Goal: Task Accomplishment & Management: Complete application form

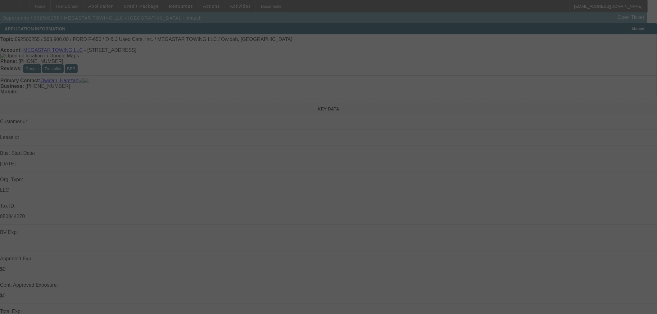
select select "0"
select select "0.1"
select select "4"
select select "0"
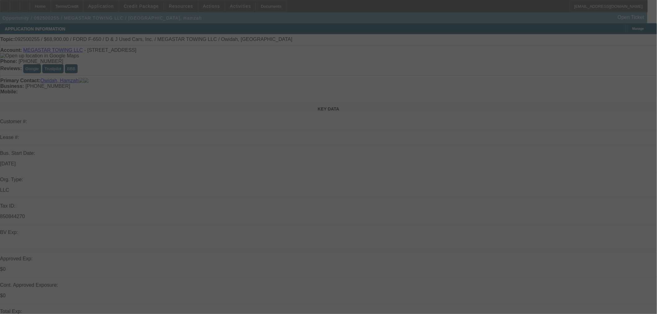
select select "0"
select select "0.1"
select select "4"
select select "0"
select select "2"
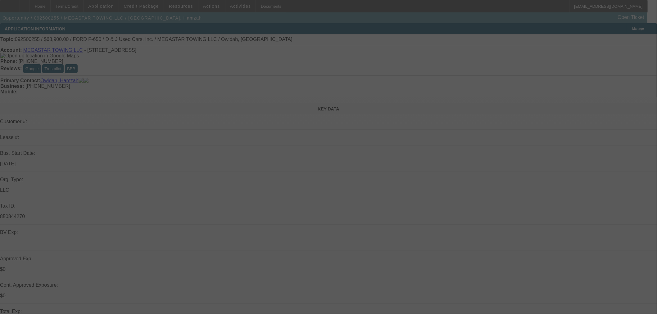
select select "2"
select select "0.1"
select select "4"
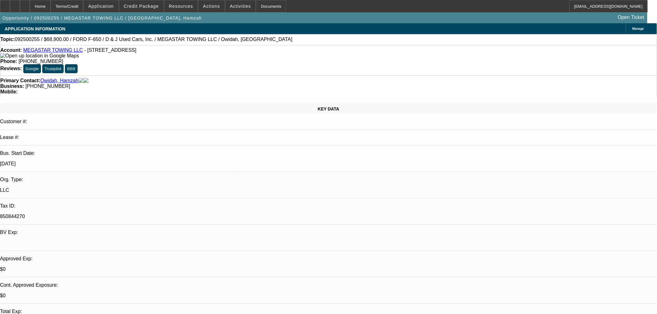
drag, startPoint x: 309, startPoint y: 119, endPoint x: 300, endPoint y: 128, distance: 12.7
click at [207, 5] on span "Actions" at bounding box center [211, 6] width 17 height 5
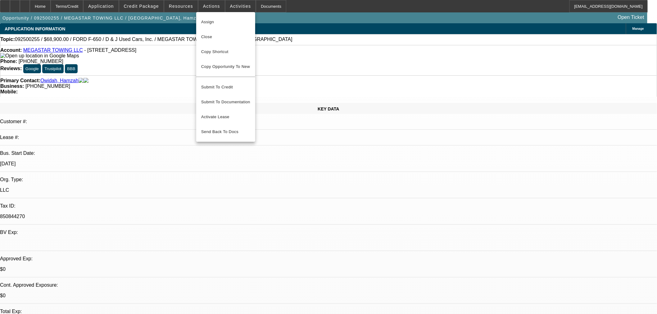
click at [118, 5] on div at bounding box center [328, 157] width 657 height 314
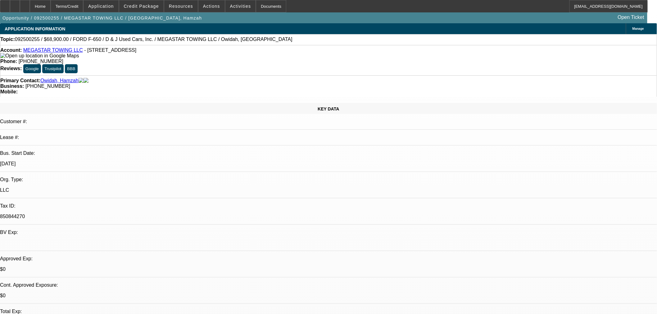
click at [114, 5] on span "Application" at bounding box center [100, 6] width 25 height 5
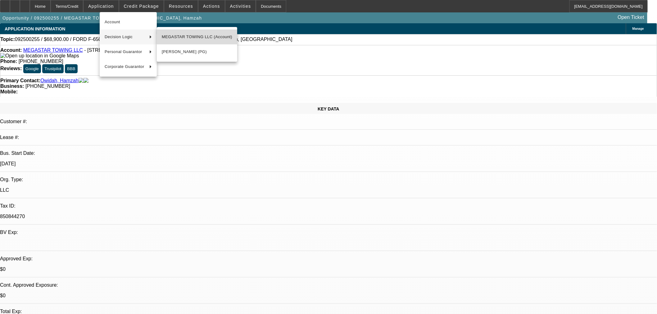
click at [165, 35] on span "MEGASTAR TOWING LLC (Account)" at bounding box center [197, 36] width 70 height 7
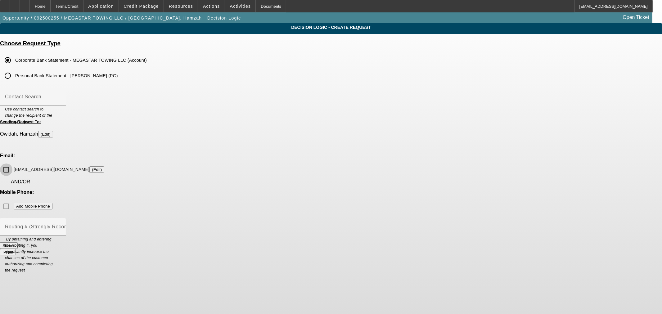
click at [12, 164] on input "megastartowing@gmail.com (Edit)" at bounding box center [6, 170] width 12 height 12
click at [18, 243] on button "Submit" at bounding box center [9, 246] width 18 height 7
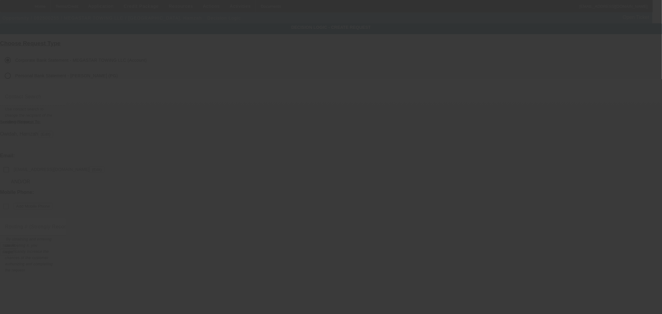
checkbox input "false"
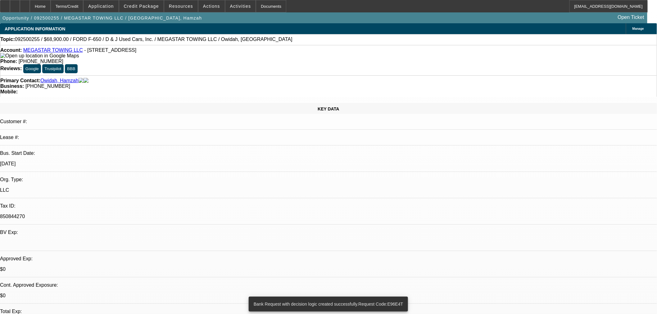
select select "0"
select select "0.1"
select select "4"
select select "0"
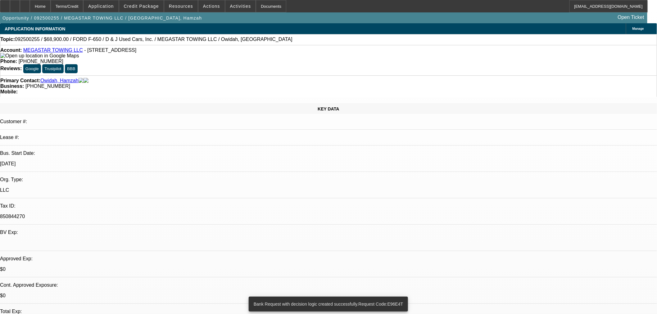
select select "0"
select select "0.1"
select select "4"
select select "0"
select select "2"
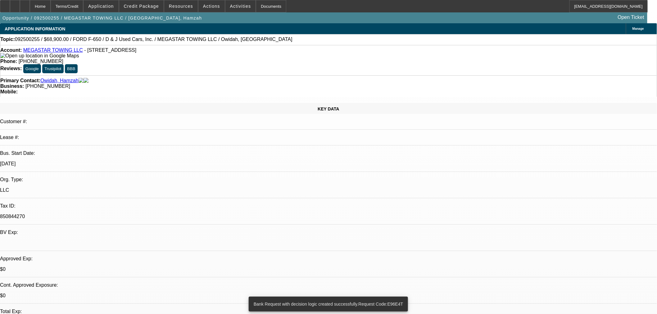
select select "2"
select select "0.1"
select select "4"
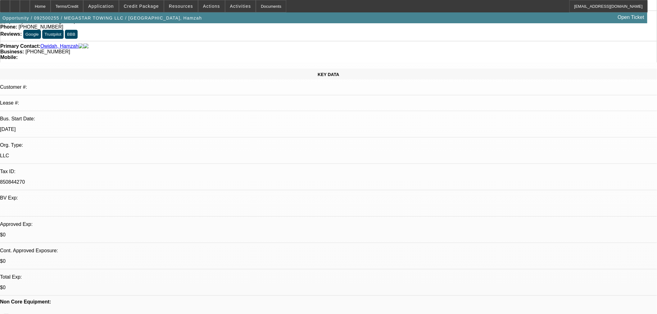
scroll to position [103, 0]
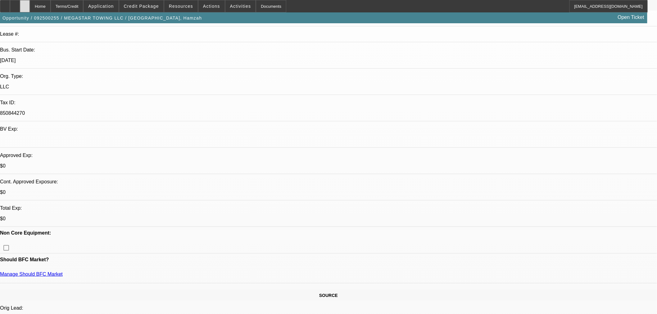
click at [25, 4] on icon at bounding box center [25, 4] width 0 height 0
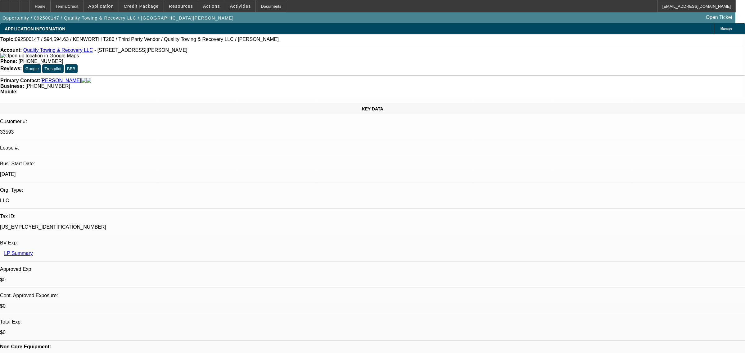
select select "0"
select select "6"
select select "0"
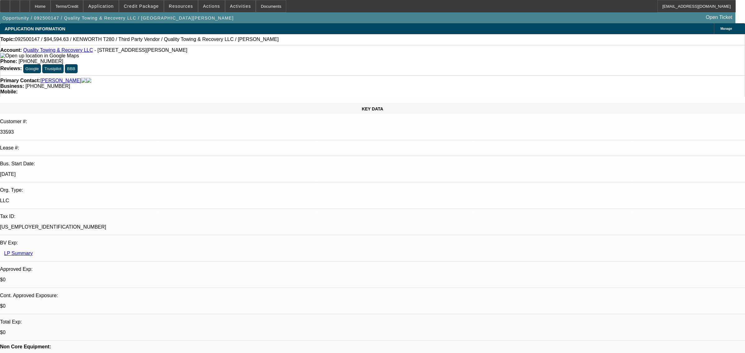
select select "0"
select select "6"
select select "0"
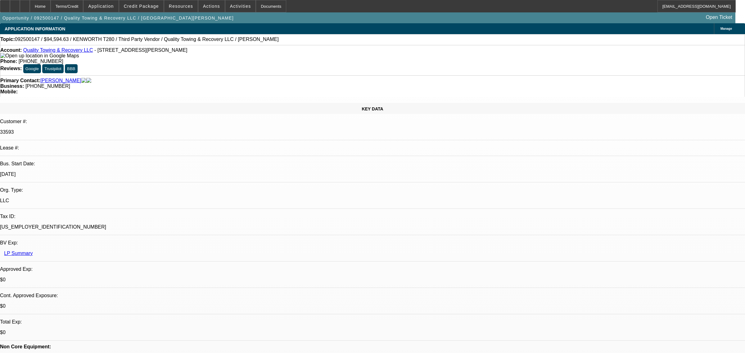
select select "0"
select select "6"
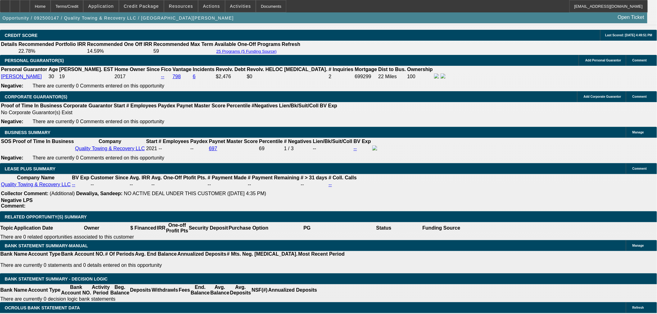
scroll to position [932, 0]
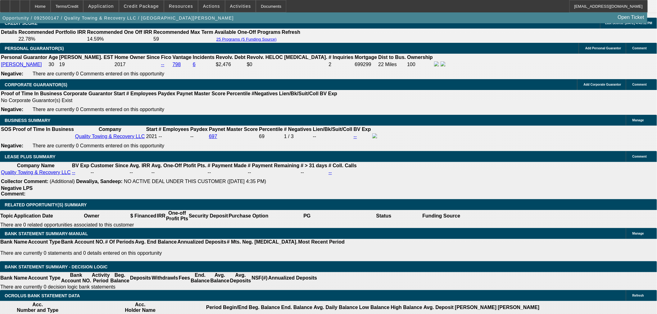
scroll to position [34, 0]
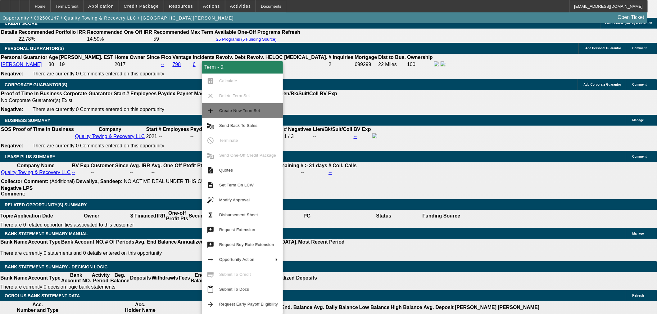
click at [239, 111] on span "Create New Term Set" at bounding box center [239, 110] width 41 height 5
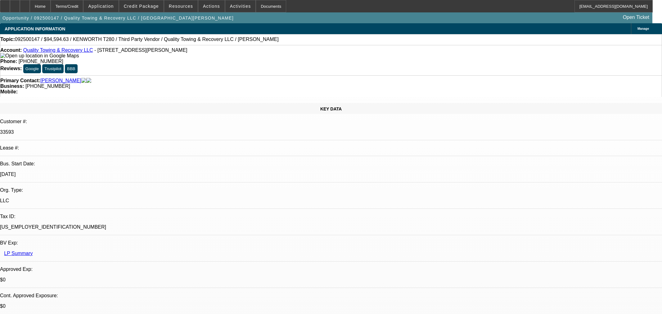
select select "0"
select select "6"
select select "0"
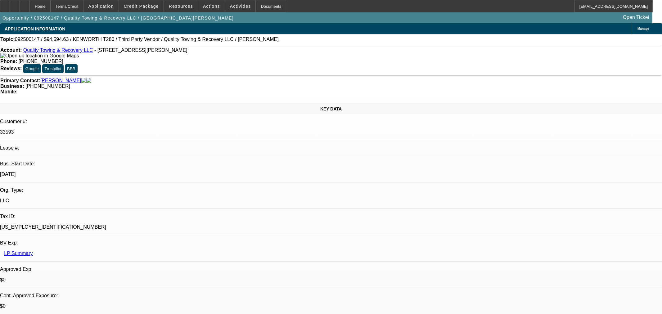
select select "0"
select select "6"
select select "0"
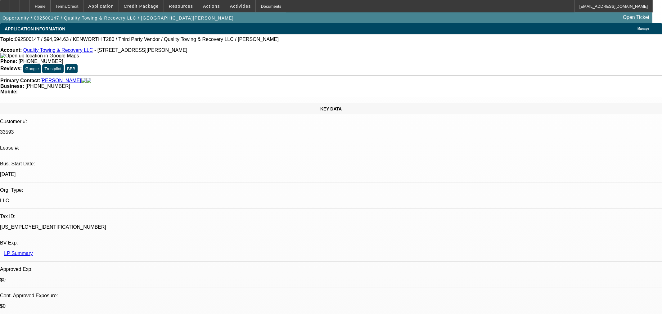
select select "0"
select select "6"
select select "0"
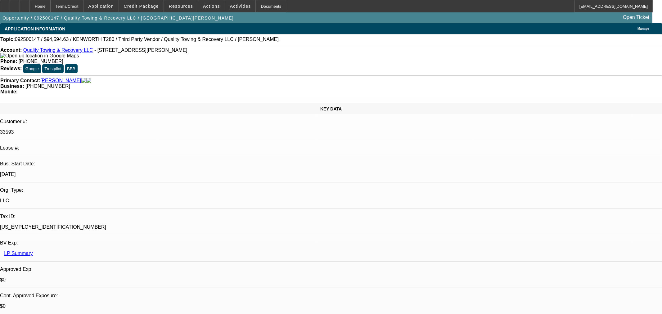
select select "6"
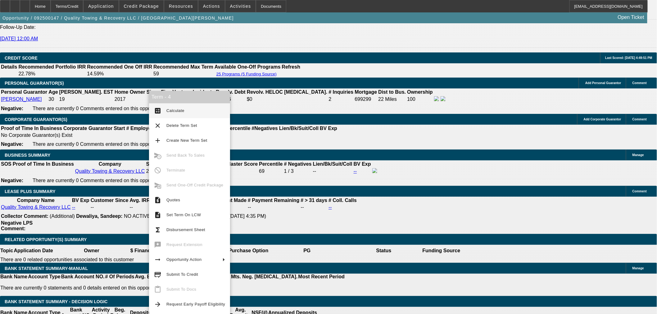
scroll to position [918, 0]
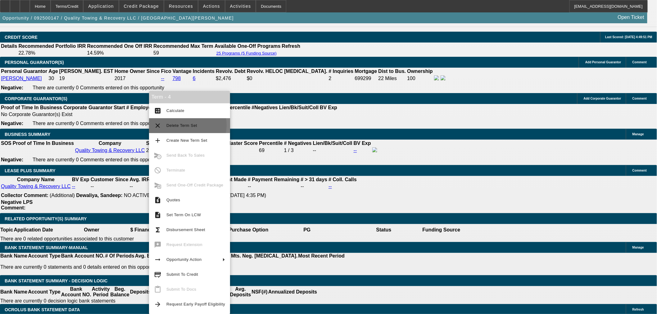
click at [184, 125] on span "Delete Term Set" at bounding box center [181, 125] width 31 height 5
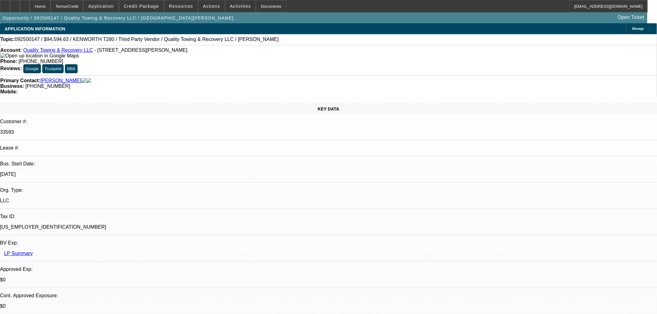
select select "0"
select select "6"
select select "0"
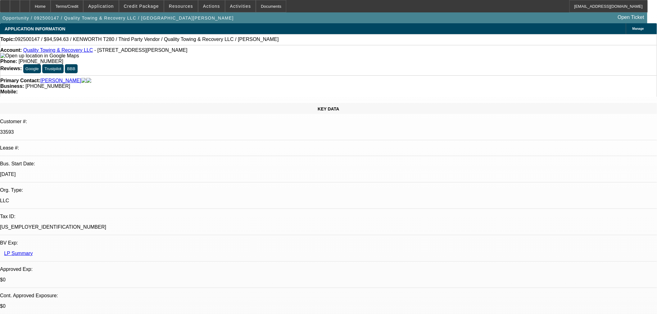
select select "0"
select select "6"
select select "0"
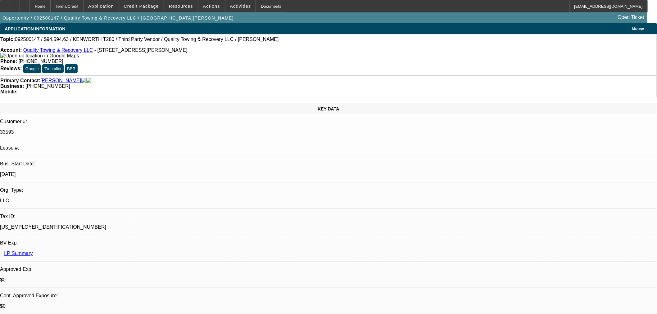
select select "0"
select select "6"
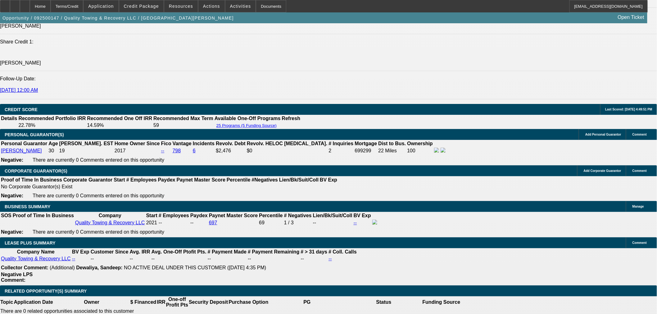
scroll to position [932, 0]
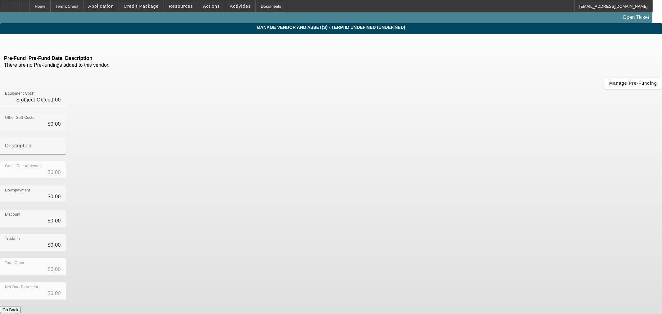
type input "$87,995.00"
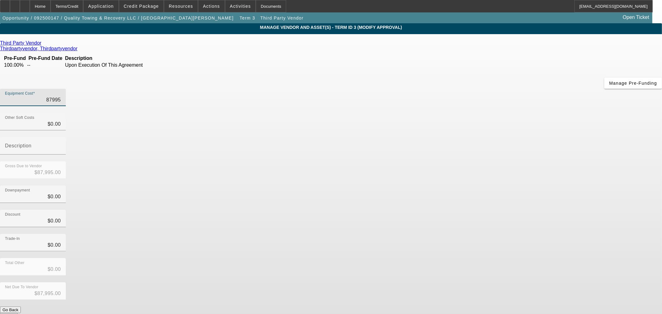
click at [61, 96] on input "87995" at bounding box center [33, 99] width 56 height 7
type input "1"
type input "$1.00"
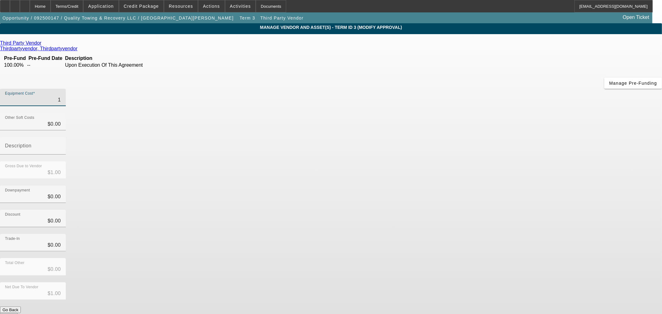
type input "10"
type input "$10.00"
type input "108"
type input "$108.00"
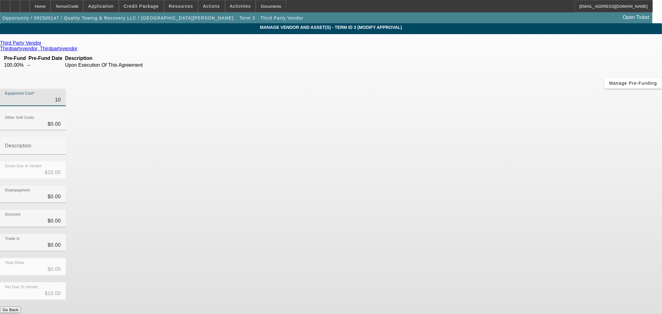
type input "$108.00"
type input "1080"
type input "$1,080.00"
type input "10800"
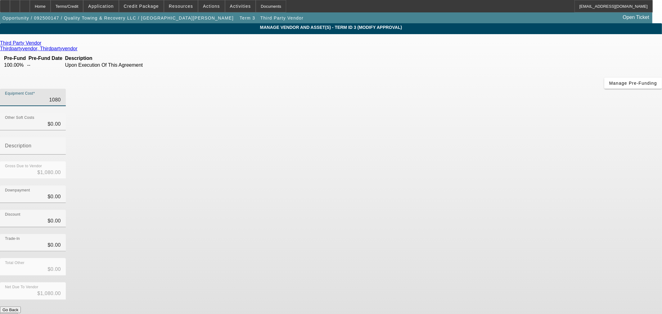
type input "$10,800.00"
type input "108000"
type input "$108,000.00"
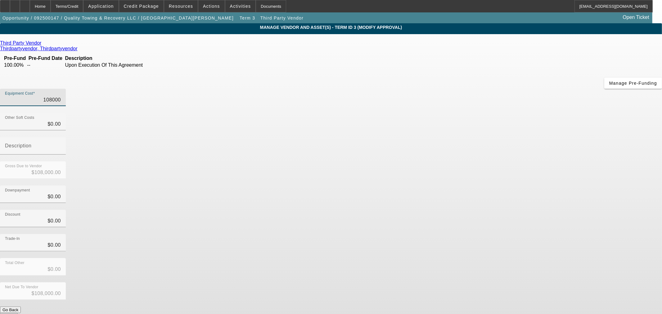
type input "$108,000.00"
click at [504, 186] on div "Downpayment $0.00" at bounding box center [331, 198] width 662 height 24
click at [18, 313] on button "Submit" at bounding box center [9, 316] width 18 height 7
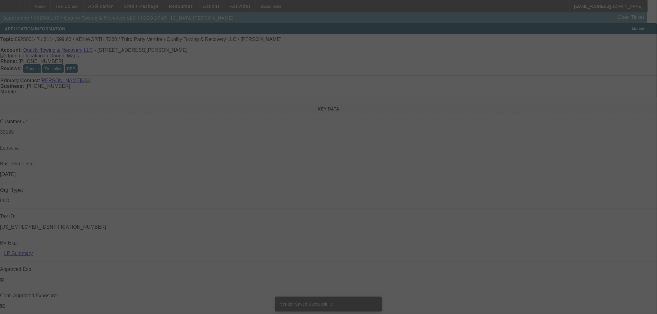
select select "0"
select select "6"
select select "0"
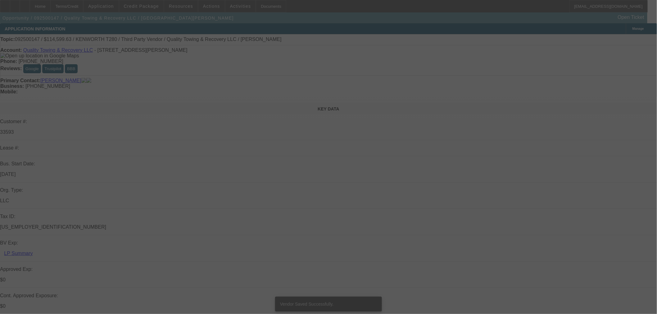
select select "0"
select select "6"
select select "0"
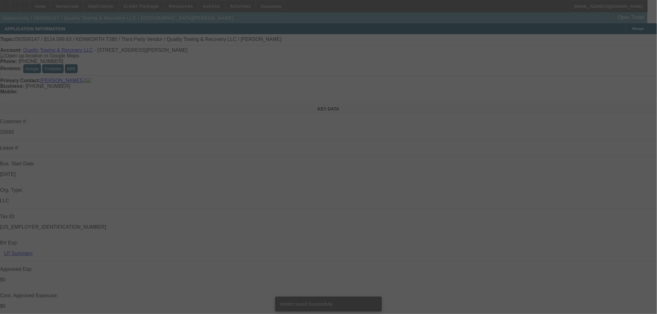
select select "0"
select select "6"
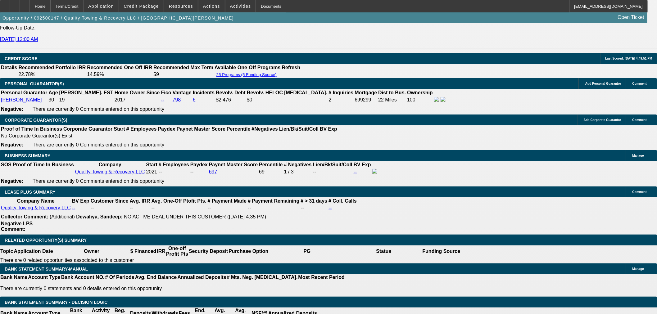
scroll to position [897, 0]
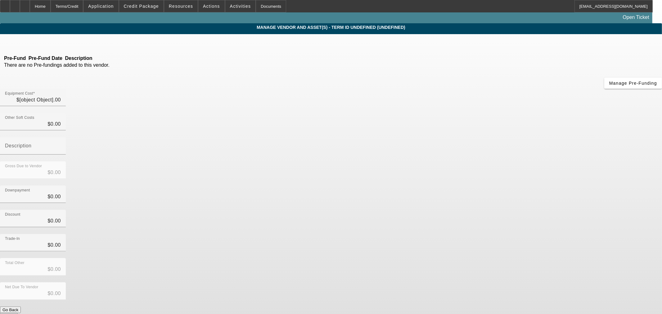
type input "$108,000.00"
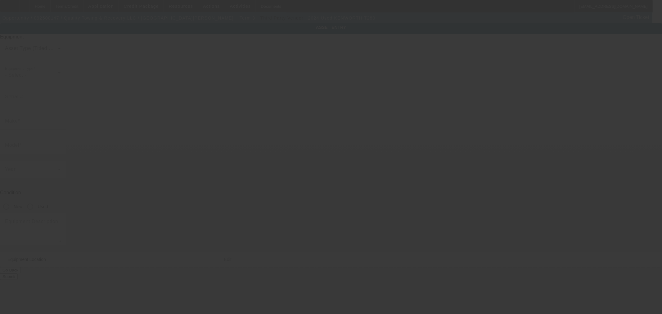
type input "2NK3HM6X3RM350514"
type input "Kenworth"
type input "T280"
radio input "true"
type textarea "ROLLBACK"
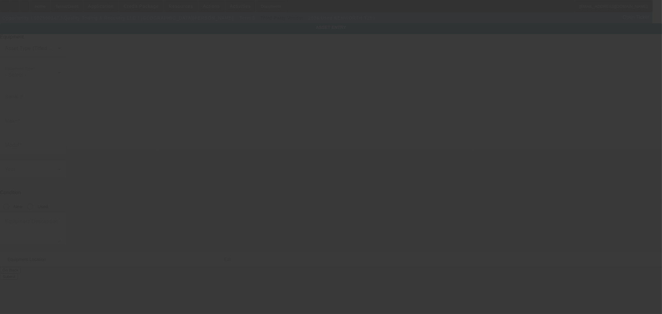
type input "115 S Pierce St"
type input "Lakewood"
type input "80216"
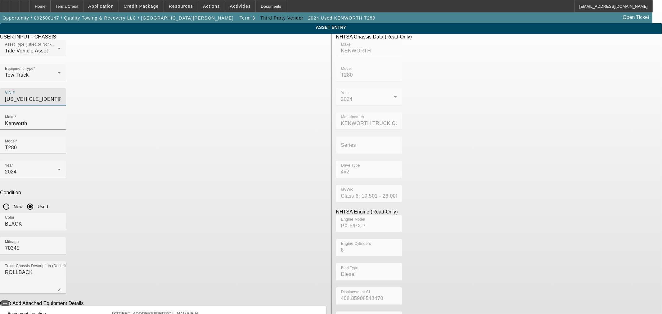
click at [61, 96] on input "2NK3HM6X3RM350514" at bounding box center [33, 99] width 56 height 7
type input "1"
type input "1FD0W5HT8PEC73657"
type input "FORD"
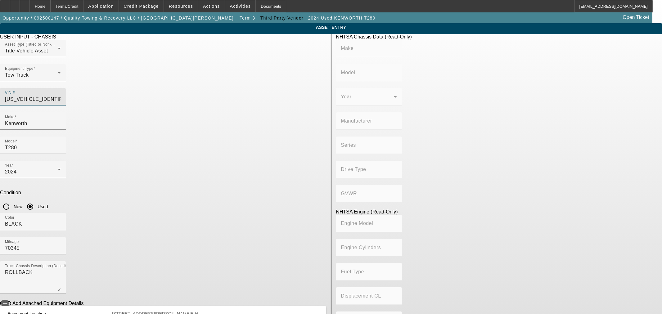
type input "F-550"
type input "FORD MOTOR COMPANY"
type input "F-Series Super Duty"
type input "4WD/4-Wheel Drive/4x4"
type input "Class 5: 16,001 - 19,500 lb (7,258 - 8,845 kg)"
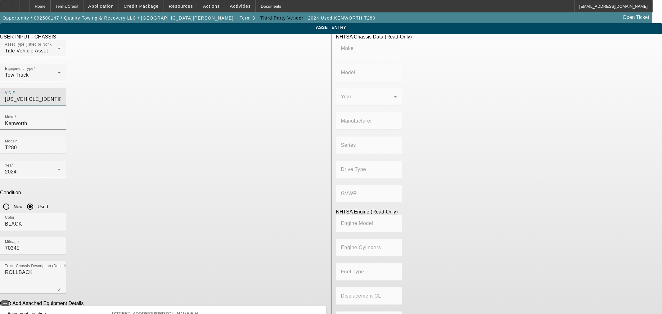
type input "8"
type input "Diesel"
type input "408.85908543470"
type input "6.7"
type input "1FD0W5HT8PEC73657"
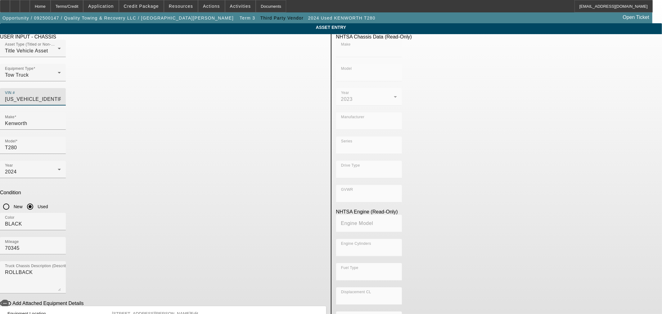
click at [241, 88] on div "VIN # 1FD0W5HT8PEC73657" at bounding box center [163, 100] width 326 height 24
type input "FORD"
type input "F-550"
type input "FORD MOTOR COMPANY"
type input "F-Series Super Duty"
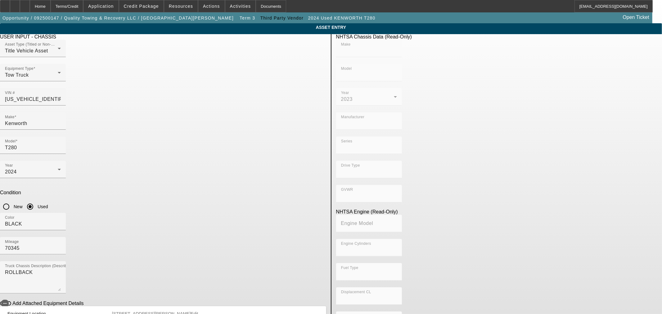
type input "4WD/4-Wheel Drive/4x4"
type input "Class 5: 16,001 - 19,500 lb (7,258 - 8,845 kg)"
type input "8"
type input "Diesel"
type input "408.85908543470"
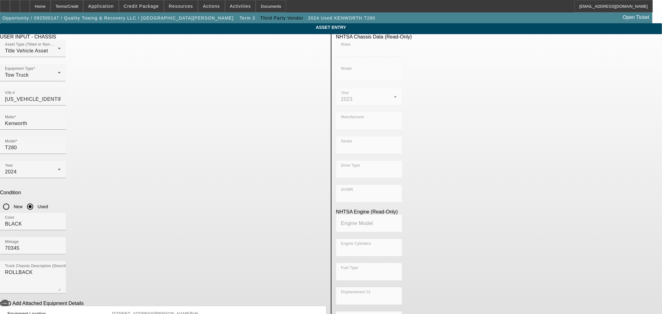
type input "6.7"
click at [61, 120] on input "Kenworth" at bounding box center [33, 123] width 56 height 7
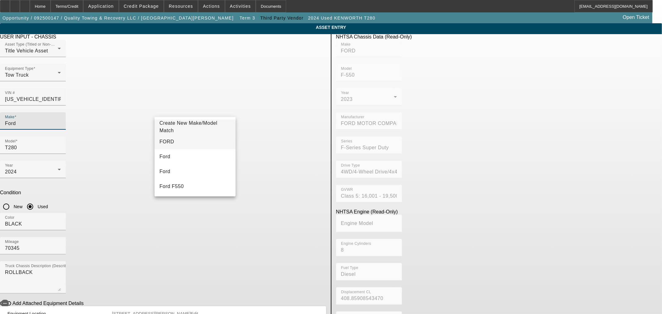
type input "Ford"
click at [197, 143] on mat-option "FORD" at bounding box center [195, 141] width 81 height 15
type input "FORD"
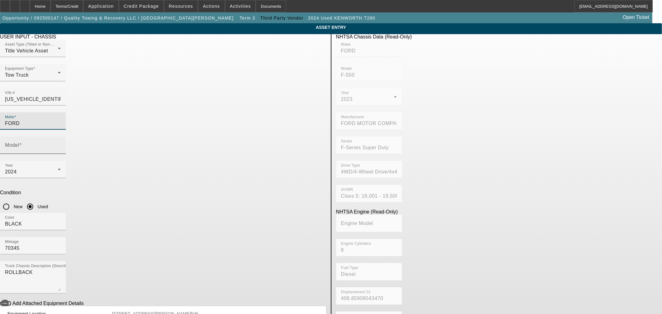
click at [61, 144] on input "Model" at bounding box center [33, 147] width 56 height 7
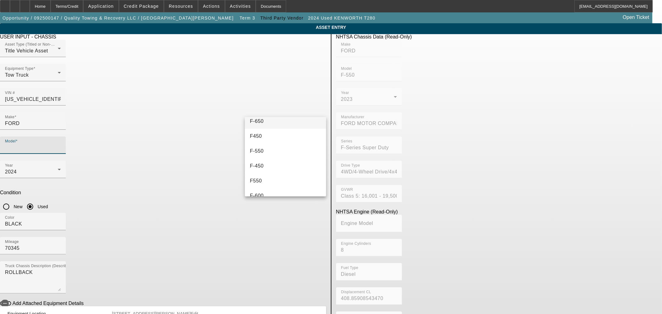
scroll to position [34, 0]
click at [268, 168] on mat-option "F-550" at bounding box center [285, 167] width 81 height 15
type input "F-550"
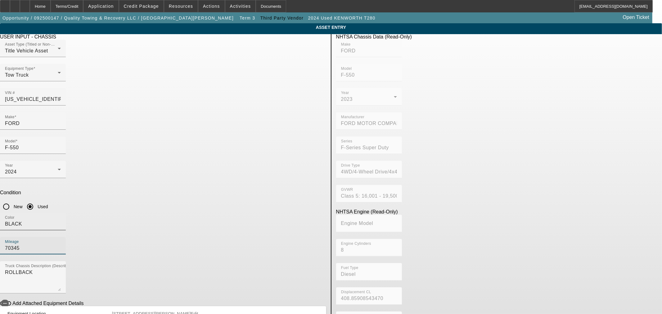
drag, startPoint x: 270, startPoint y: 161, endPoint x: 235, endPoint y: 157, distance: 35.8
click at [235, 213] on div "Color BLACK Mileage 70345" at bounding box center [163, 237] width 326 height 48
click at [61, 245] on input "70345" at bounding box center [33, 248] width 56 height 7
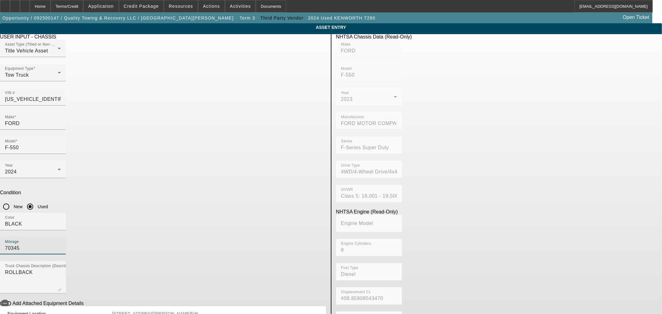
paste input "28657"
type input "28657"
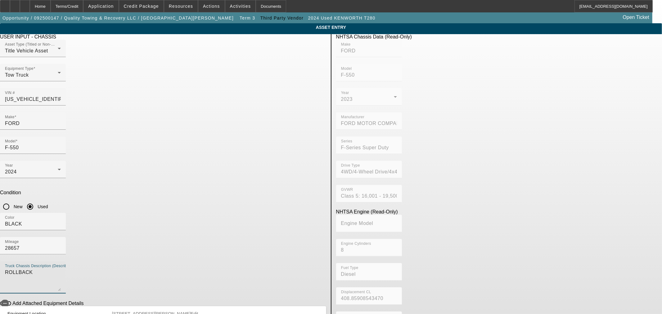
click at [61, 269] on textarea "ROLLBACK" at bounding box center [33, 280] width 56 height 22
type textarea "Wrecker"
click at [66, 230] on div at bounding box center [33, 233] width 66 height 7
drag, startPoint x: 263, startPoint y: 248, endPoint x: 187, endPoint y: 168, distance: 110.5
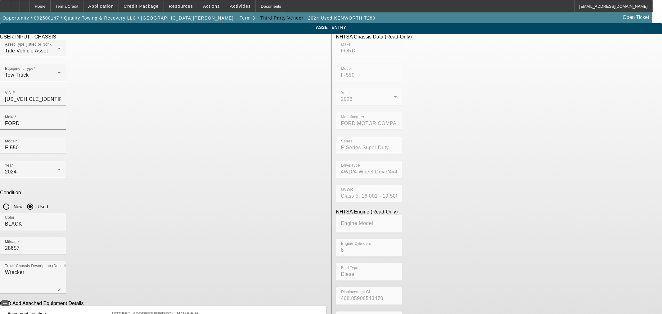
click at [187, 171] on div "USER INPUT - CHASSIS Asset Type (Titled or Non-Titled) Title Vehicle Asset Equi…" at bounding box center [163, 201] width 336 height 334
click at [61, 161] on div "Year 2024" at bounding box center [33, 169] width 56 height 17
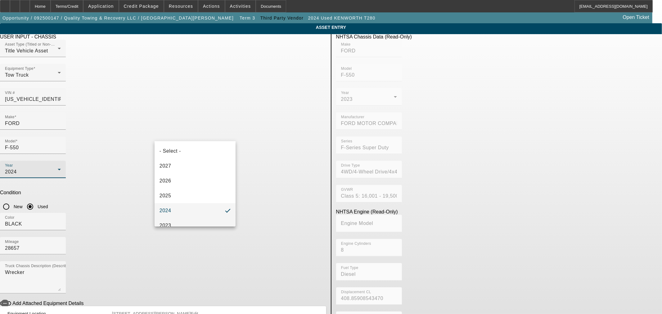
click at [189, 221] on mat-option "2023" at bounding box center [195, 225] width 81 height 15
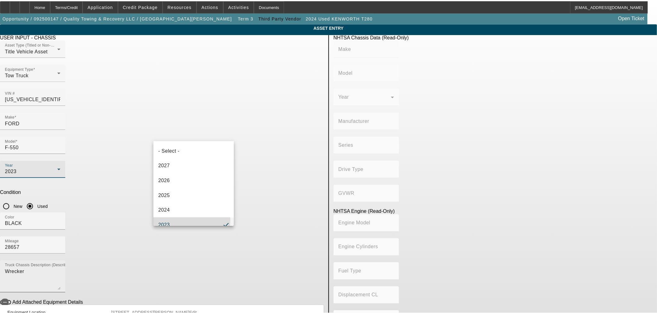
scroll to position [0, 0]
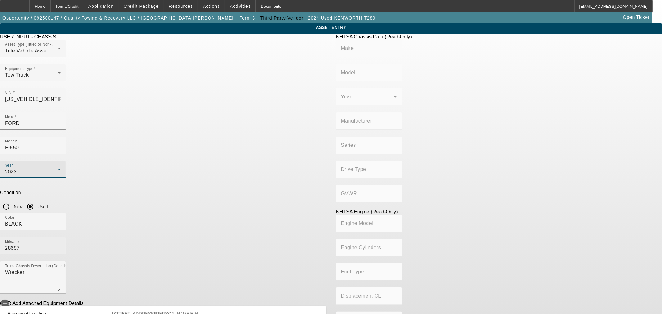
type input "FORD"
type input "F-550"
type input "FORD MOTOR COMPANY"
type input "F-Series Super Duty"
type input "4WD/4-Wheel Drive/4x4"
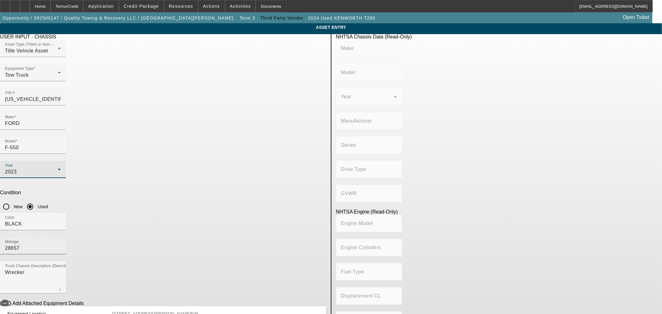
type input "Class 5: 16,001 - 19,500 lb (7,258 - 8,845 kg)"
type input "8"
type input "Diesel"
type input "408.85908543470"
type input "6.7"
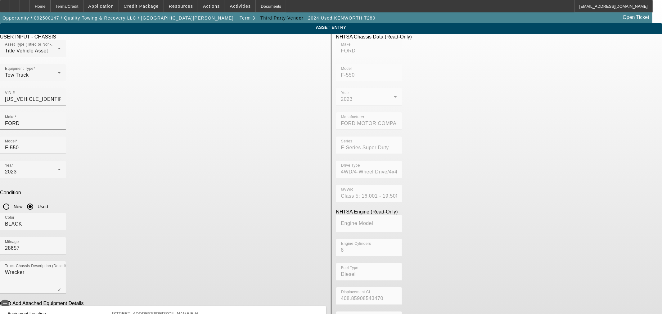
click at [240, 213] on div "Color BLACK" at bounding box center [163, 225] width 326 height 24
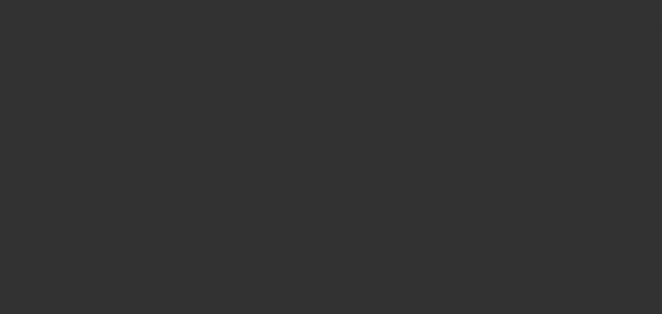
type input "$108,000.00"
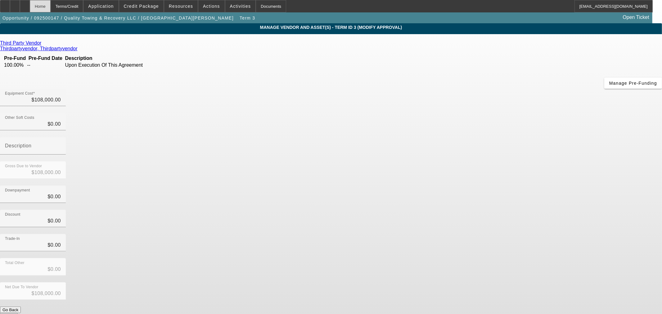
click at [51, 5] on div "Home" at bounding box center [40, 6] width 21 height 12
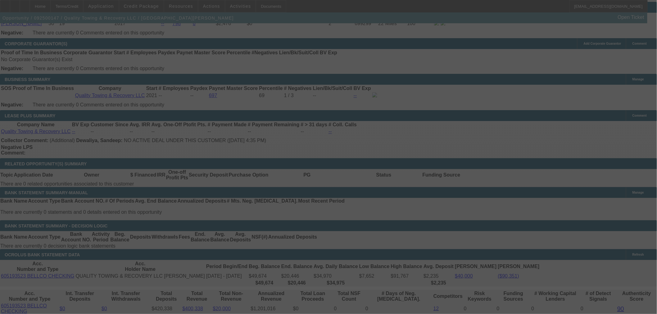
scroll to position [1033, 0]
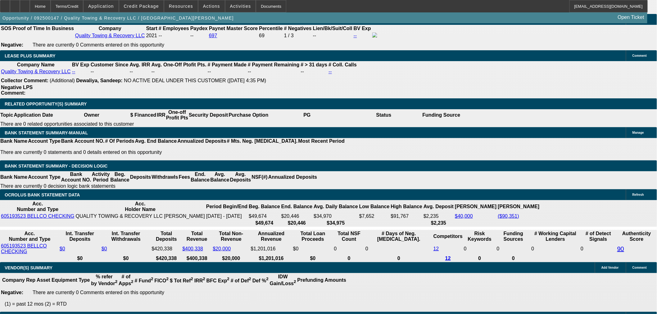
select select "0"
select select "6"
select select "0"
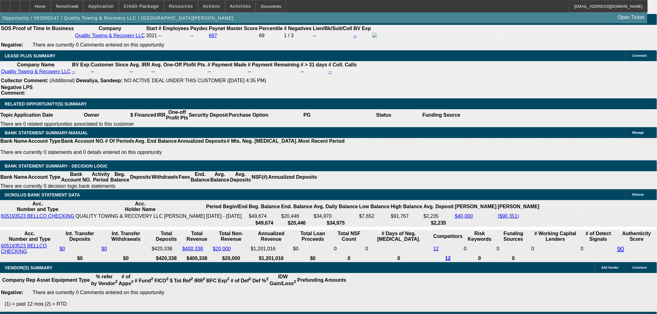
select select "0"
select select "6"
select select "0"
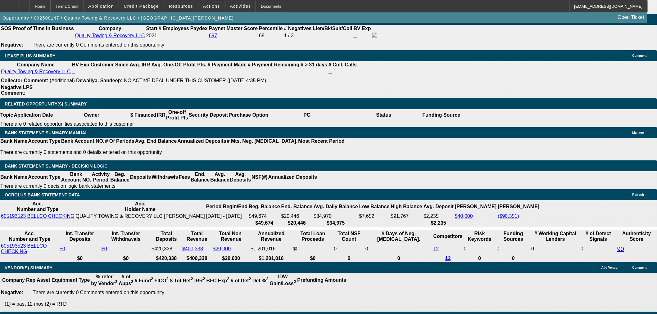
select select "0"
select select "6"
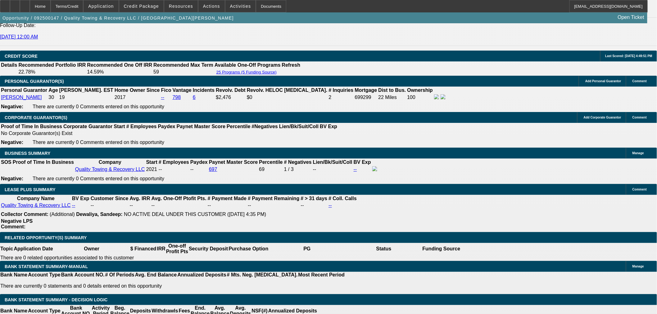
scroll to position [898, 0]
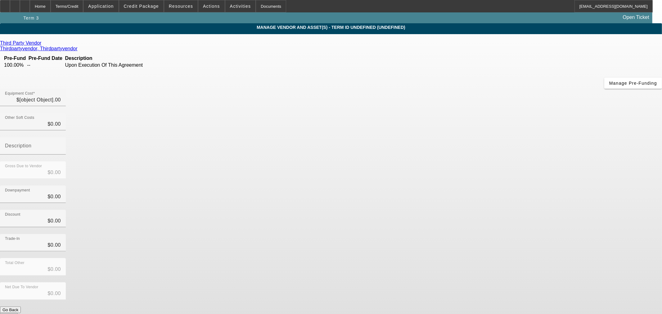
type input "$108,000.00"
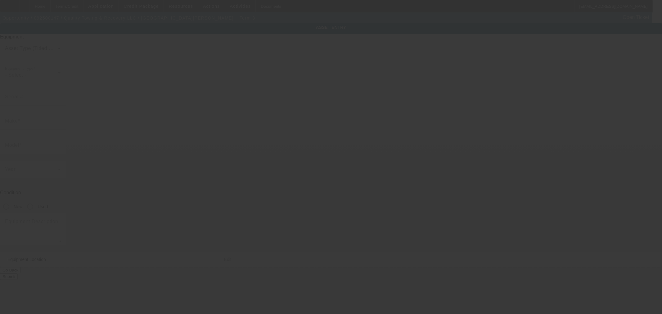
type input "1FD0W5HT8PEC73657"
type input "Ford"
type input "F-550"
radio input "true"
type textarea "Wrecker"
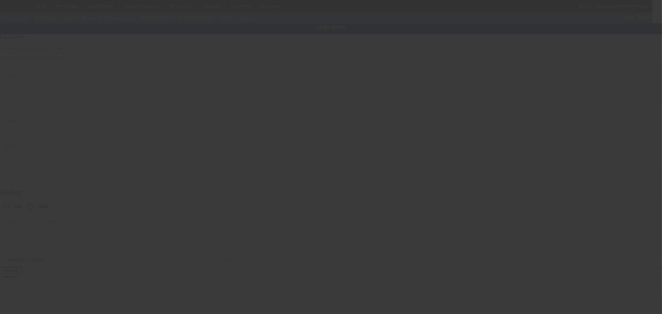
type input "115 S Pierce St"
type input "Lakewood"
type input "80216"
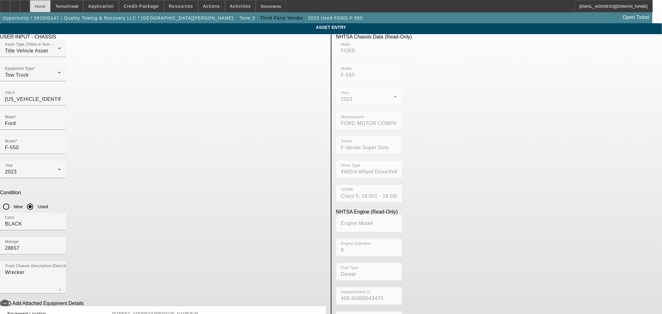
click at [48, 10] on div "Home" at bounding box center [40, 6] width 21 height 12
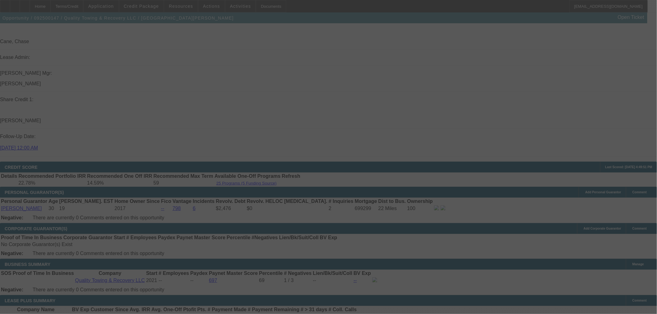
scroll to position [785, 0]
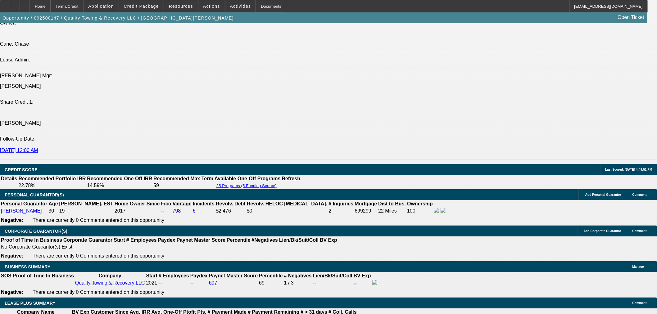
select select "0"
select select "6"
select select "0"
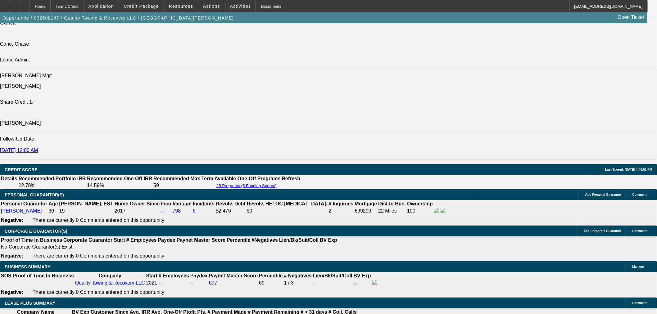
select select "0"
select select "6"
select select "0"
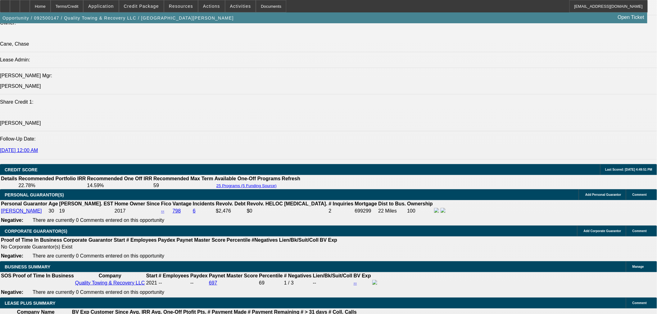
select select "0"
select select "6"
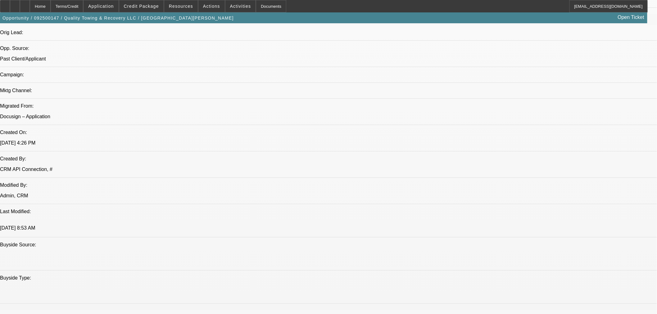
scroll to position [392, 0]
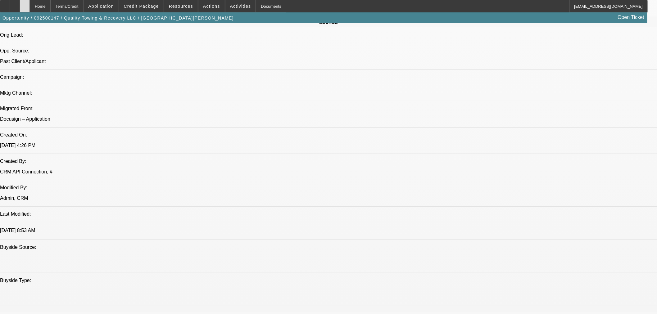
click at [25, 4] on icon at bounding box center [25, 4] width 0 height 0
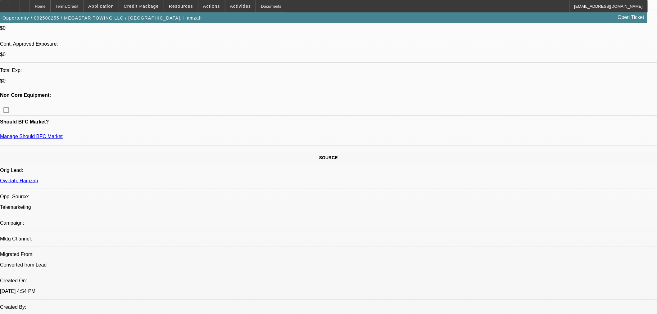
select select "0"
select select "0.1"
select select "4"
select select "0"
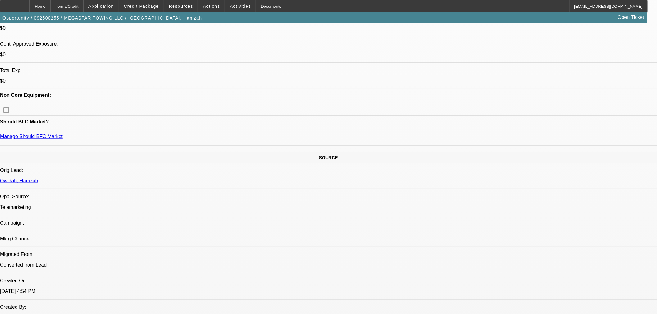
select select "0"
select select "0.1"
select select "4"
select select "0"
select select "2"
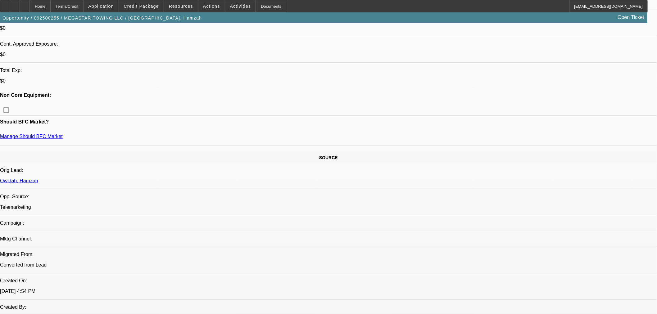
select select "2"
select select "0.1"
select select "4"
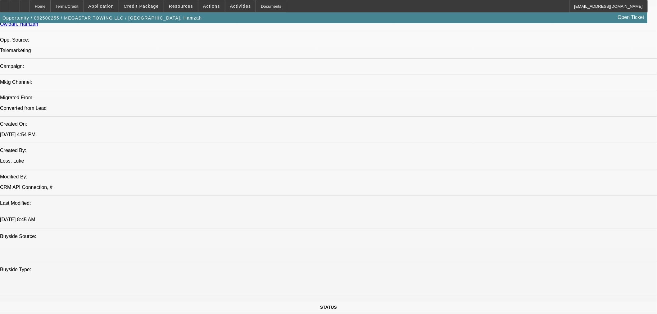
scroll to position [517, 0]
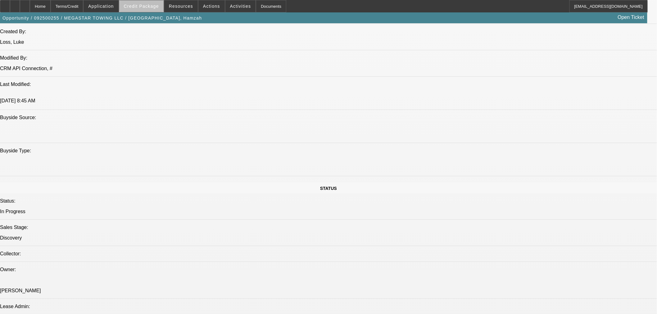
click at [155, 3] on span at bounding box center [141, 6] width 44 height 15
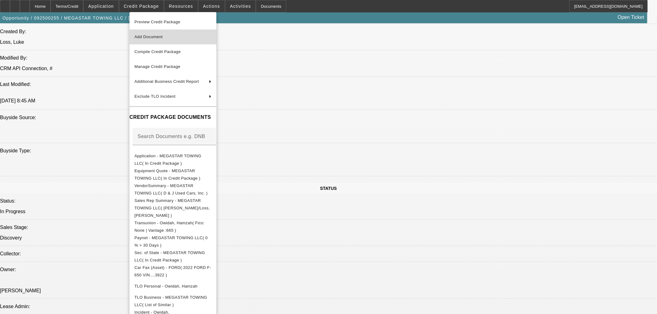
click at [166, 37] on span "Add Document" at bounding box center [172, 36] width 77 height 7
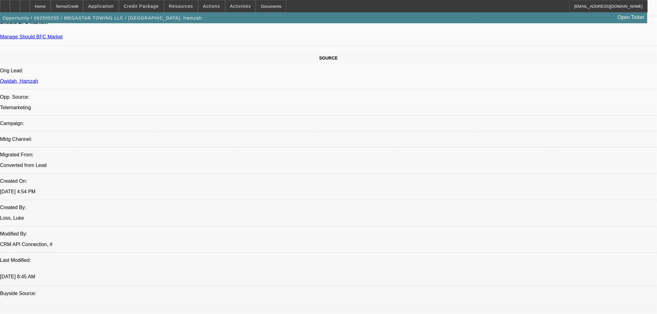
scroll to position [276, 0]
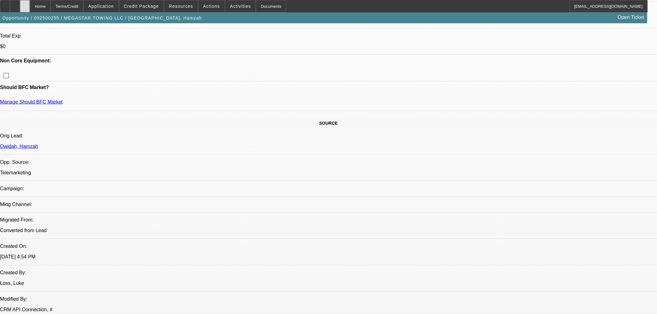
click at [30, 7] on div at bounding box center [25, 6] width 10 height 12
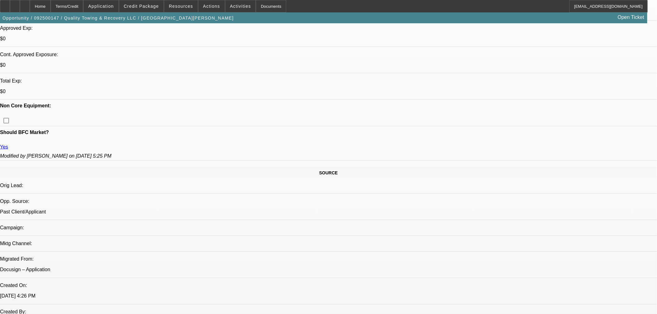
select select "0"
select select "6"
select select "0"
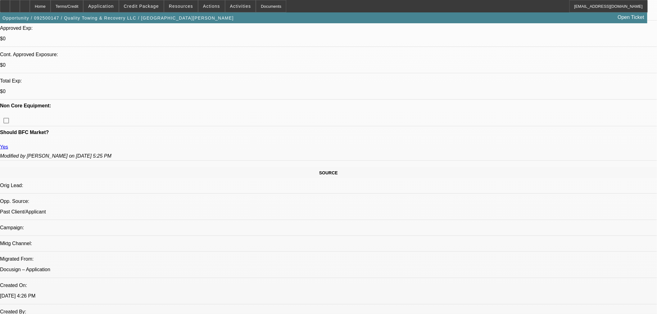
select select "0"
select select "6"
select select "0"
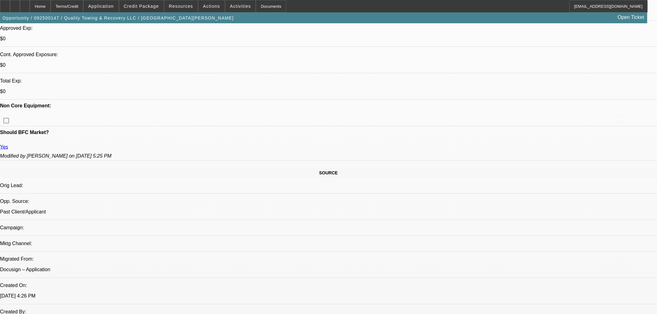
select select "0"
select select "6"
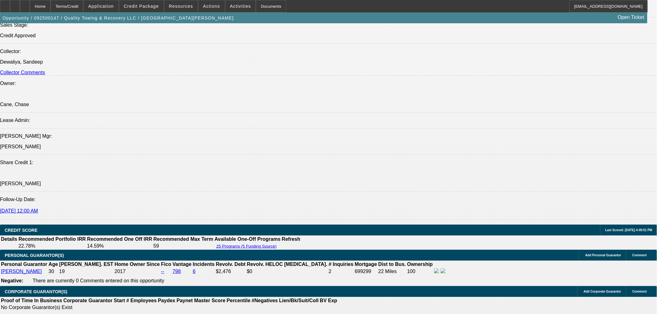
scroll to position [828, 0]
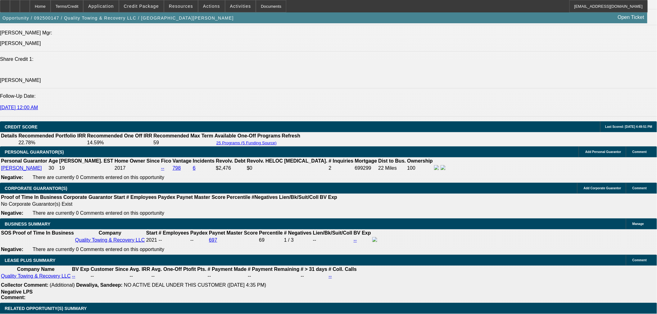
scroll to position [849, 0]
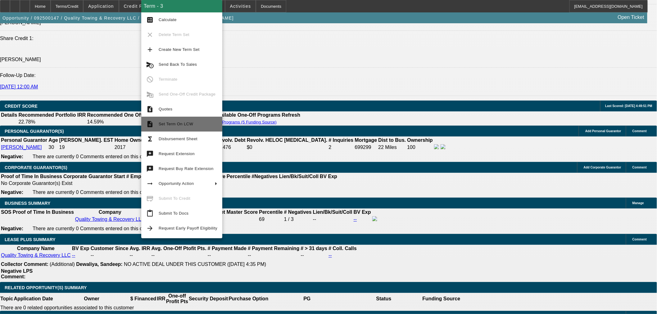
click at [196, 127] on span "Set Term On LCW" at bounding box center [188, 124] width 59 height 7
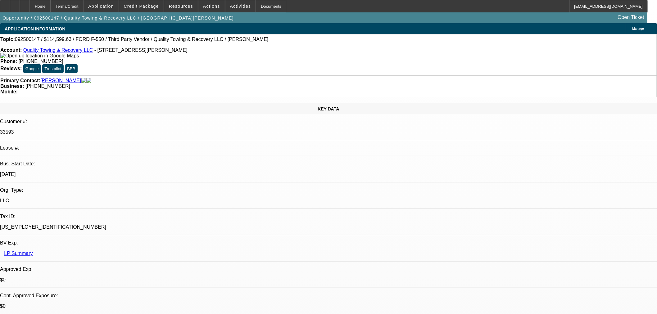
select select "0"
select select "6"
select select "0"
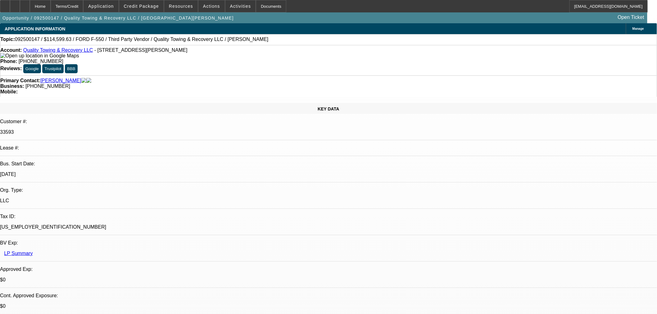
select select "0"
select select "6"
select select "0"
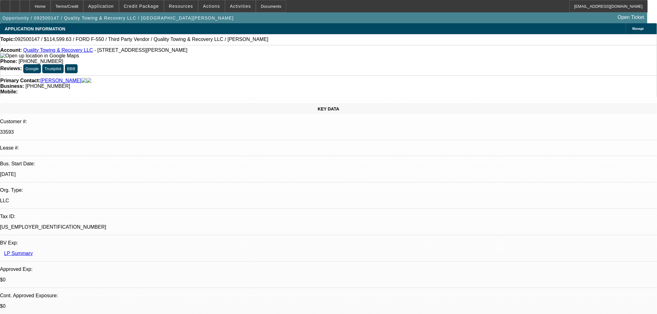
select select "0"
select select "6"
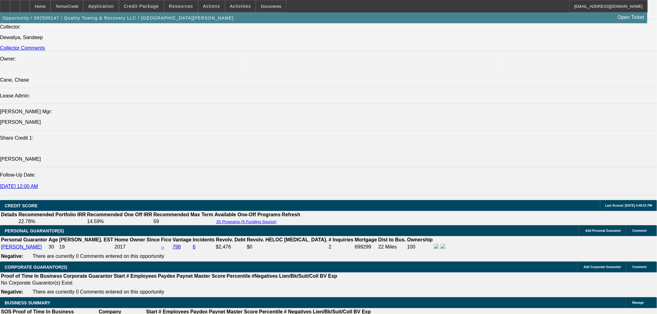
scroll to position [656, 0]
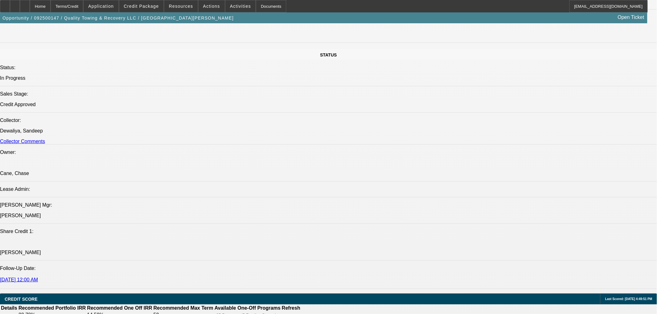
click at [30, 7] on div at bounding box center [25, 6] width 10 height 12
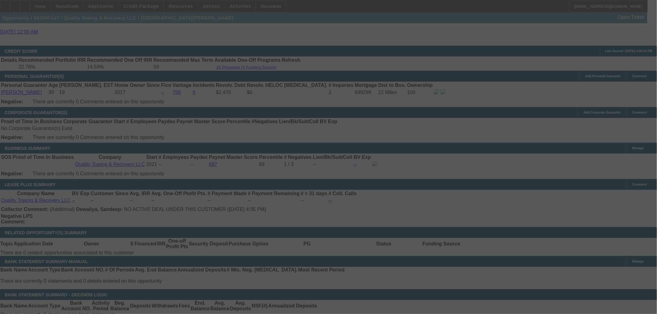
scroll to position [859, 0]
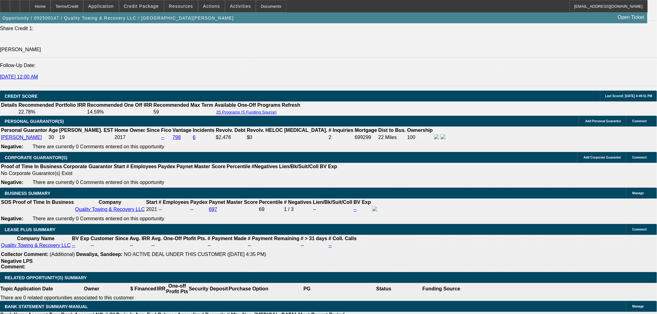
select select "0"
select select "6"
select select "0"
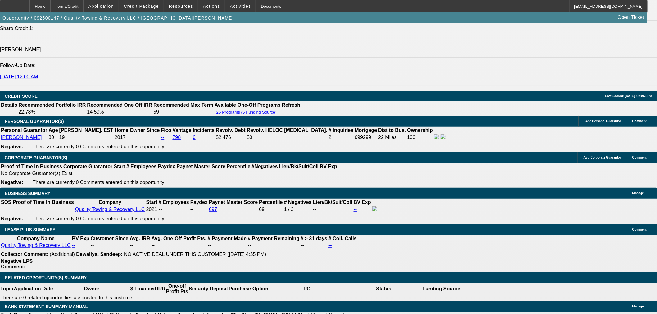
select select "0"
select select "6"
select select "0"
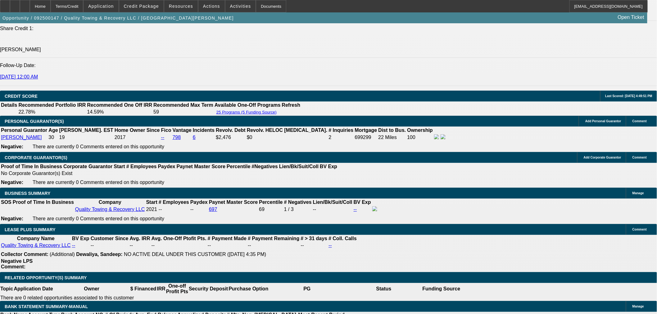
select select "0"
select select "6"
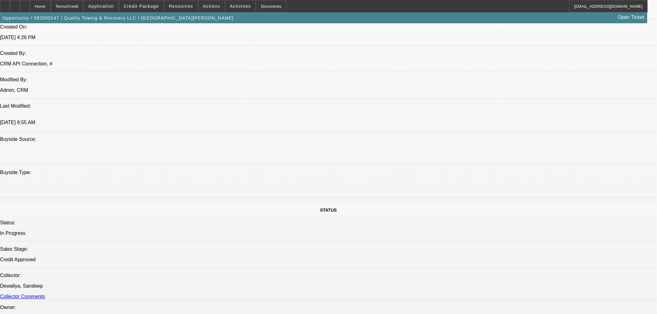
scroll to position [500, 0]
click at [158, 11] on span at bounding box center [141, 6] width 44 height 15
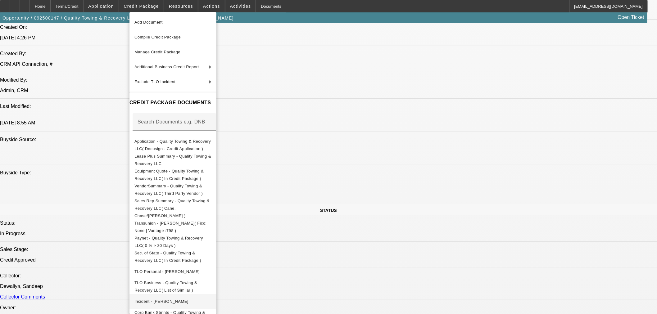
scroll to position [35, 0]
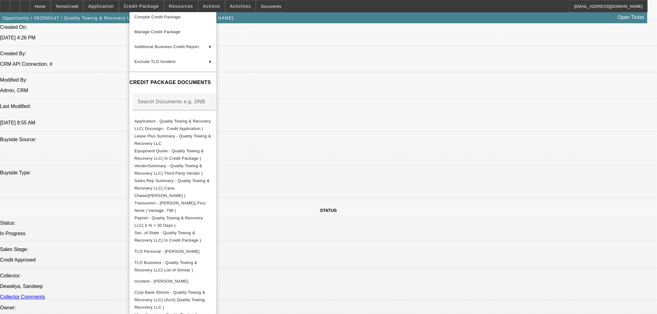
click at [336, 221] on div at bounding box center [328, 157] width 657 height 314
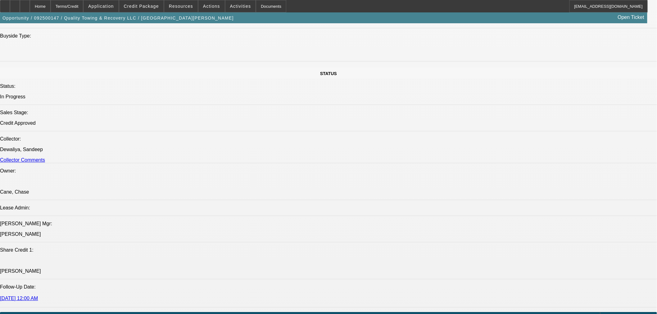
scroll to position [741, 0]
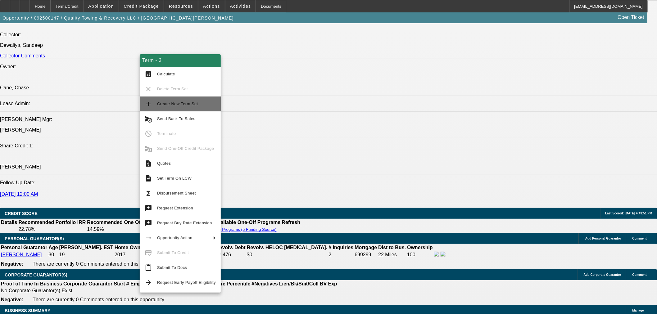
click at [185, 99] on button "add Create New Term Set" at bounding box center [180, 104] width 81 height 15
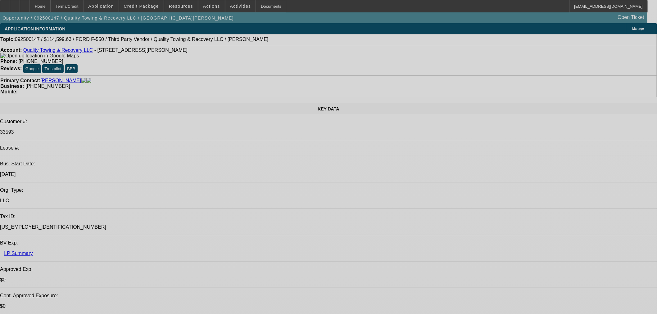
select select "0"
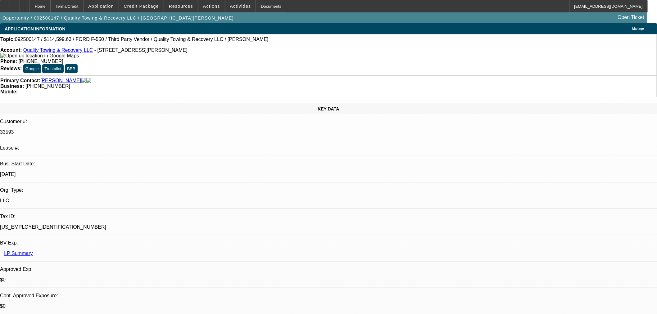
select select "0"
select select "6"
select select "0"
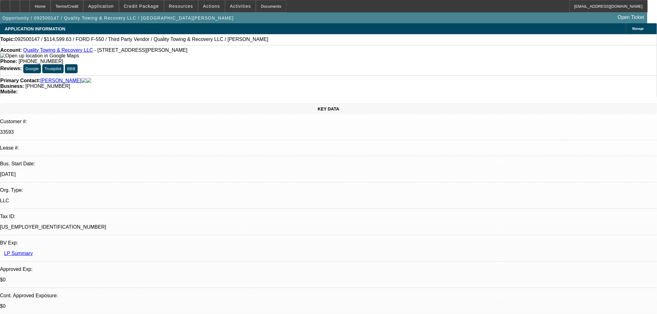
select select "0"
select select "6"
select select "0"
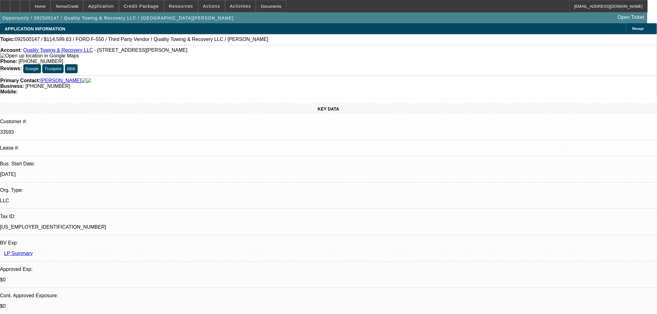
select select "6"
select select "0"
select select "6"
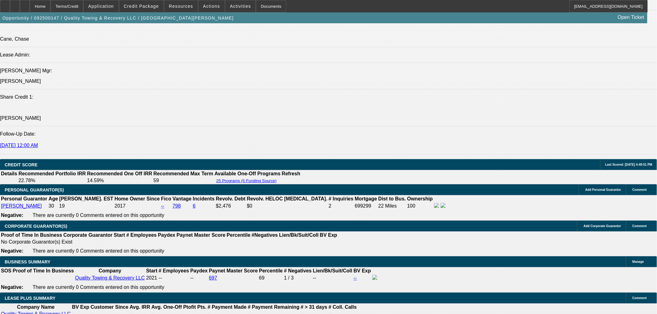
scroll to position [828, 0]
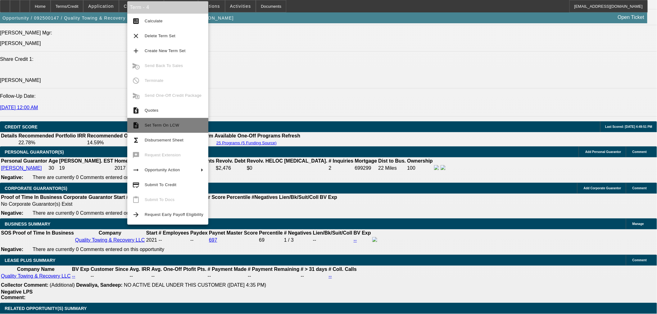
click at [157, 126] on span "Set Term On LCW" at bounding box center [162, 125] width 34 height 5
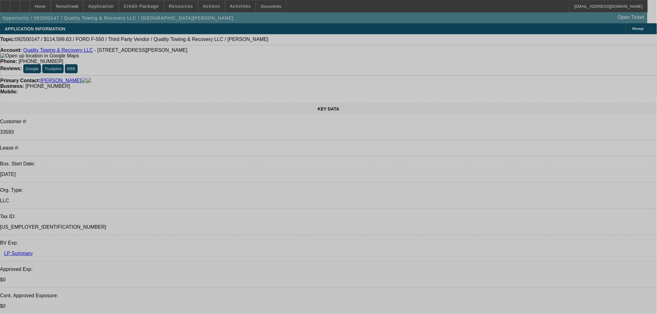
select select "0"
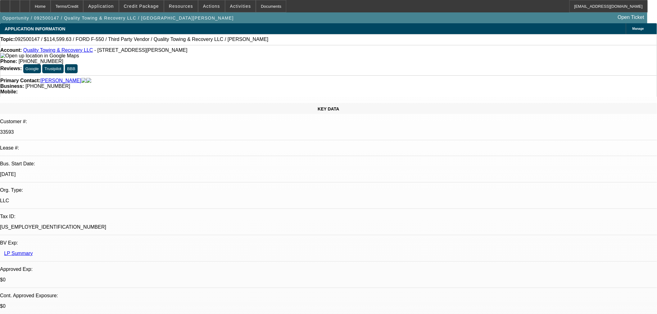
select select "0"
select select "6"
select select "0"
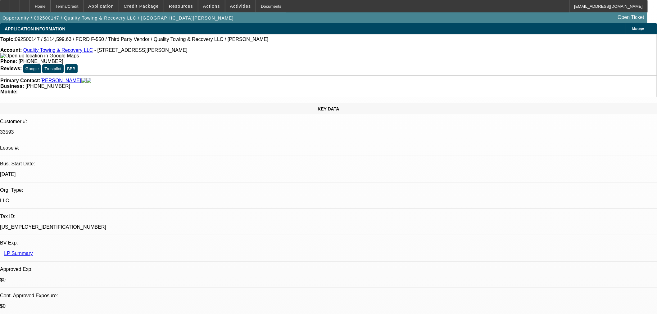
select select "0"
select select "6"
select select "0"
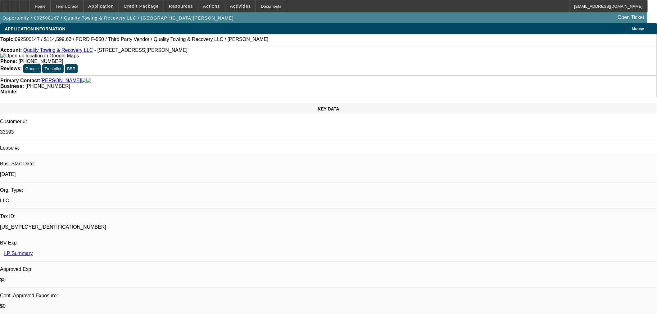
select select "6"
select select "0"
select select "6"
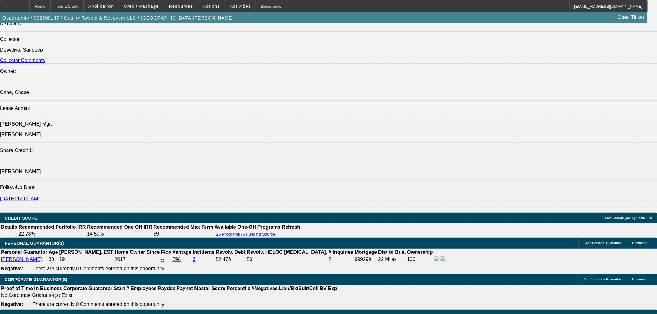
scroll to position [725, 0]
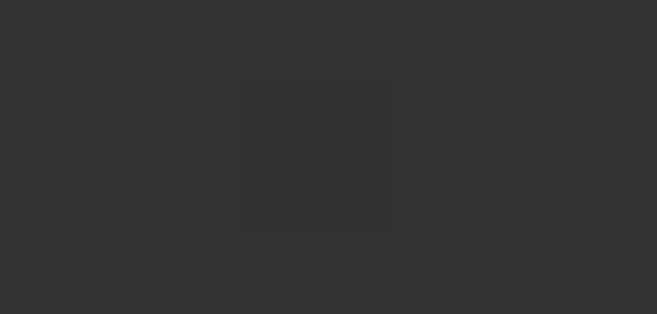
scroll to position [0, 0]
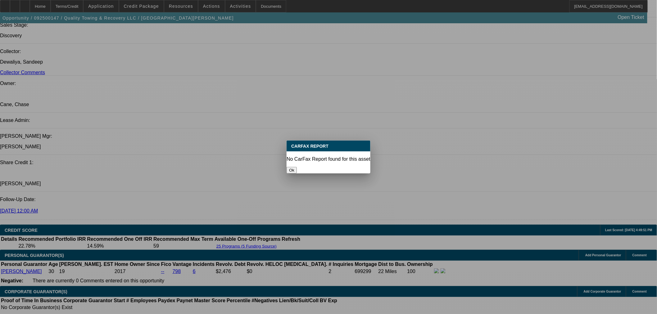
click at [297, 168] on button "Ok" at bounding box center [292, 170] width 10 height 7
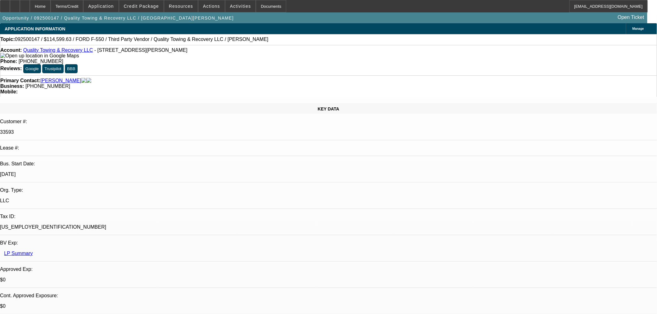
scroll to position [725, 0]
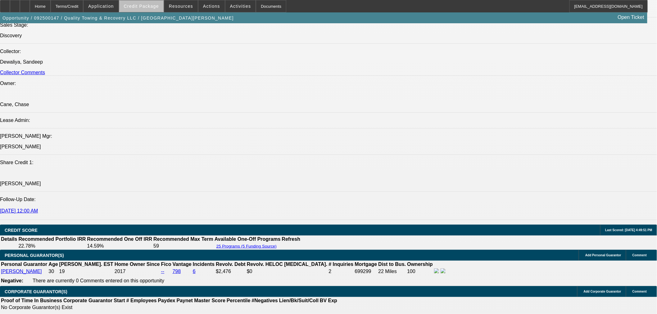
click at [159, 5] on span "Credit Package" at bounding box center [141, 6] width 35 height 5
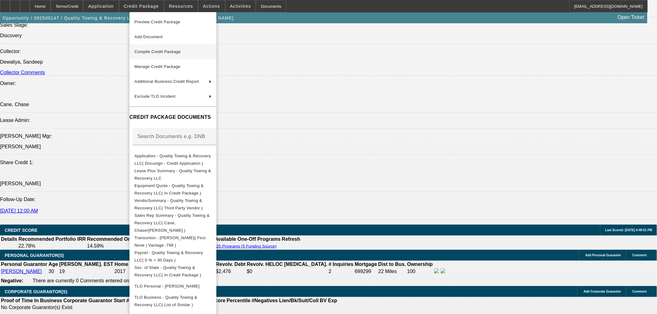
click at [175, 55] on button "Compile Credit Package" at bounding box center [173, 51] width 87 height 15
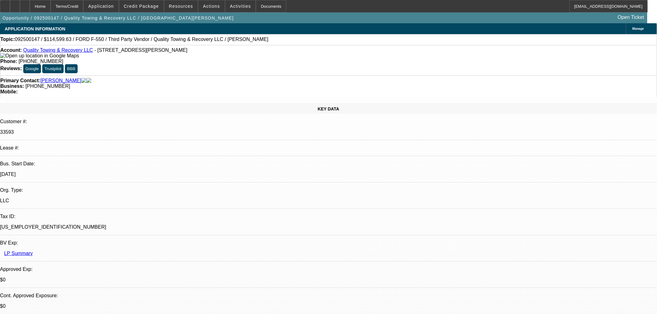
select select "0"
select select "6"
select select "0"
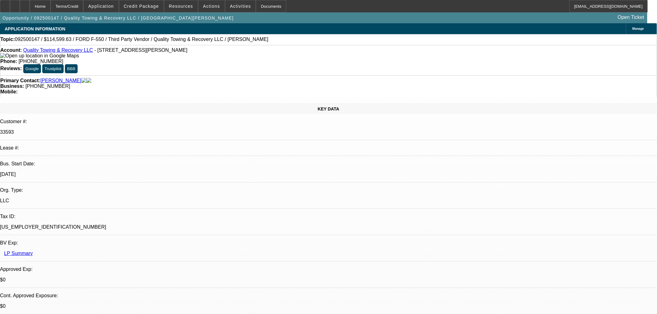
select select "0"
select select "6"
select select "0"
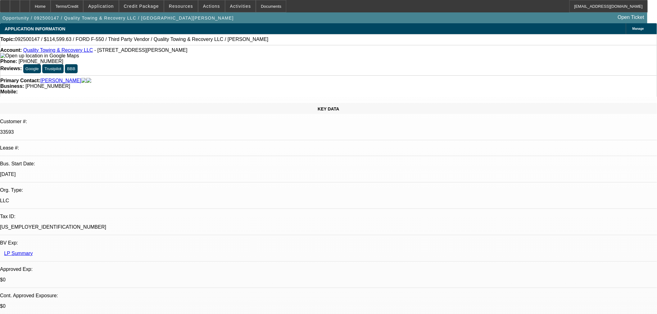
select select "0"
select select "6"
select select "0"
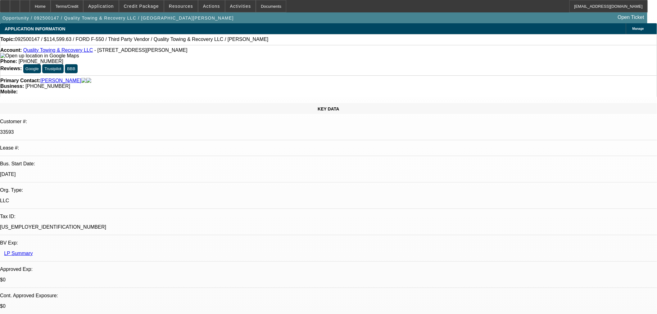
select select "6"
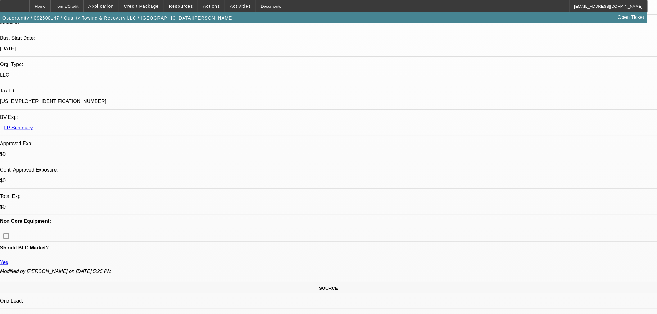
scroll to position [138, 0]
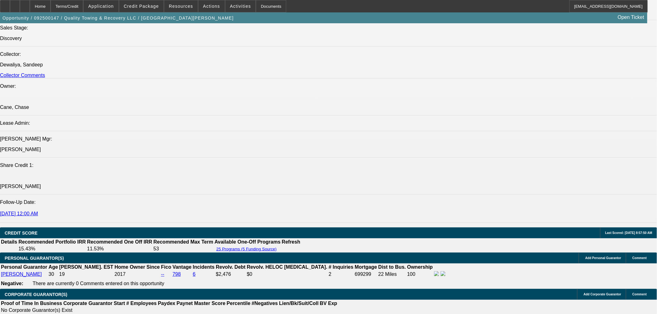
scroll to position [690, 0]
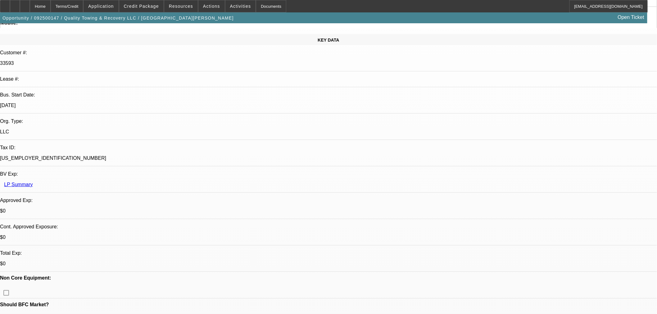
scroll to position [0, 0]
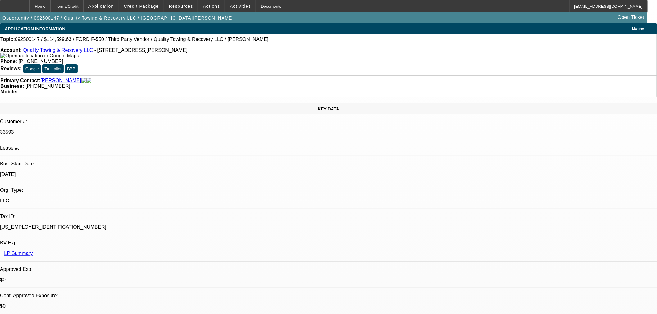
drag, startPoint x: 160, startPoint y: 50, endPoint x: 139, endPoint y: 51, distance: 20.5
click at [139, 51] on div "Account: Quality Towing & Recovery LLC - 115 S Pierce St, Lakewood, CO 80226" at bounding box center [328, 53] width 657 height 11
copy span "CO 80226"
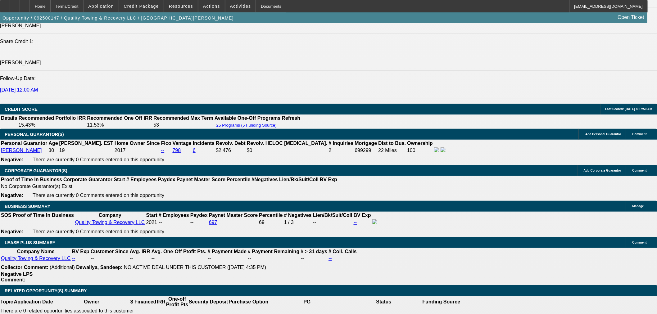
scroll to position [862, 0]
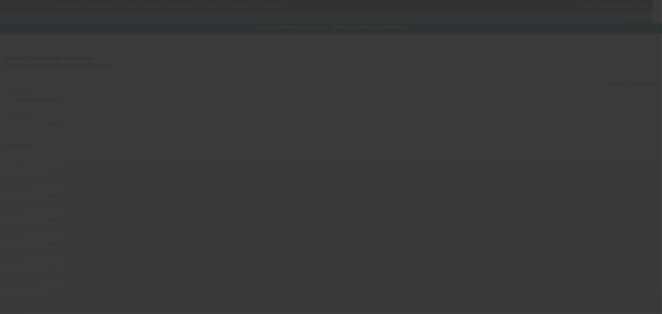
type input "$108,000.00"
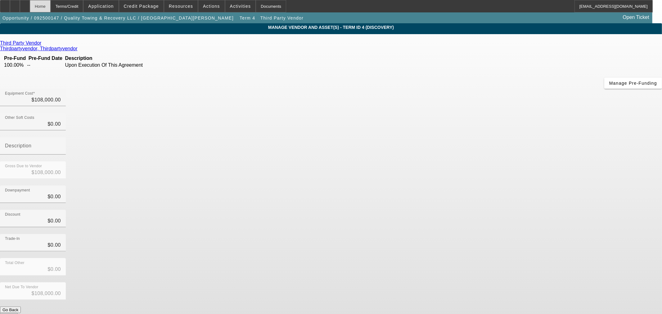
click at [51, 7] on div "Home" at bounding box center [40, 6] width 21 height 12
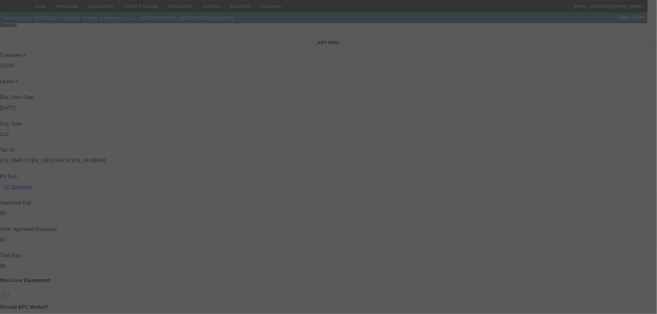
scroll to position [172, 0]
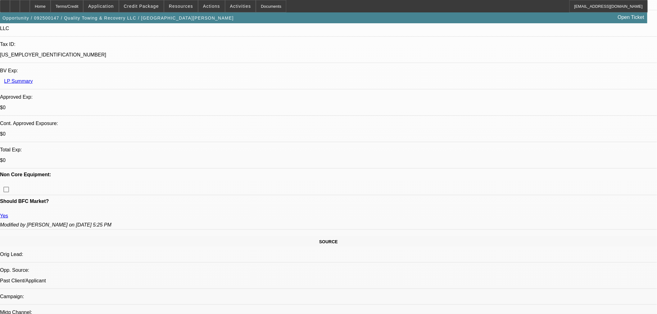
select select "0"
select select "6"
select select "0"
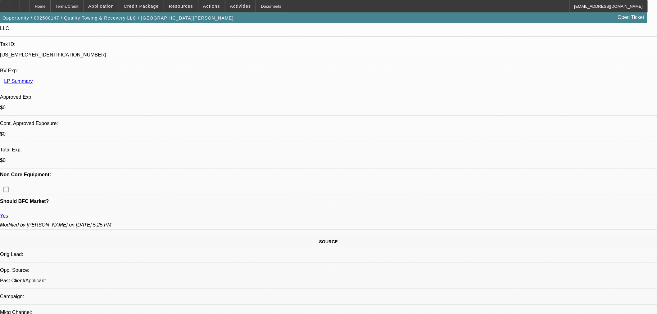
select select "0"
select select "6"
select select "0"
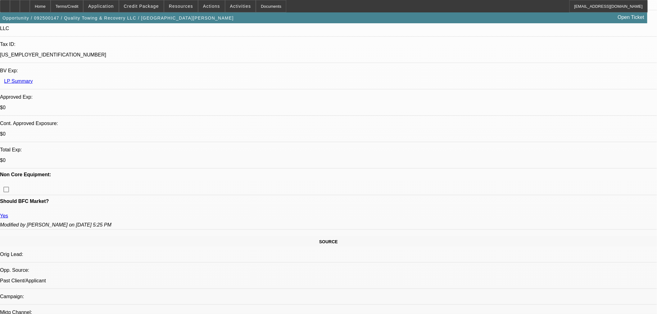
select select "0"
select select "6"
select select "0"
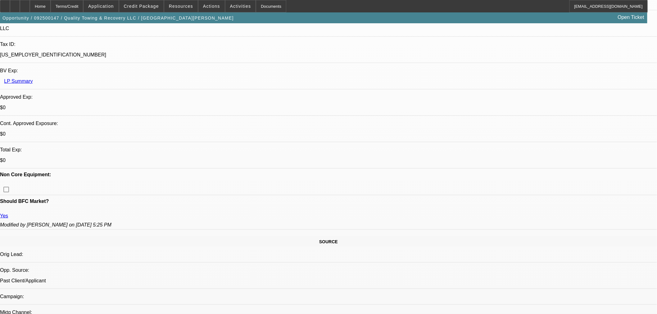
select select "6"
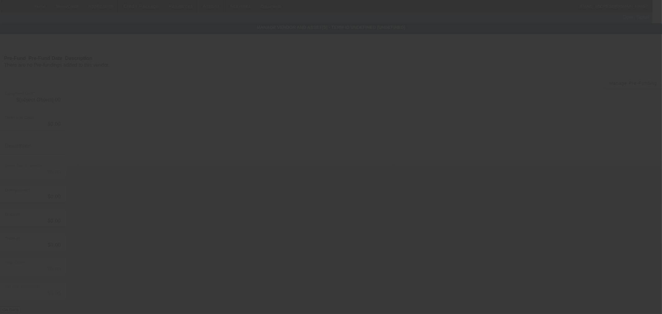
type input "$6,599.63"
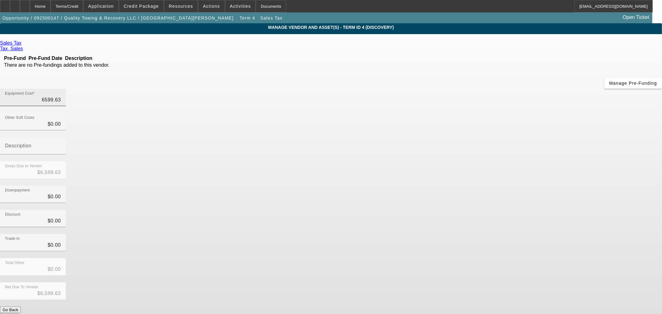
click at [61, 96] on input "6599.63" at bounding box center [33, 99] width 56 height 7
type input "8"
type input "$8.00"
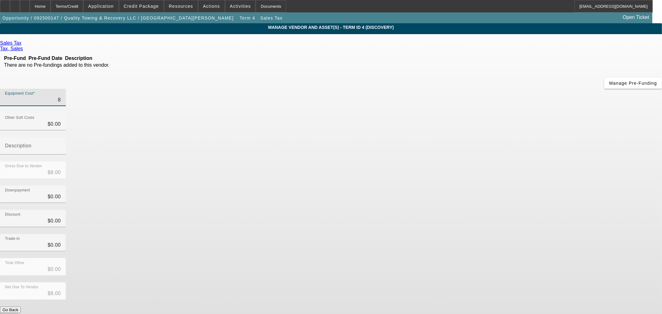
type input "81"
type input "$81.00"
type input "810"
type input "$810.00"
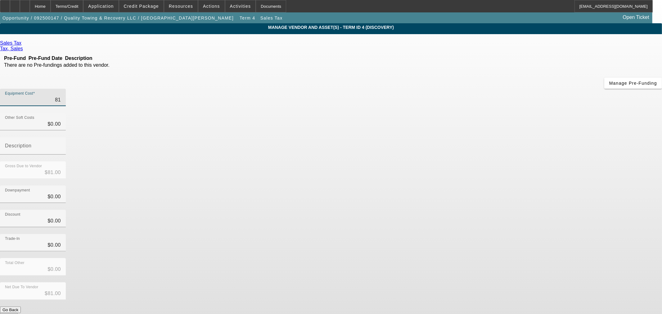
type input "$810.00"
type input "8100"
type input "$8,100.00"
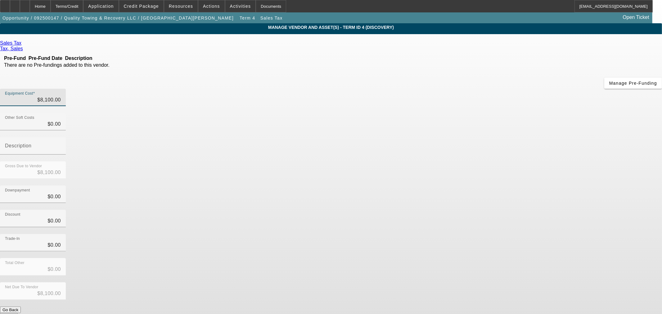
click at [459, 161] on div "Gross Due to Vendor $8,100.00" at bounding box center [331, 173] width 662 height 24
click at [18, 313] on button "Submit" at bounding box center [9, 316] width 18 height 7
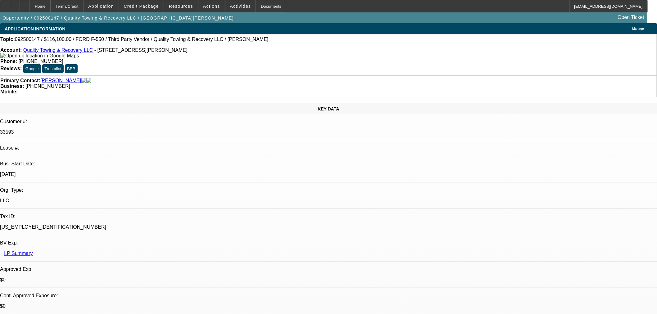
select select "0"
select select "6"
select select "0"
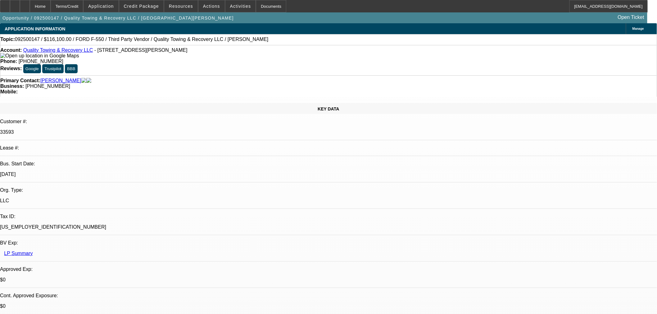
select select "0"
select select "6"
select select "0"
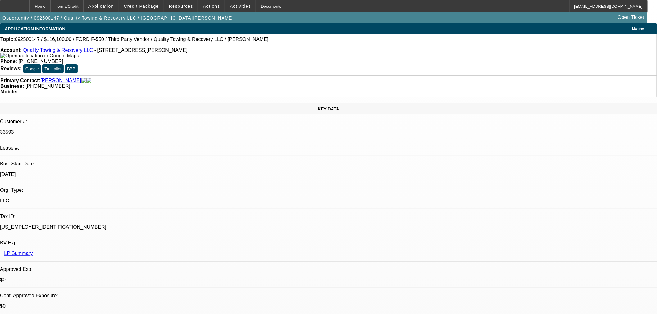
select select "0"
select select "6"
select select "0"
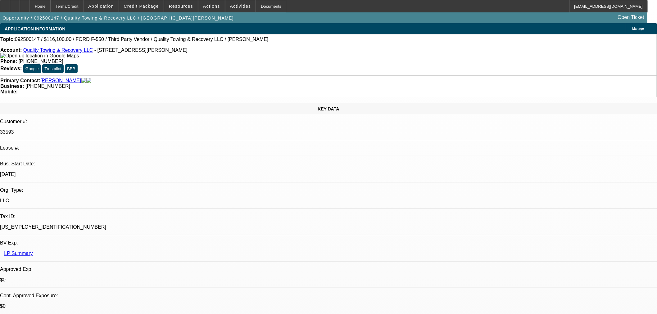
select select "6"
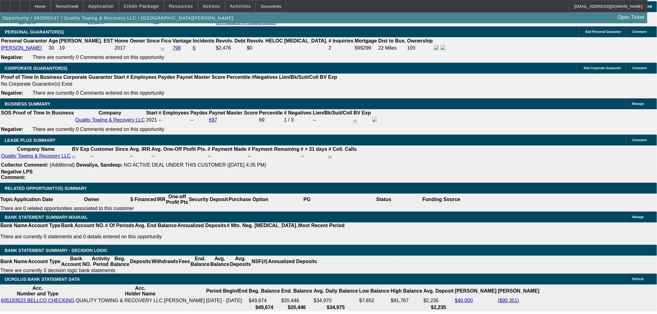
scroll to position [932, 0]
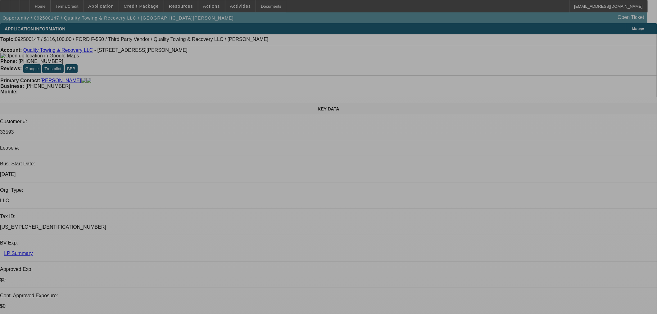
select select "0"
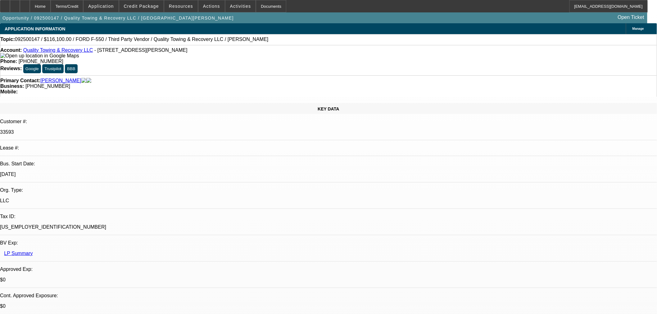
select select "0"
select select "6"
select select "0"
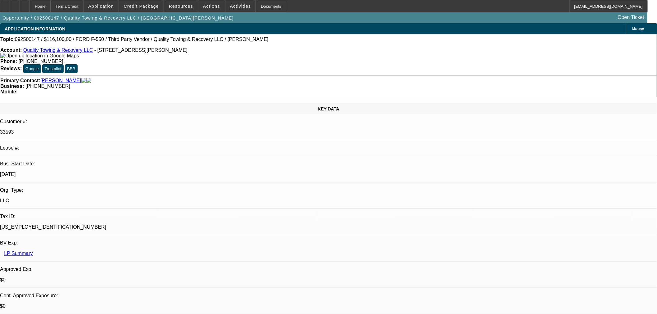
select select "6"
select select "0"
select select "6"
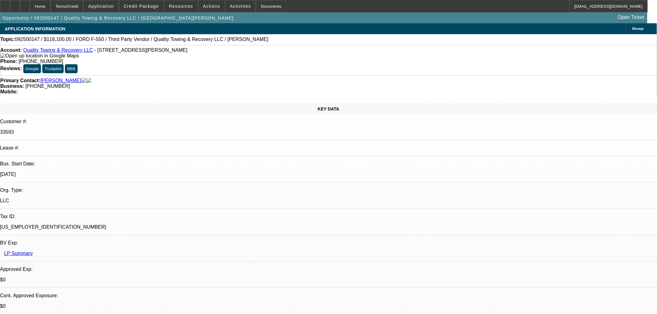
select select "0"
select select "6"
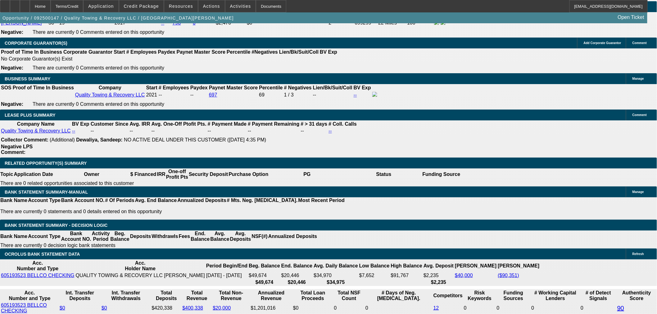
scroll to position [932, 0]
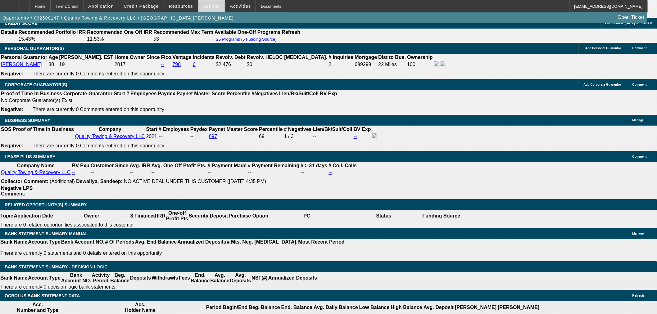
click at [211, 10] on span at bounding box center [211, 6] width 26 height 15
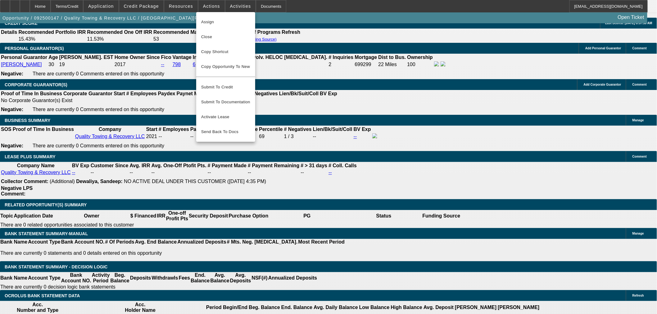
click at [234, 11] on div at bounding box center [328, 157] width 657 height 314
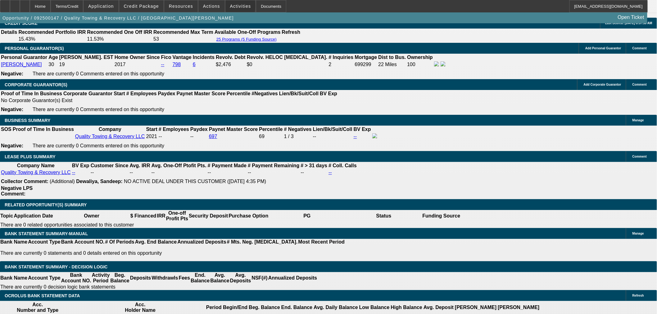
click at [234, 7] on span "Activities" at bounding box center [240, 6] width 21 height 5
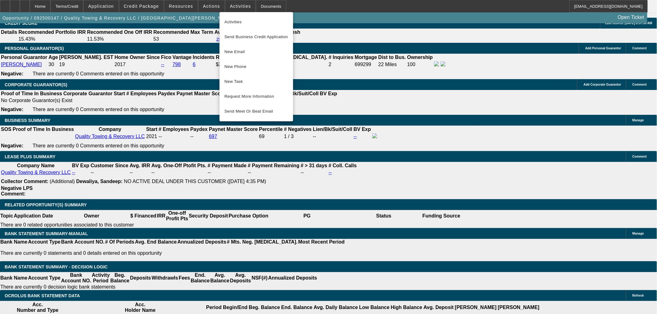
click at [185, 3] on div at bounding box center [328, 157] width 657 height 314
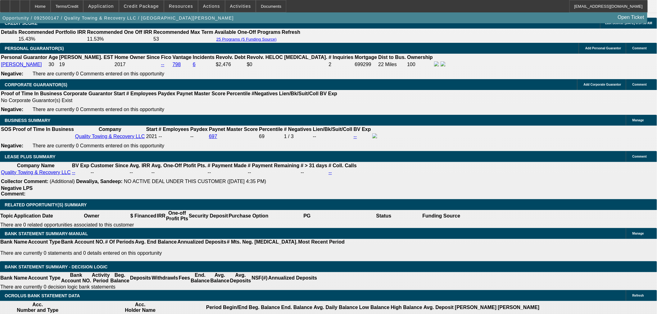
click at [185, 3] on span at bounding box center [181, 6] width 34 height 15
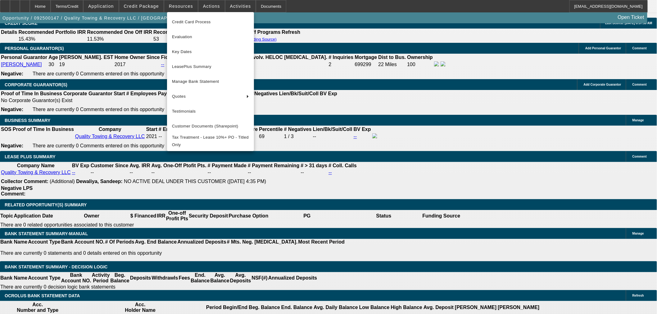
drag, startPoint x: 398, startPoint y: 122, endPoint x: 409, endPoint y: 120, distance: 11.5
click at [398, 122] on div at bounding box center [328, 157] width 657 height 314
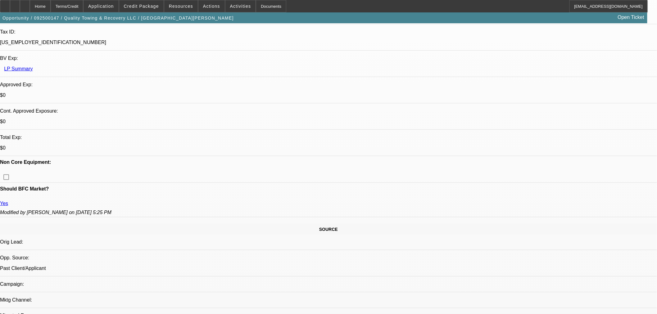
scroll to position [172, 0]
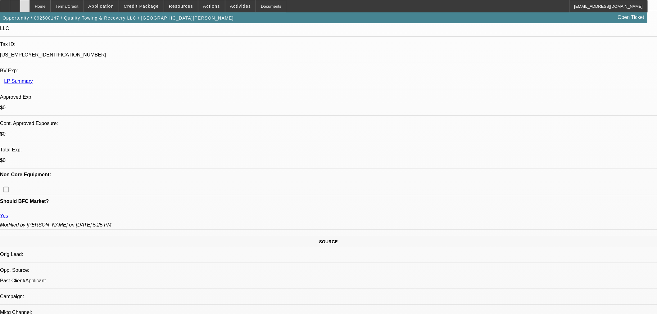
click at [30, 10] on div at bounding box center [25, 6] width 10 height 12
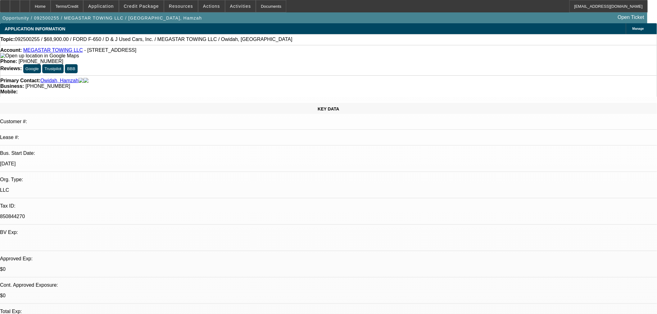
select select "0"
select select "0.1"
select select "4"
select select "0"
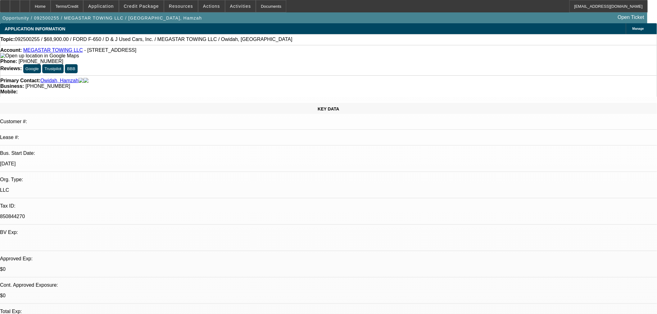
select select "0"
select select "0.1"
select select "4"
select select "0"
select select "2"
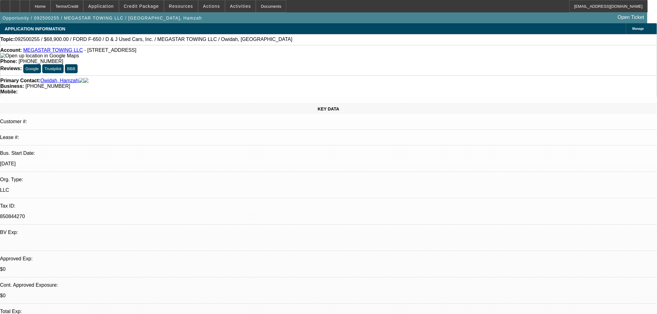
select select "2"
select select "0.1"
select select "4"
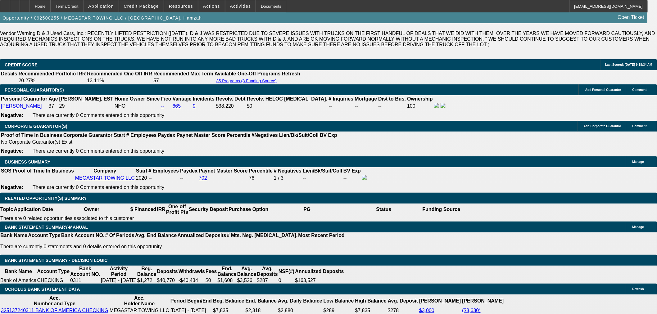
scroll to position [897, 0]
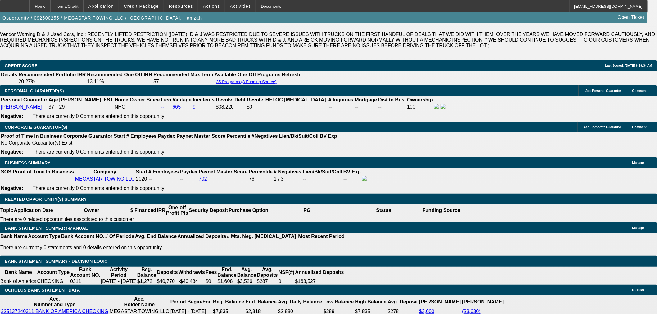
select select "0.1"
type input "$6,890.00"
type input "UNKNOWN"
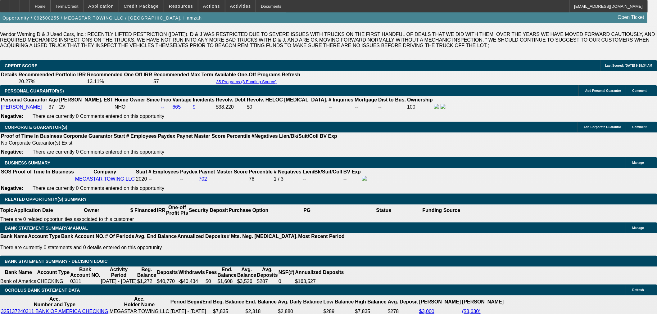
type input "$2,966.20"
type input "$1,483.10"
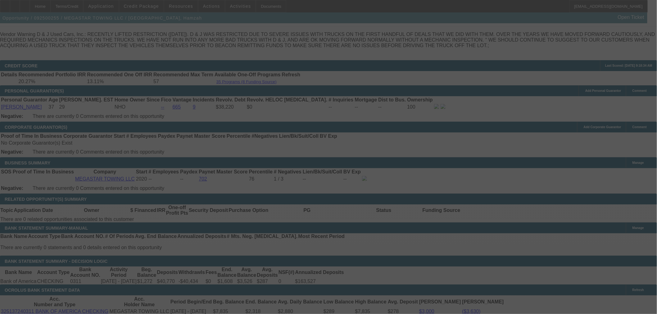
select select "0.1"
select select "2"
select select "0.1"
select select "4"
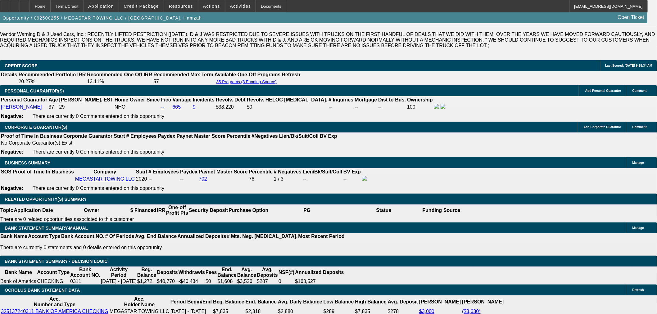
scroll to position [103, 0]
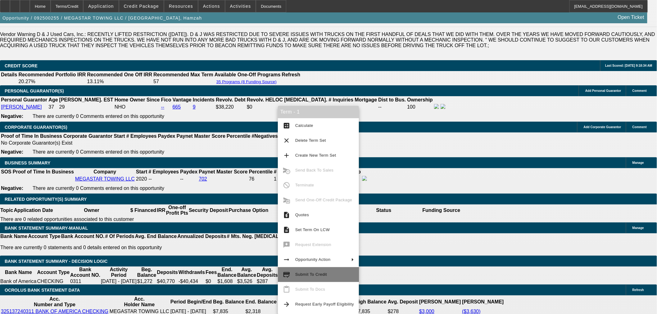
click at [322, 277] on span "Submit To Credit" at bounding box center [324, 274] width 59 height 7
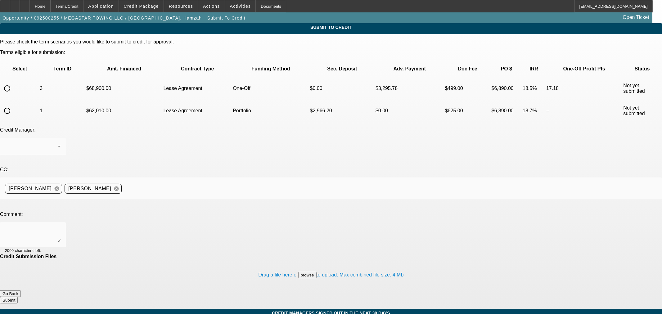
click at [13, 105] on input "radio" at bounding box center [7, 111] width 12 height 12
radio input "true"
click at [61, 227] on textarea at bounding box center [33, 234] width 56 height 15
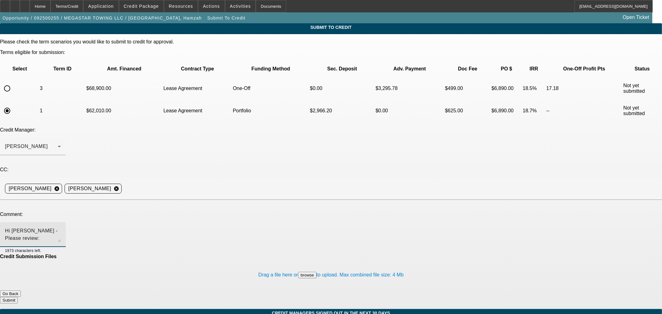
paste textarea "[PERSON_NAME] started Megastar Towing LLC in [DATE] and is looking to expand wi…"
type textarea "Hi [PERSON_NAME] - Please review: [PERSON_NAME] started Megastar Towing LLC in …"
click at [61, 227] on textarea "Hi [PERSON_NAME] - Please review: [PERSON_NAME] started Megastar Towing LLC in …" at bounding box center [33, 234] width 56 height 15
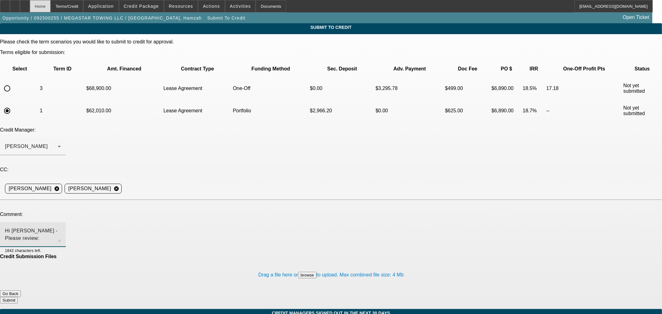
click at [50, 6] on div "Home" at bounding box center [40, 6] width 21 height 12
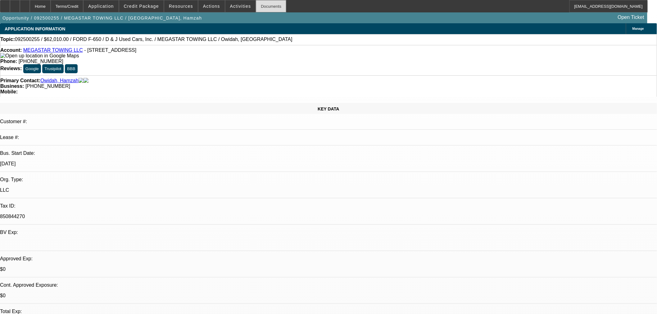
select select "0"
select select "0.1"
select select "4"
select select "0"
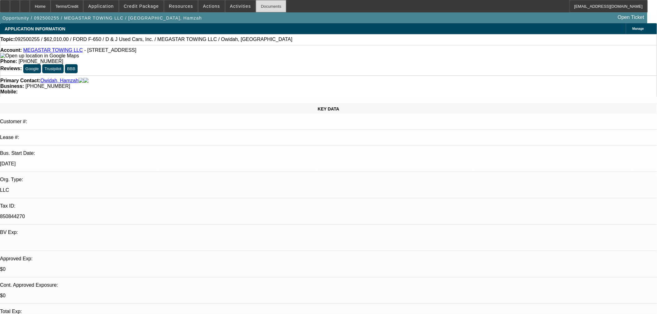
select select "0"
select select "0.1"
select select "4"
select select "0.1"
select select "2"
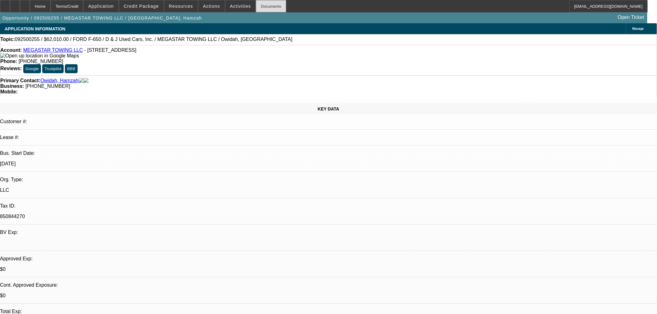
select select "2"
select select "0.1"
select select "4"
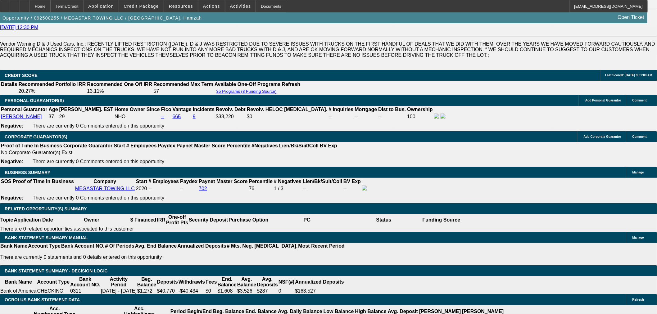
scroll to position [828, 0]
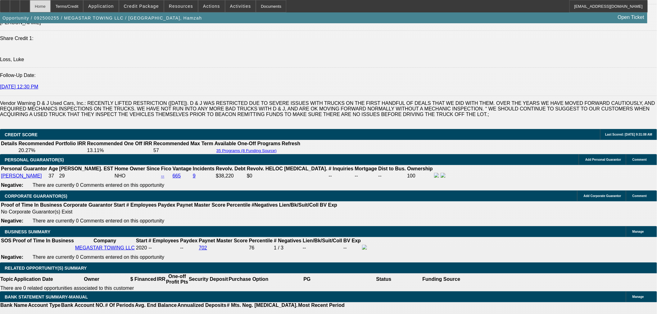
click at [30, 8] on div at bounding box center [25, 6] width 10 height 12
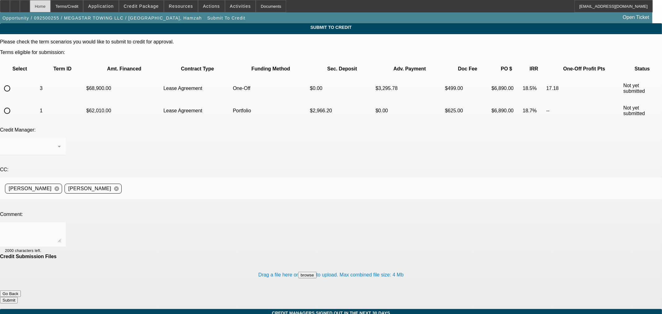
click at [51, 2] on div "Home" at bounding box center [40, 6] width 21 height 12
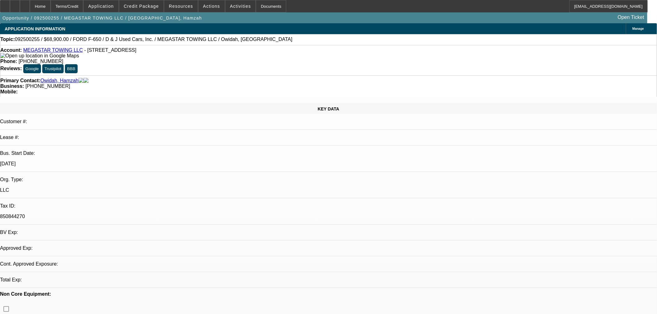
select select "0"
select select "0.1"
select select "4"
select select "0"
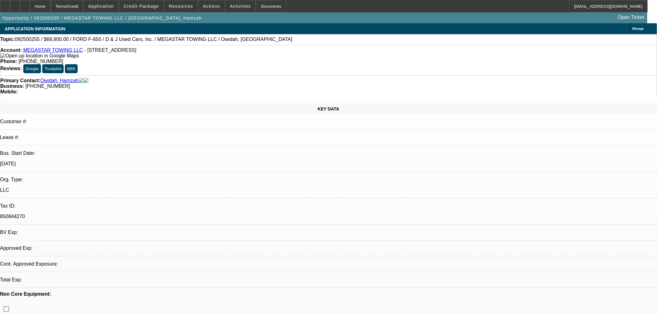
select select "0"
select select "0.1"
select select "4"
select select "0.1"
select select "2"
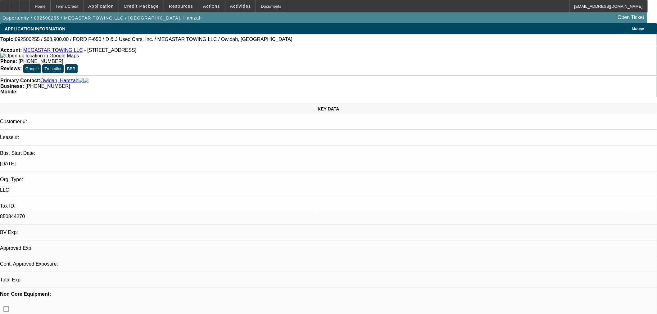
select select "2"
select select "0.1"
select select "4"
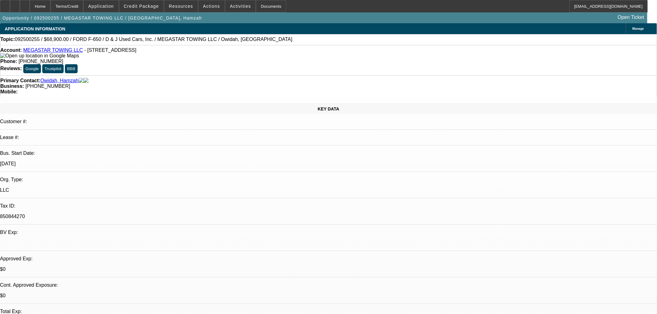
drag, startPoint x: 568, startPoint y: 217, endPoint x: 445, endPoint y: 205, distance: 123.6
copy div "Hamzah Owidah started Megastar Towing LLC in 2020 and is looking to expand with…"
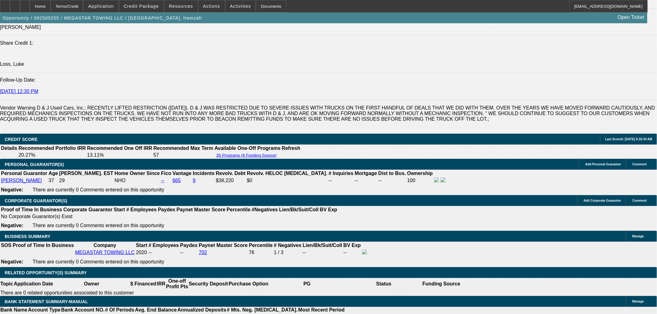
scroll to position [862, 0]
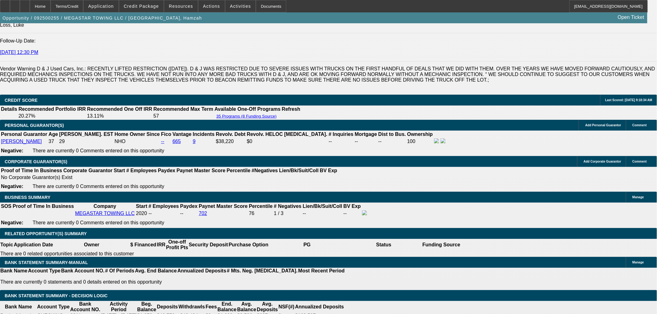
type input "1"
type input "$2.00"
type input "UNKNOWN"
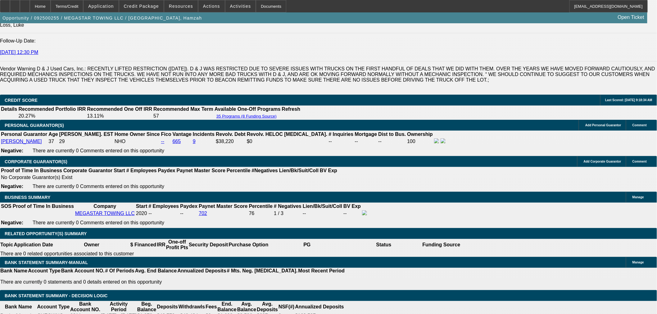
type input "1500"
type input "15.8"
type input "$3,000.00"
type input "$1,500.00"
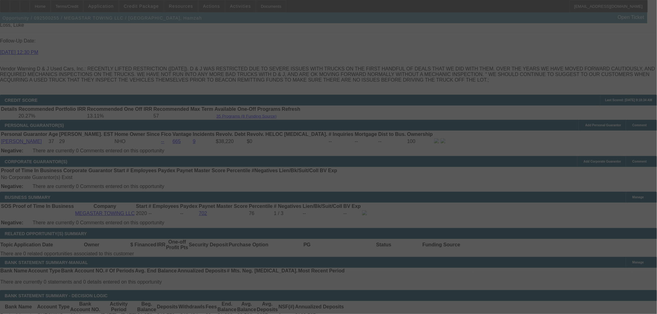
select select "0.1"
select select "2"
select select "0.1"
select select "4"
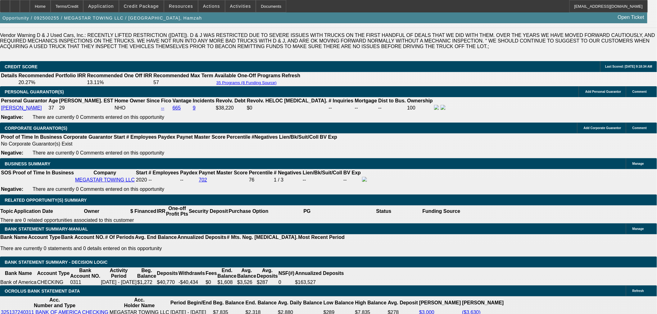
scroll to position [932, 0]
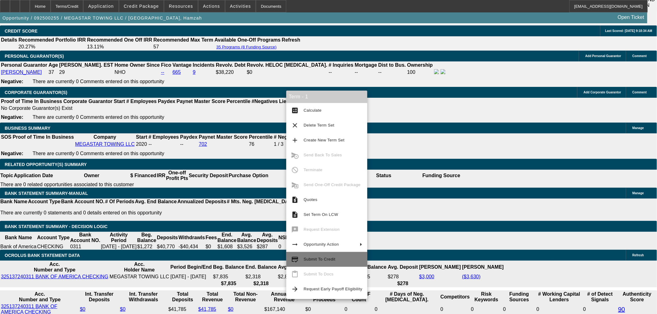
click at [330, 259] on span "Submit To Credit" at bounding box center [320, 259] width 32 height 5
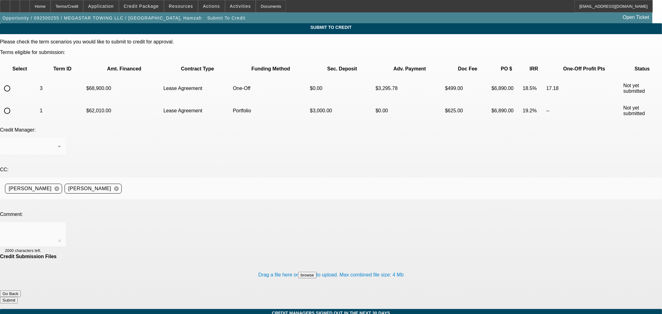
click at [13, 105] on input "radio" at bounding box center [7, 111] width 12 height 12
radio input "true"
click at [61, 222] on div at bounding box center [33, 234] width 56 height 25
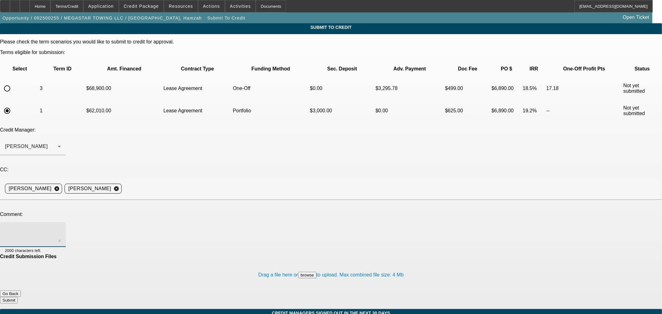
paste textarea "Hi George - Please review: Hamzah Owidah started Megastar Towing LLC in 2020 an…"
type textarea "Hi George - Please review: Hamzah Owidah started Megastar Towing LLC in 2020 an…"
click at [18, 297] on button "Submit" at bounding box center [9, 300] width 18 height 7
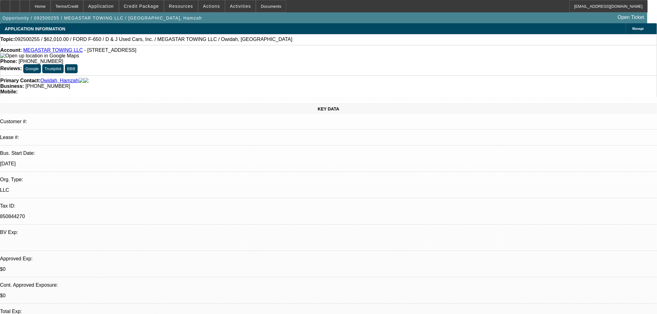
select select "0"
select select "0.1"
select select "4"
select select "0"
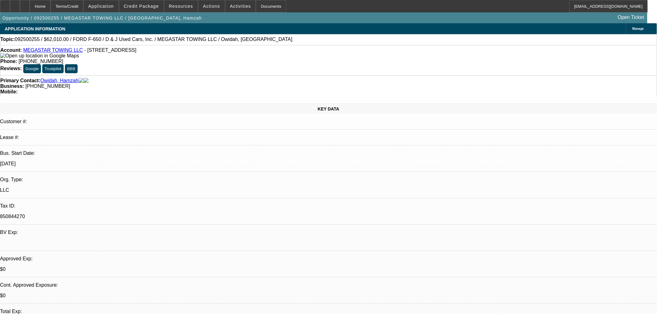
select select "0"
select select "0.1"
select select "4"
select select "0.1"
select select "2"
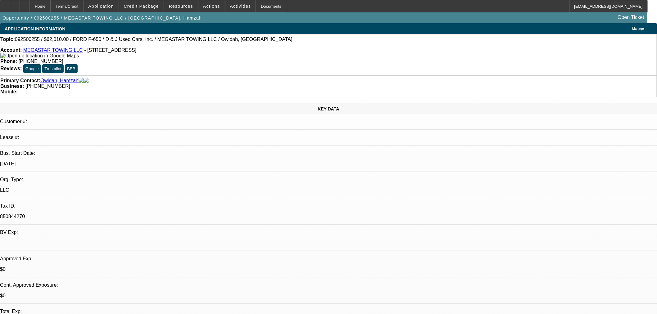
select select "2"
select select "0.1"
select select "4"
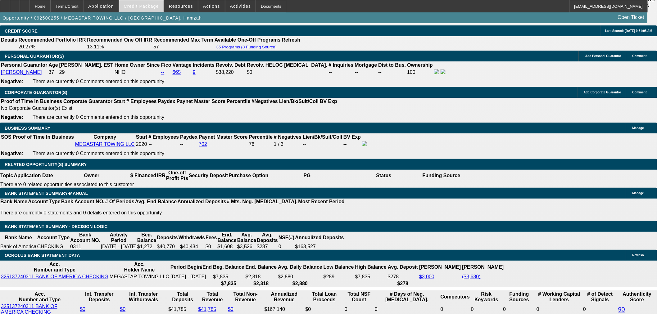
scroll to position [962, 0]
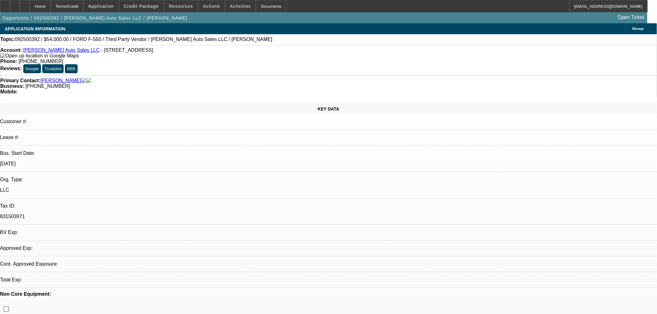
select select "0"
select select "2"
select select "0"
select select "6"
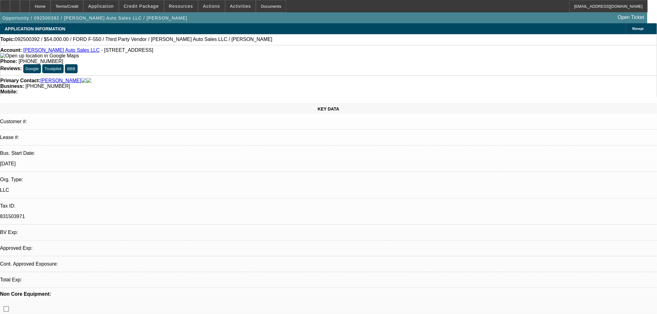
select select "0"
select select "2"
select select "0"
select select "6"
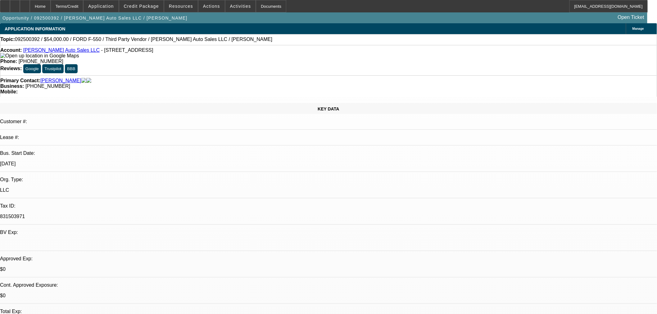
drag, startPoint x: 540, startPoint y: 200, endPoint x: 607, endPoint y: 203, distance: 67.2
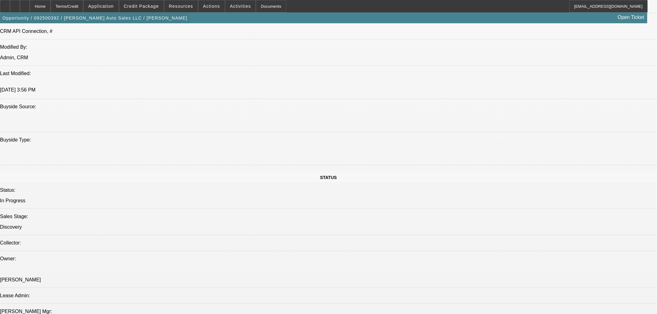
scroll to position [552, 0]
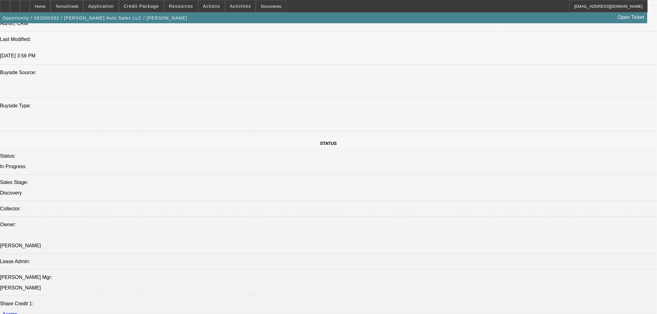
drag, startPoint x: 489, startPoint y: 142, endPoint x: 487, endPoint y: 146, distance: 4.7
drag, startPoint x: 470, startPoint y: 211, endPoint x: 562, endPoint y: 215, distance: 92.0
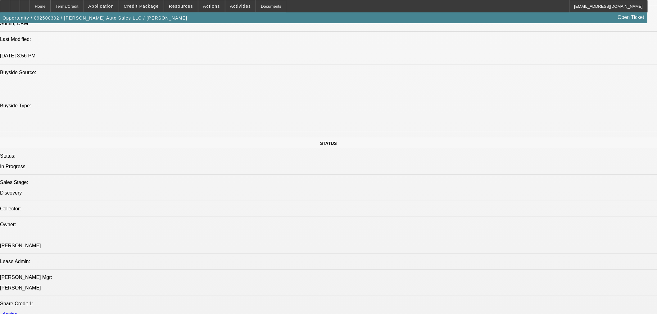
drag, startPoint x: 571, startPoint y: 214, endPoint x: 566, endPoint y: 225, distance: 12.7
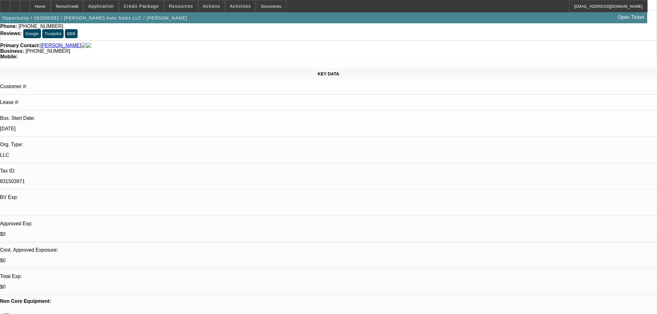
scroll to position [34, 0]
click at [137, 10] on span at bounding box center [141, 6] width 44 height 15
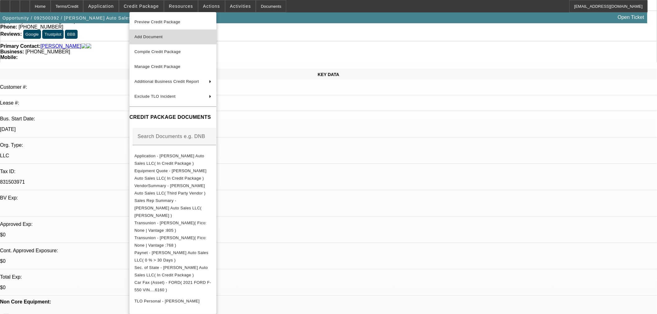
click at [156, 32] on button "Add Document" at bounding box center [173, 37] width 87 height 15
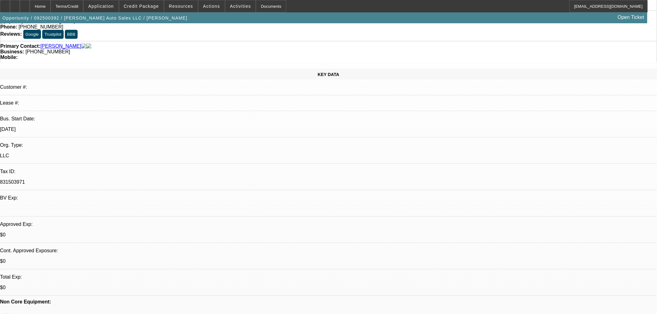
drag, startPoint x: 608, startPoint y: 202, endPoint x: 540, endPoint y: 203, distance: 67.7
copy div "Five Star Towing and Recovery"
click at [114, 7] on span "Application" at bounding box center [100, 6] width 25 height 5
click at [138, 23] on span "Account" at bounding box center [128, 21] width 47 height 7
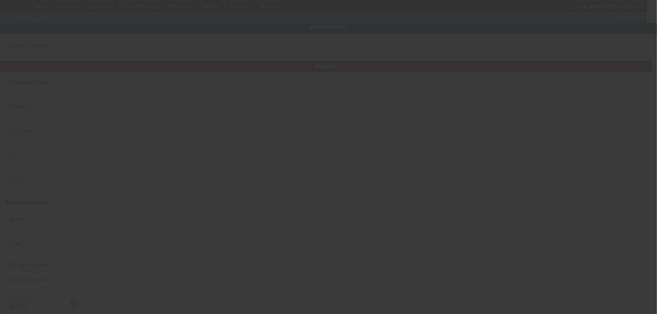
type input "[PERSON_NAME] Auto Sales LLC"
type input "[STREET_ADDRESS]"
type input "17901"
type input "[GEOGRAPHIC_DATA]"
type input "[PHONE_NUMBER]"
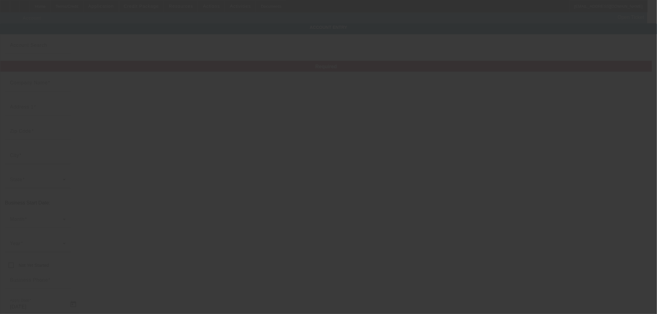
type input "[EMAIL_ADDRESS][DOMAIN_NAME]"
type input "831503971"
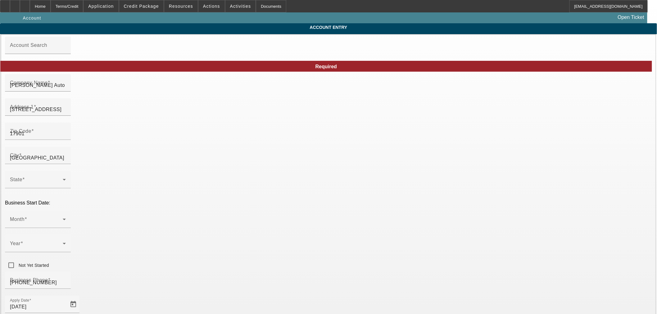
type input "[DATE]"
paste input "Five Star Towing and Recovery"
type input "Five Star Towing and Recovery"
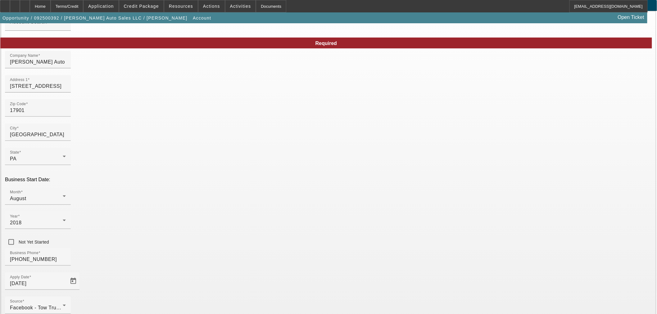
scroll to position [47, 0]
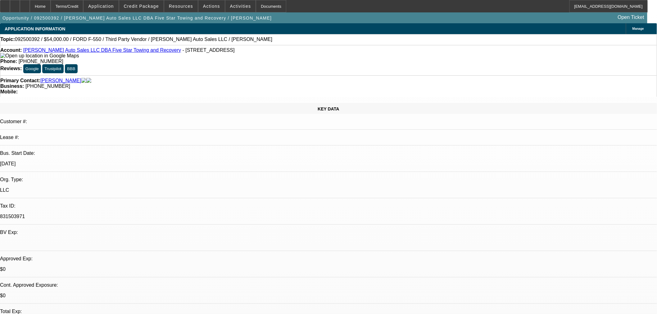
select select "0"
select select "2"
select select "0"
select select "6"
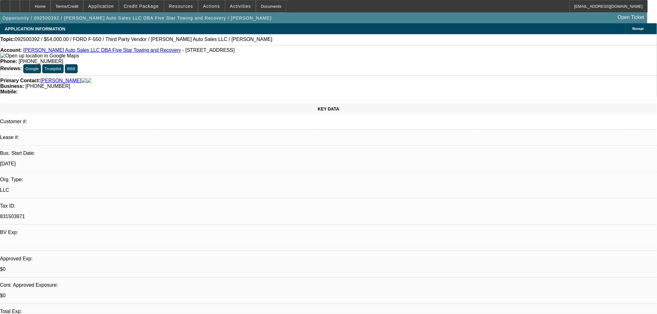
select select "0"
select select "2"
select select "0"
select select "6"
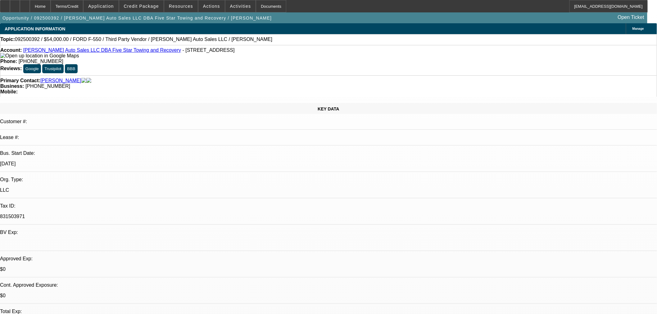
drag, startPoint x: 539, startPoint y: 201, endPoint x: 609, endPoint y: 201, distance: 70.2
copy div "Five Star Towing and Recovery"
click at [98, 188] on p "LLC" at bounding box center [328, 191] width 657 height 6
drag, startPoint x: 94, startPoint y: 113, endPoint x: 78, endPoint y: 110, distance: 17.1
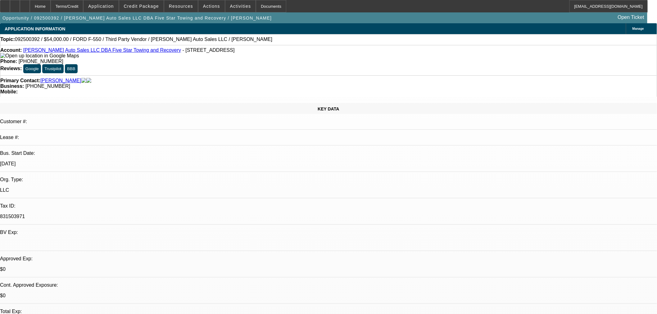
click at [78, 161] on div "8/1/18" at bounding box center [328, 164] width 657 height 6
drag, startPoint x: 572, startPoint y: 215, endPoint x: 469, endPoint y: 223, distance: 103.4
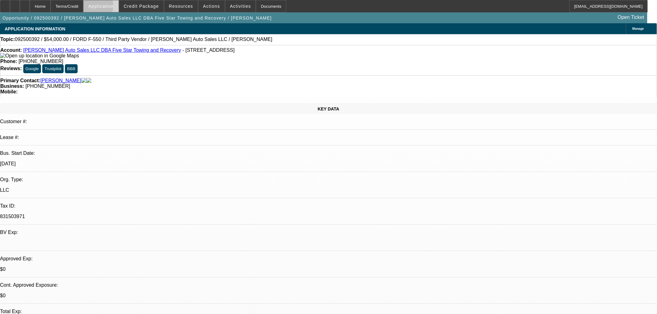
click at [106, 7] on span "Application" at bounding box center [100, 6] width 25 height 5
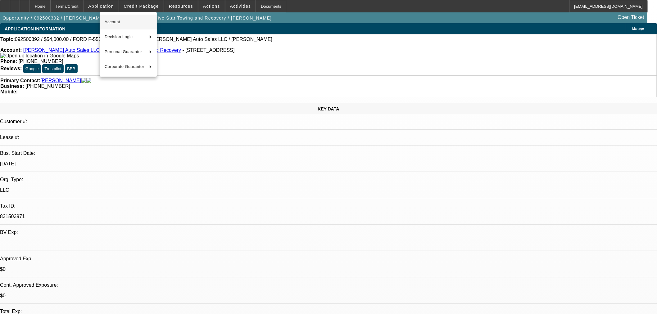
click at [132, 24] on span "Account" at bounding box center [128, 21] width 47 height 7
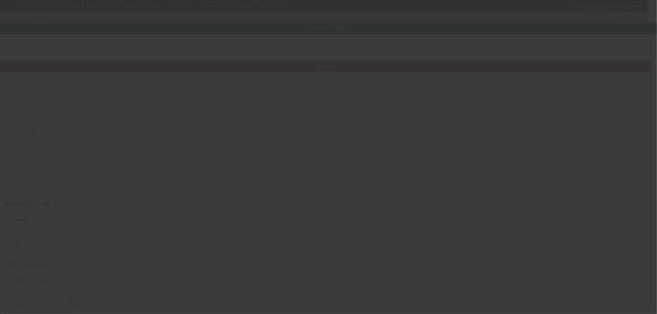
type input "Diehl's Auto Sales LLC"
type input "900 W Market St"
type input "17901"
type input "Pottsville"
type input "(570) 640-2063"
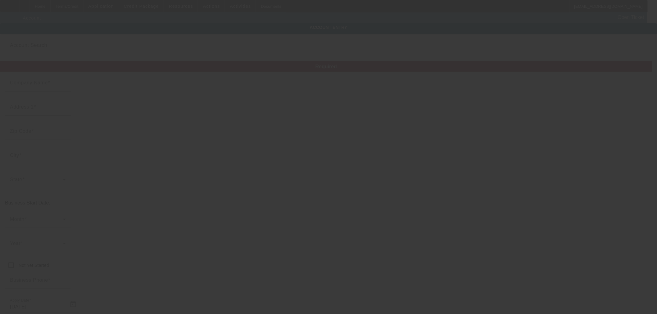
type input "Five Star Towing and Recovery"
type input "info@fivestartowingpa.com"
type input "831503971"
type input "9/18/2025"
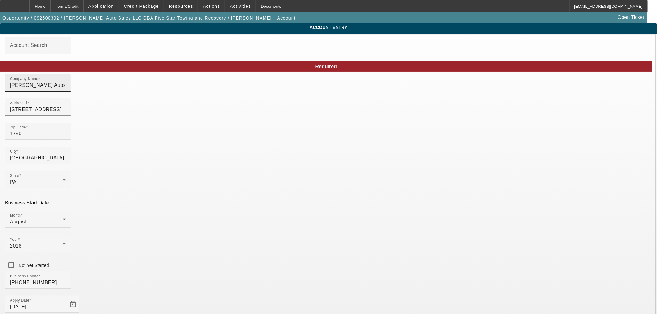
drag, startPoint x: 397, startPoint y: 89, endPoint x: 312, endPoint y: 86, distance: 84.9
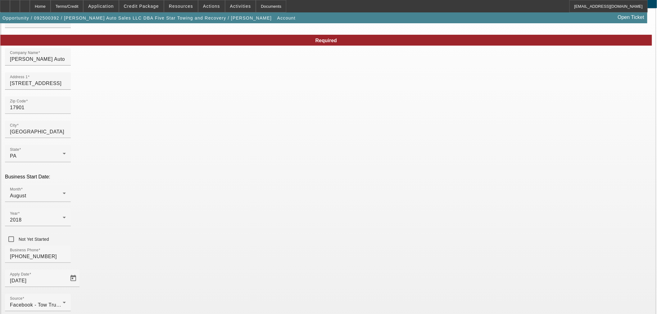
scroll to position [47, 0]
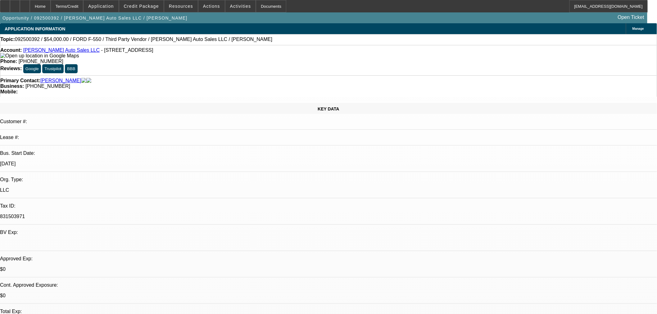
select select "0"
select select "2"
select select "0"
select select "6"
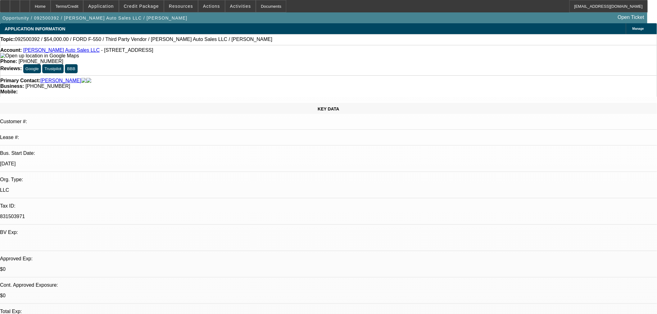
select select "0"
select select "2"
select select "0"
select select "6"
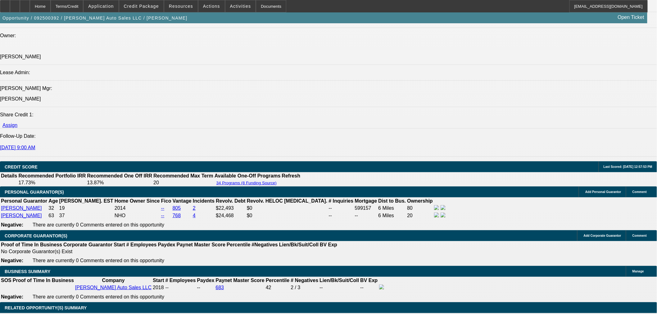
scroll to position [794, 0]
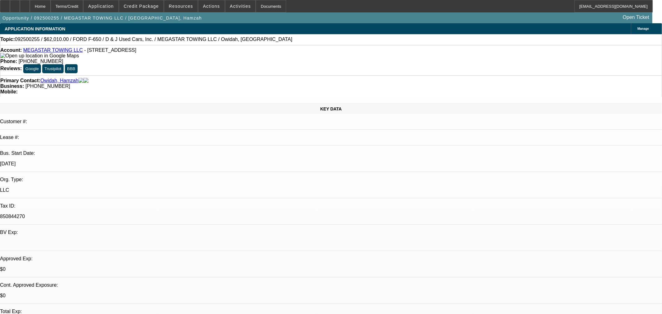
select select "0"
select select "0.1"
select select "4"
select select "0"
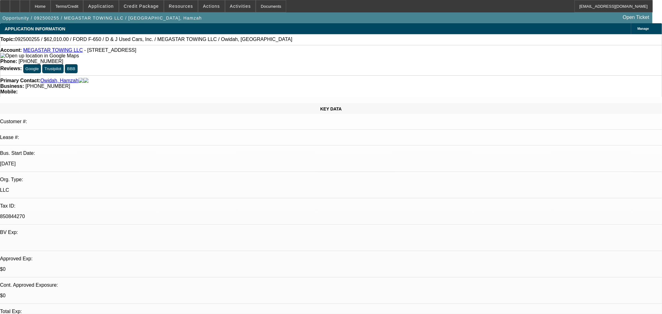
select select "0"
select select "0.1"
select select "4"
select select "0.1"
select select "2"
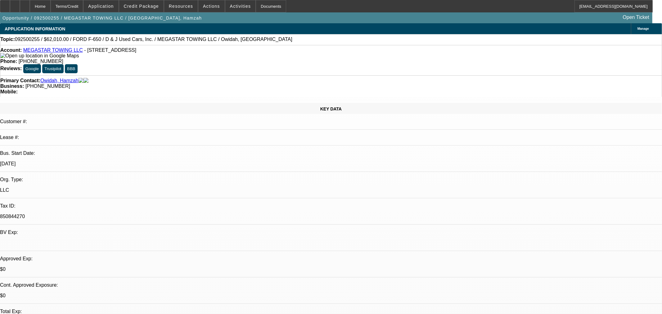
select select "2"
select select "0.1"
select select "4"
click at [30, 4] on div at bounding box center [25, 6] width 10 height 12
select select "0"
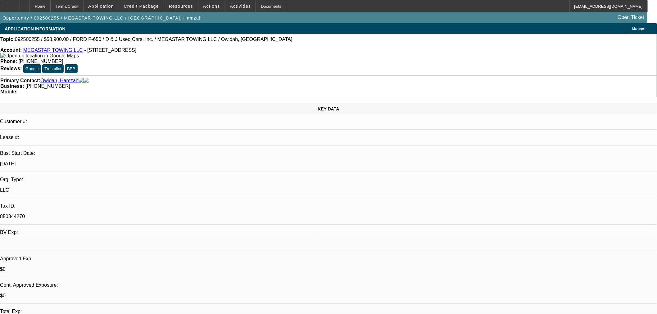
select select "2"
select select "0.1"
select select "4"
select select "0"
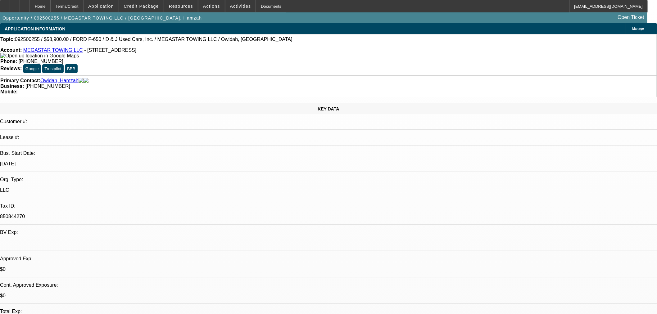
select select "2"
select select "0.1"
select select "4"
select select "0"
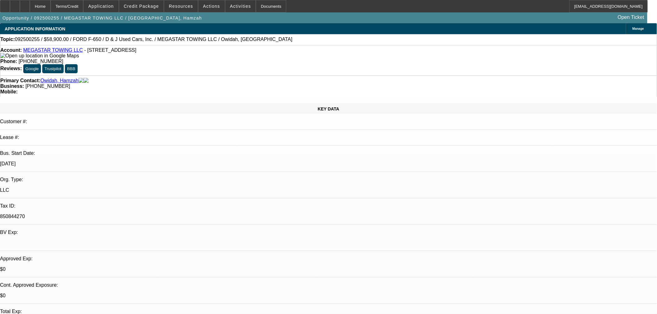
select select "0"
select select "0.1"
select select "4"
select select "0"
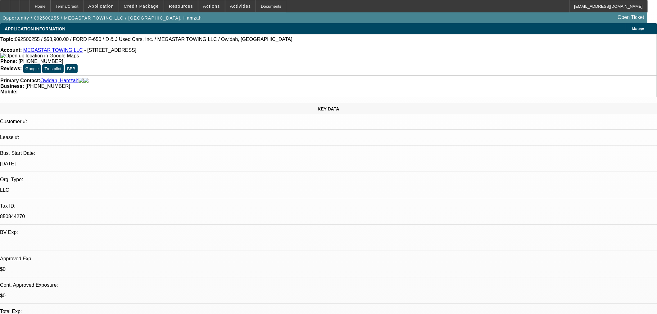
select select "0.1"
select select "4"
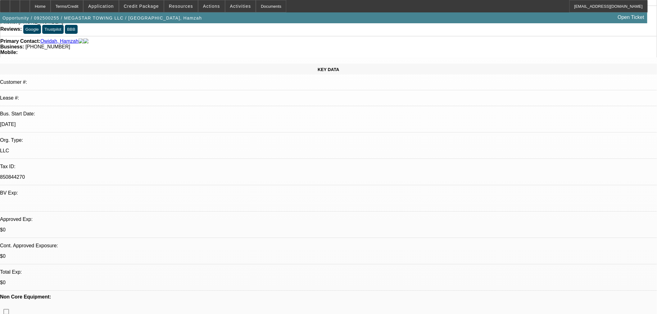
scroll to position [172, 0]
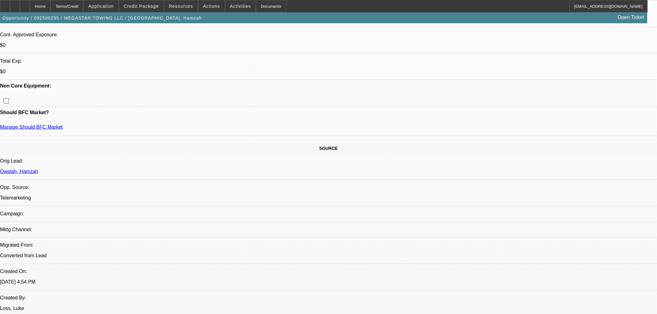
scroll to position [241, 0]
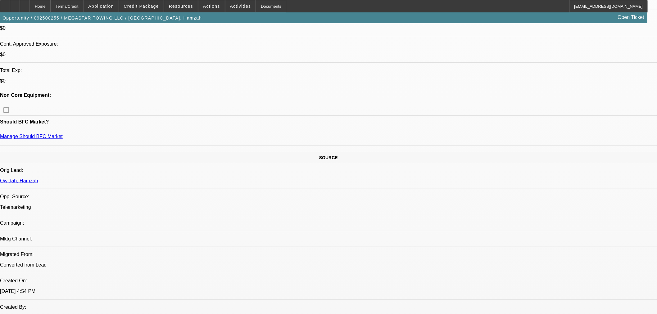
drag, startPoint x: 490, startPoint y: 208, endPoint x: 560, endPoint y: 238, distance: 75.9
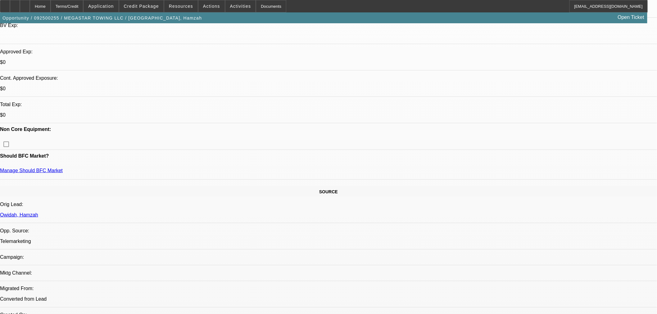
scroll to position [207, 0]
drag, startPoint x: 483, startPoint y: 211, endPoint x: 531, endPoint y: 212, distance: 48.5
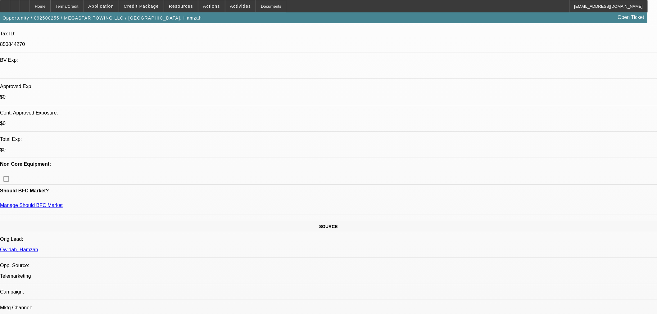
scroll to position [103, 0]
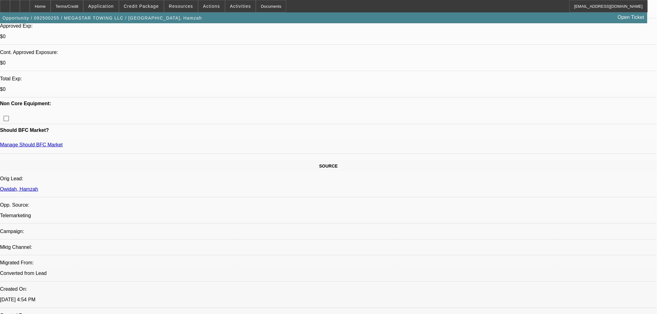
scroll to position [241, 0]
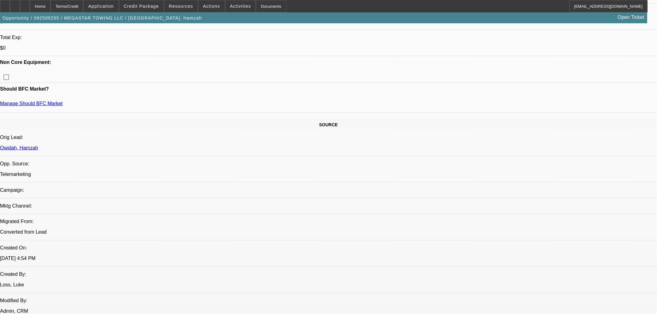
scroll to position [276, 0]
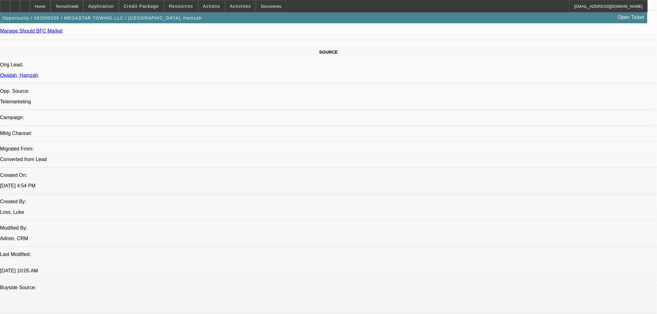
scroll to position [414, 0]
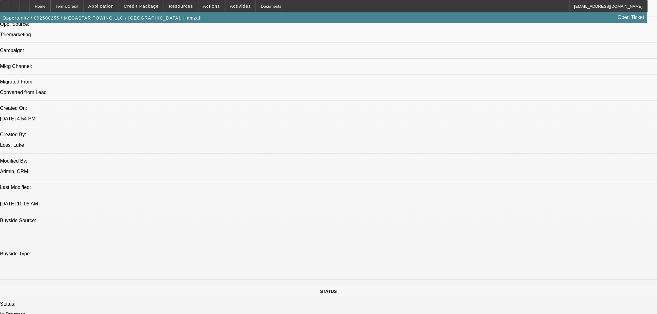
drag, startPoint x: 412, startPoint y: 125, endPoint x: 424, endPoint y: 125, distance: 12.1
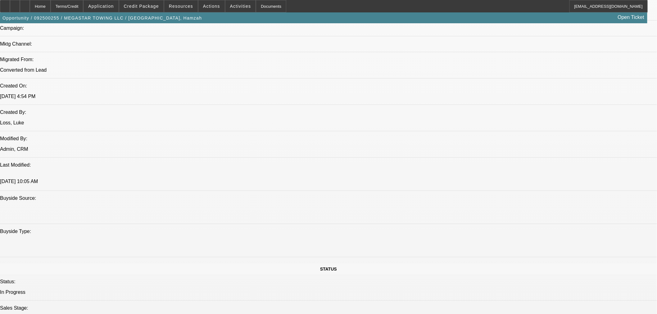
scroll to position [448, 0]
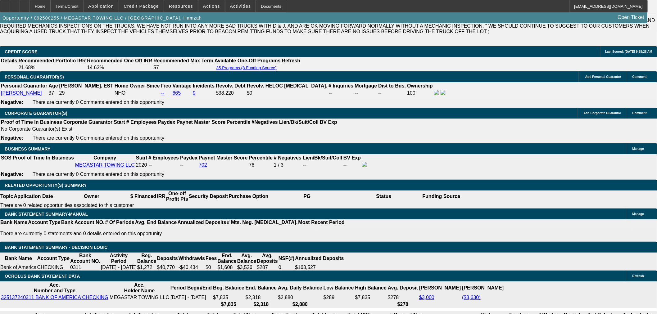
scroll to position [966, 0]
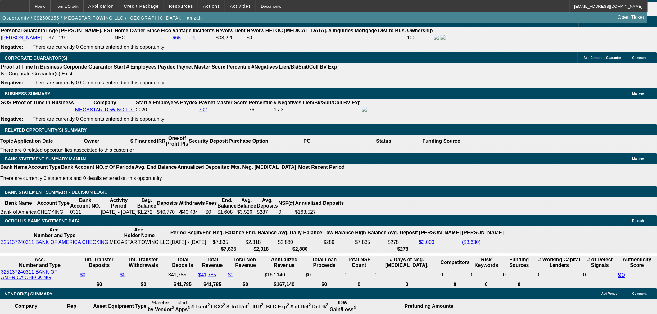
drag, startPoint x: 340, startPoint y: 137, endPoint x: 348, endPoint y: 139, distance: 9.0
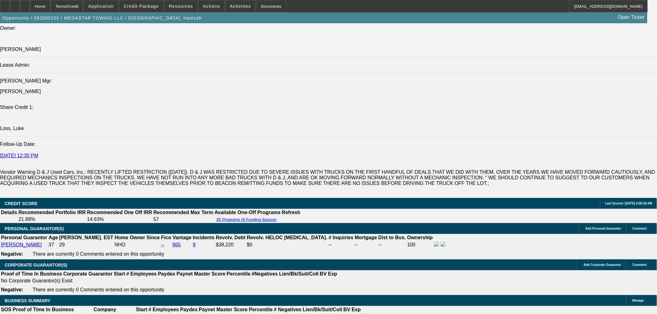
scroll to position [656, 0]
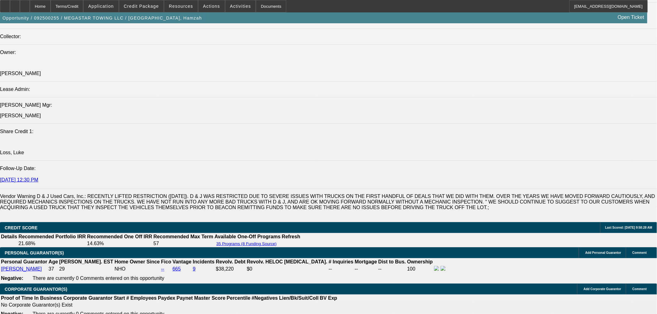
scroll to position [725, 0]
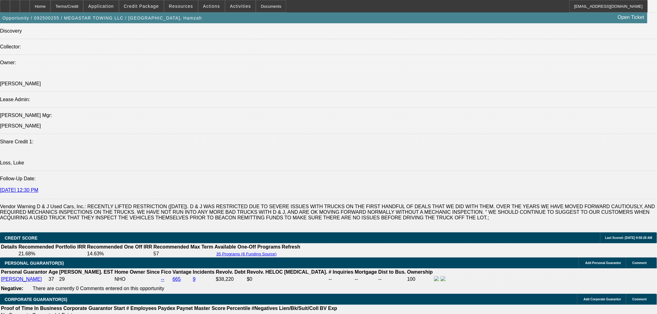
drag, startPoint x: 483, startPoint y: 212, endPoint x: 543, endPoint y: 213, distance: 59.9
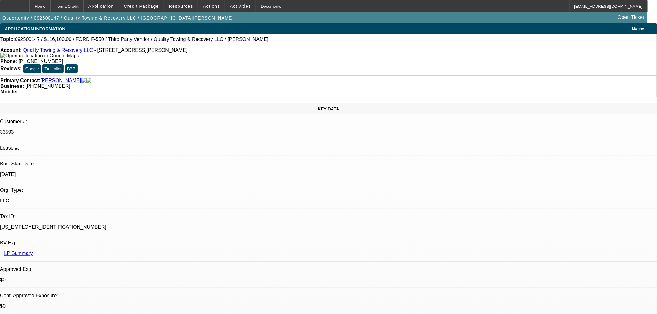
select select "0"
select select "6"
select select "0"
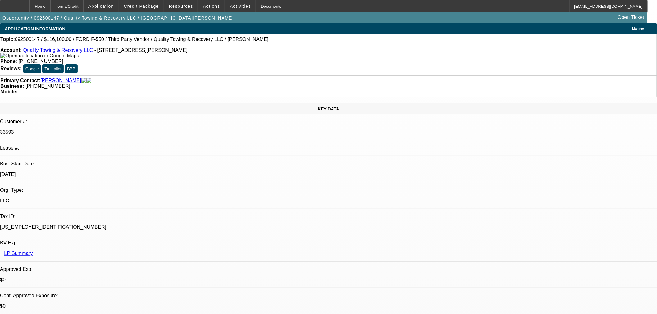
select select "0"
select select "6"
select select "0"
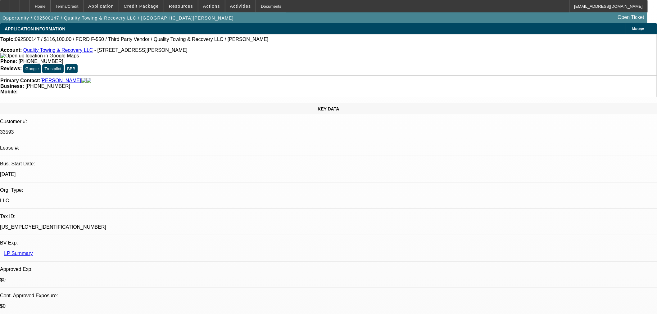
select select "0"
select select "6"
select select "0"
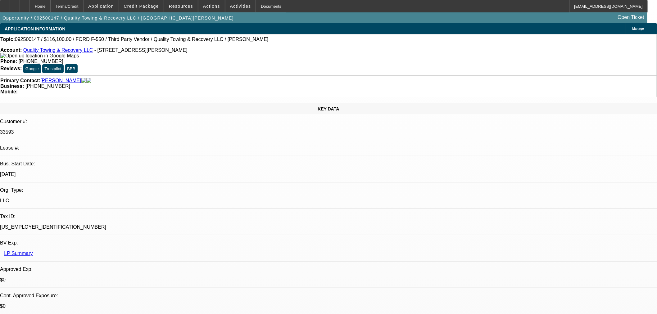
select select "6"
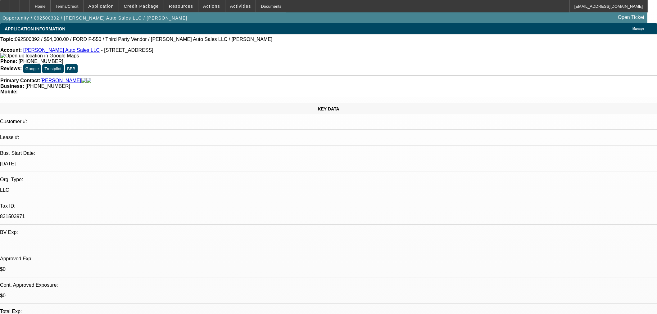
select select "0"
select select "2"
select select "0"
select select "6"
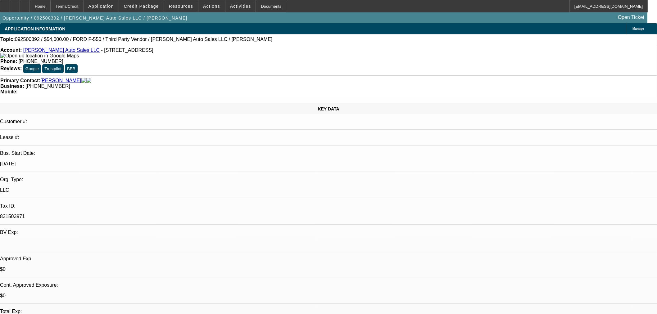
select select "0"
select select "2"
select select "0"
select select "6"
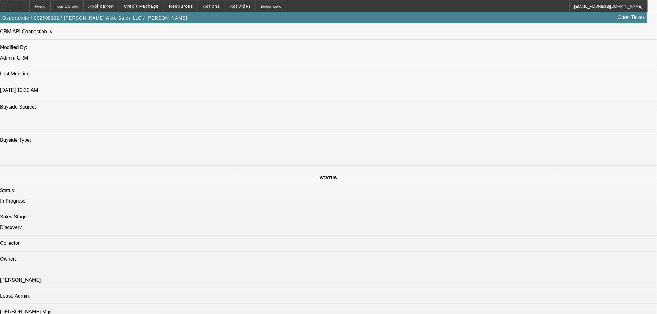
scroll to position [690, 0]
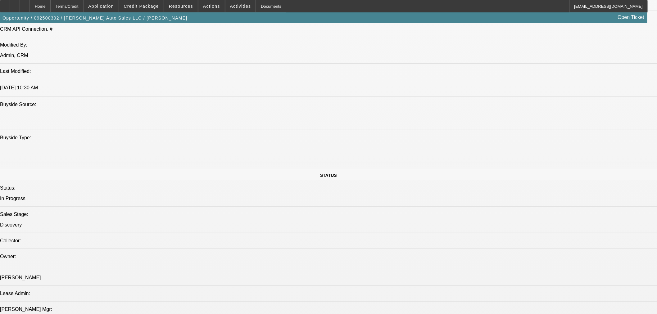
scroll to position [483, 0]
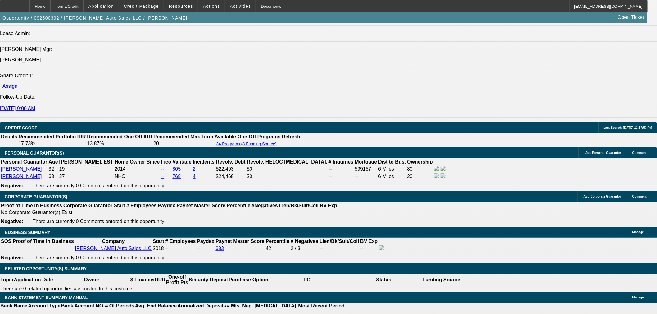
scroll to position [828, 0]
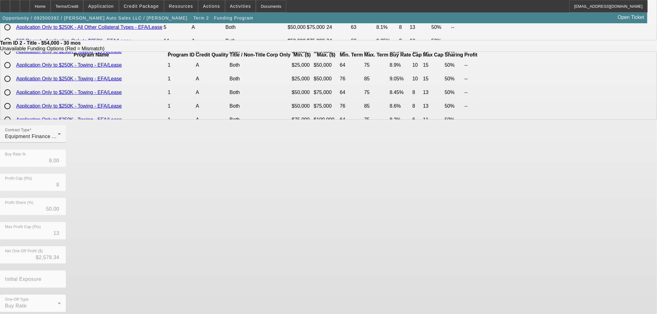
scroll to position [111, 0]
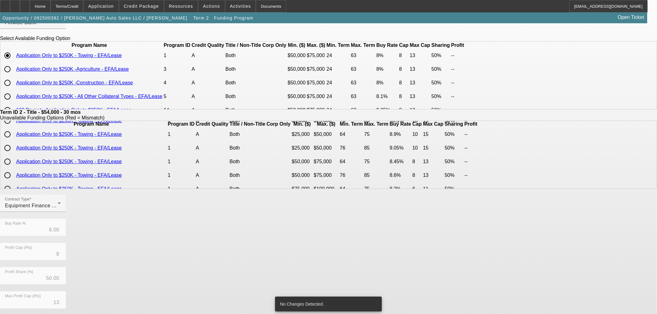
scroll to position [0, 0]
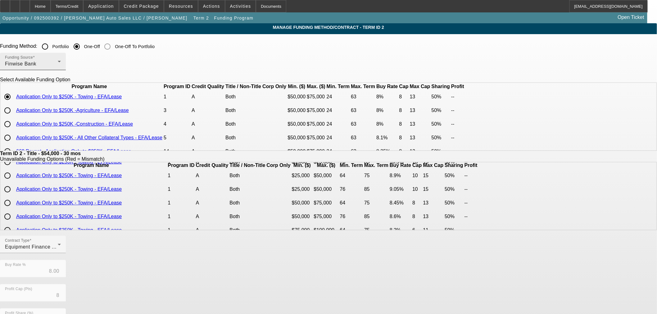
click at [58, 66] on div "Finwise Bank" at bounding box center [31, 63] width 53 height 7
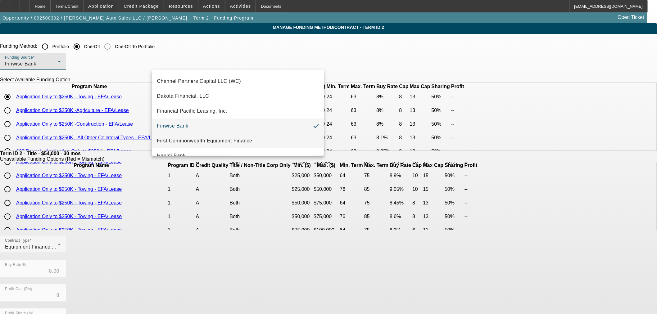
scroll to position [56, 0]
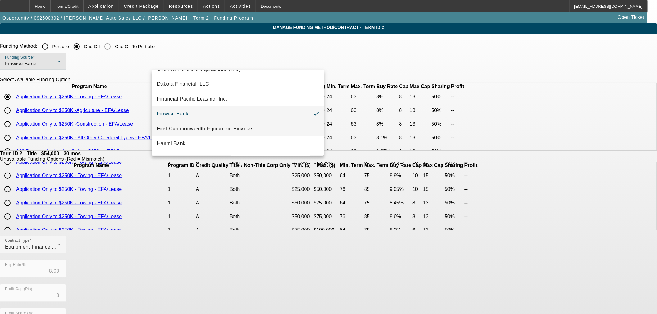
click at [215, 129] on span "First Commonwealth Equipment Finance" at bounding box center [204, 128] width 95 height 7
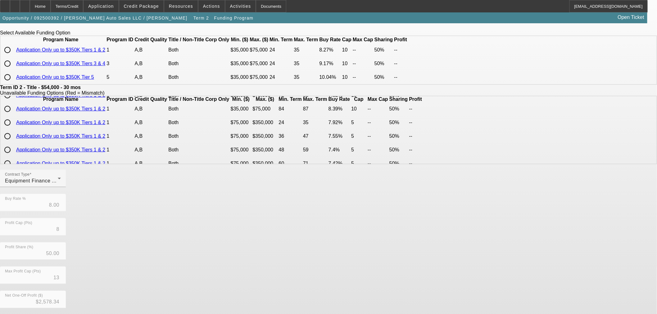
scroll to position [106, 0]
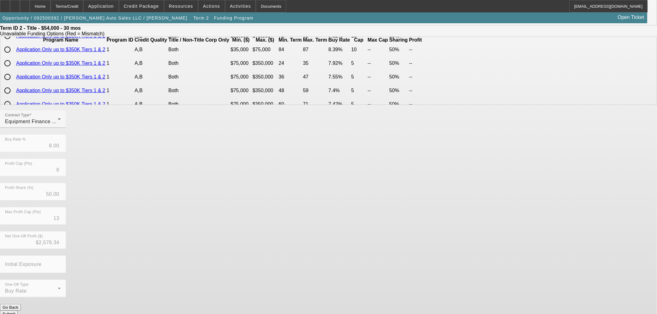
click at [18, 311] on button "Submit" at bounding box center [9, 314] width 18 height 7
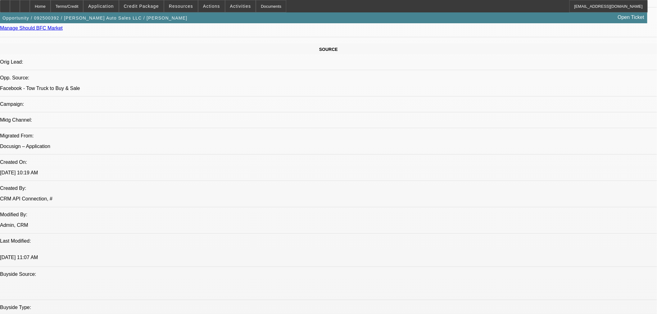
select select "0"
select select "2"
select select "0"
select select "6"
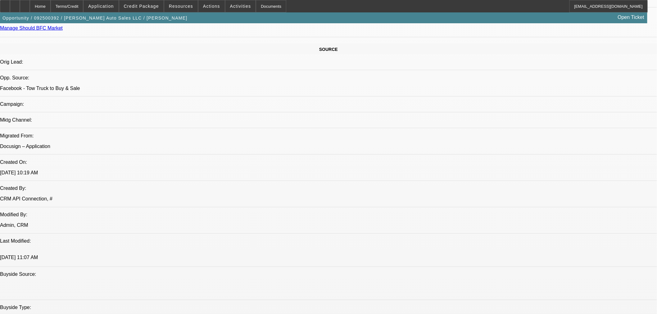
select select "0"
select select "2"
select select "0"
select select "6"
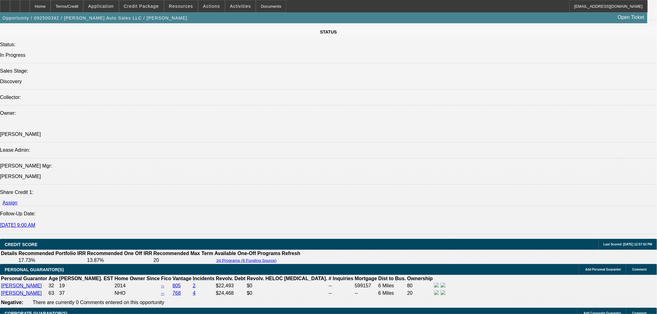
scroll to position [825, 0]
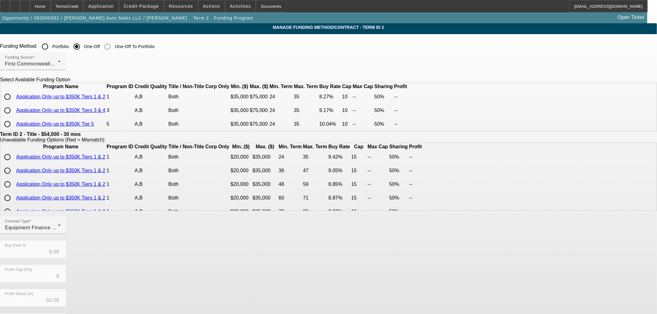
click at [14, 103] on input "radio" at bounding box center [7, 97] width 12 height 12
radio input "true"
type input "8.27"
type input "10"
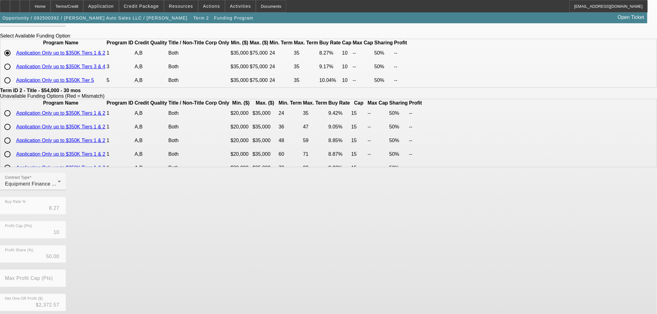
scroll to position [106, 0]
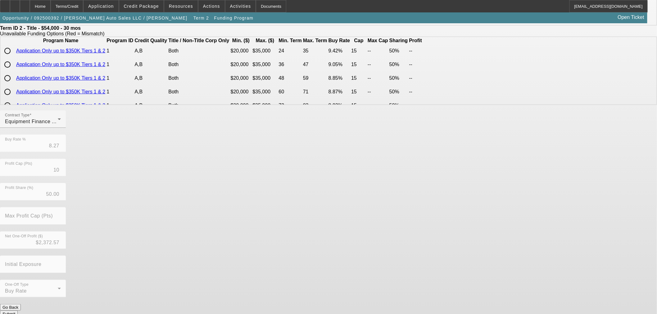
click at [18, 311] on button "Submit" at bounding box center [9, 314] width 18 height 7
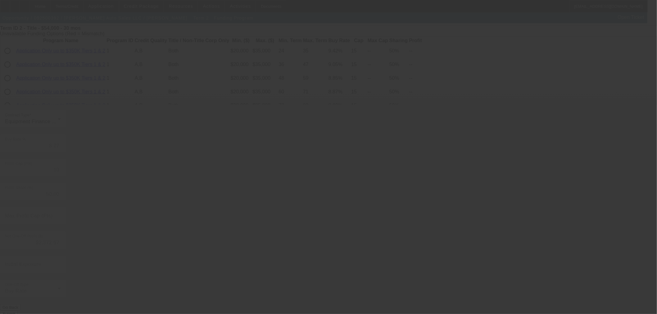
type input "8.00"
type input "8"
type input "13"
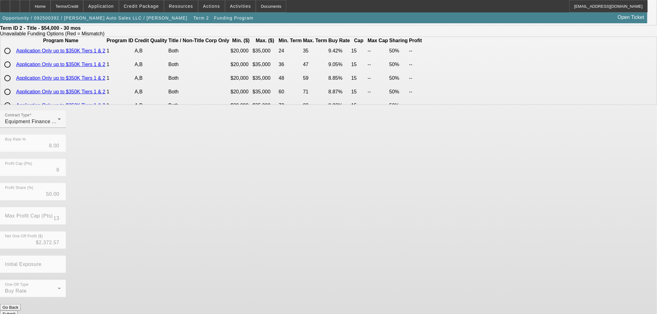
scroll to position [0, 0]
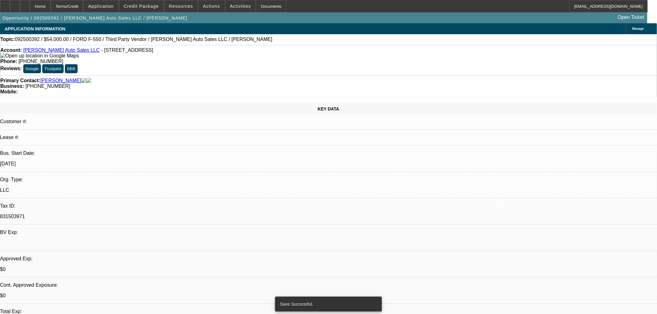
select select "0"
select select "2"
select select "0"
select select "6"
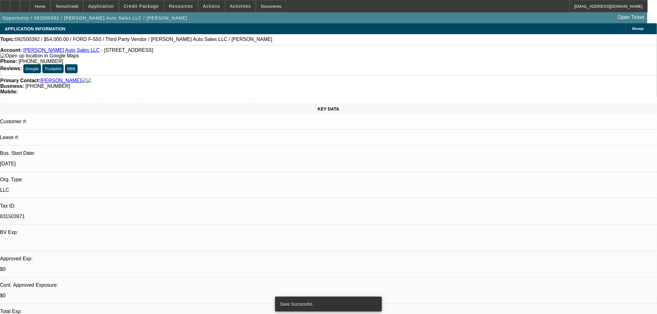
select select "0"
select select "2"
select select "0"
select select "6"
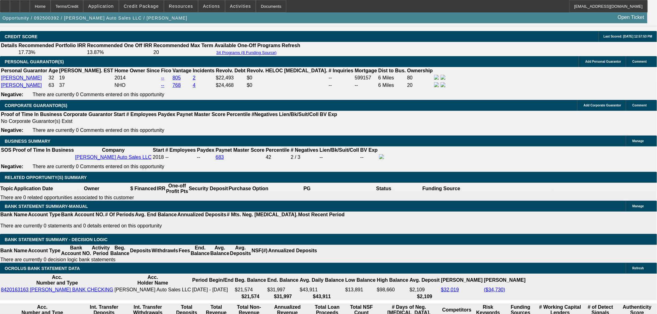
scroll to position [897, 0]
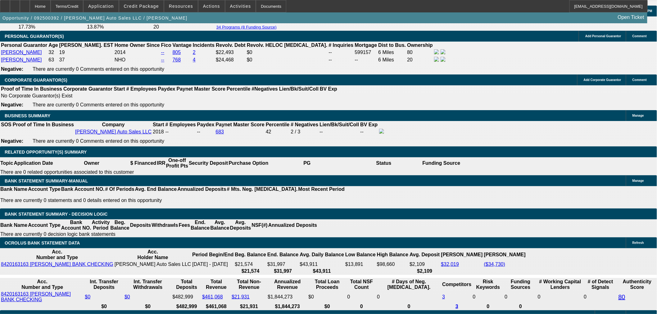
type input "2"
type input "$4.00"
type input "UNKNOWN"
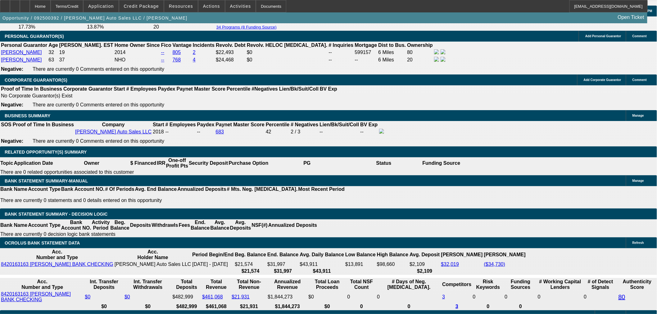
type input "20"
type input "2075"
type input "$4,150.00"
type input "11.3"
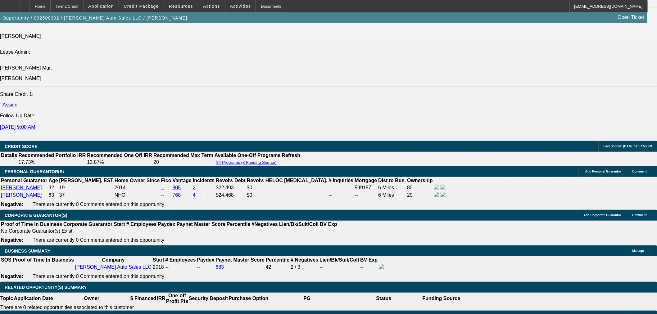
scroll to position [759, 0]
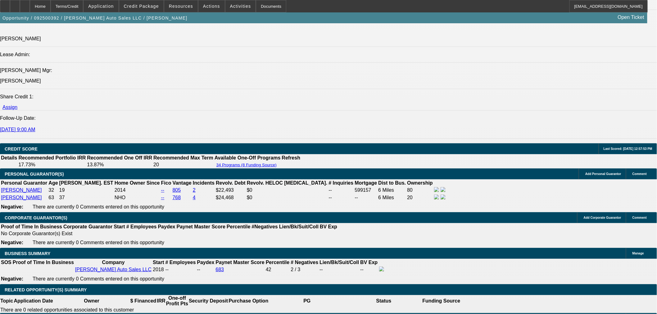
type input "$2,075.00"
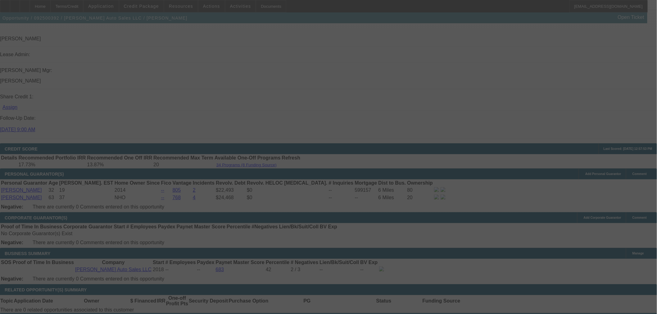
select select "0"
select select "2"
select select "0"
select select "6"
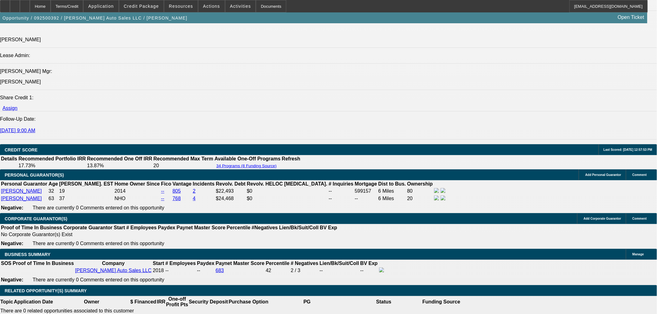
scroll to position [794, 0]
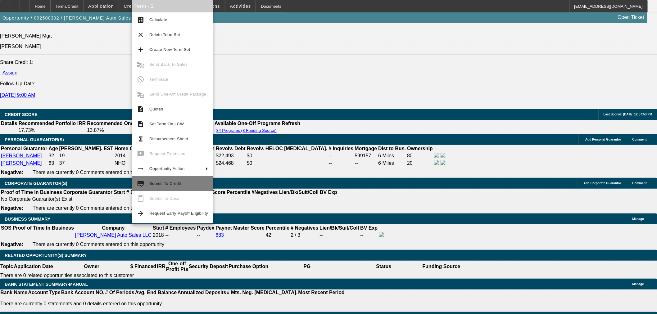
click at [184, 184] on span "Submit To Credit" at bounding box center [178, 183] width 59 height 7
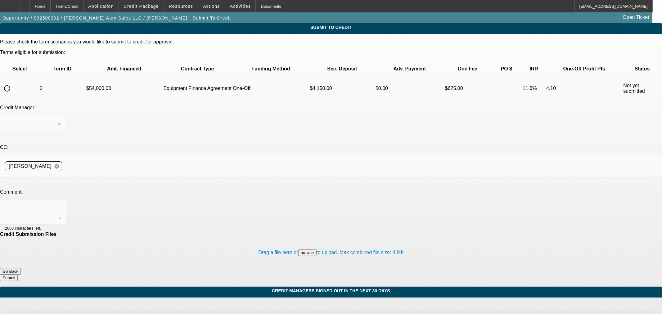
click at [13, 82] on input "radio" at bounding box center [7, 88] width 12 height 12
radio input "true"
click at [61, 205] on textarea at bounding box center [33, 212] width 56 height 15
type textarea "Please send to First Commonwealth"
click at [18, 275] on button "Submit" at bounding box center [9, 278] width 18 height 7
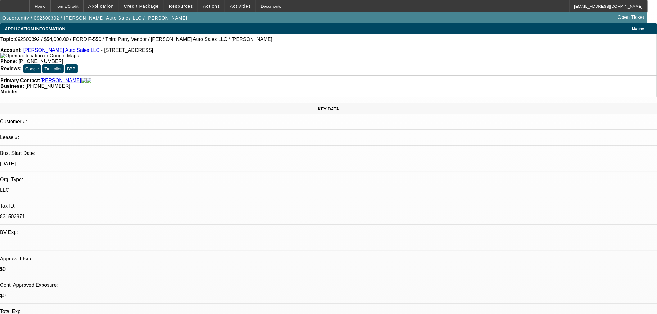
select select "0"
select select "2"
select select "0"
select select "6"
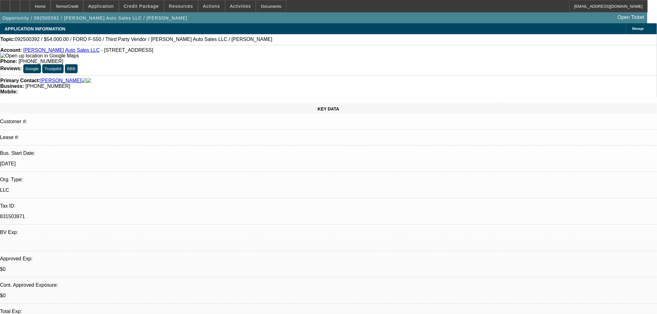
select select "0"
select select "2"
select select "0"
select select "6"
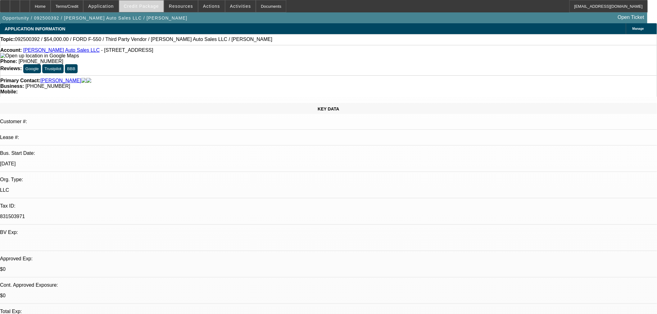
click at [151, 4] on span "Credit Package" at bounding box center [141, 6] width 35 height 5
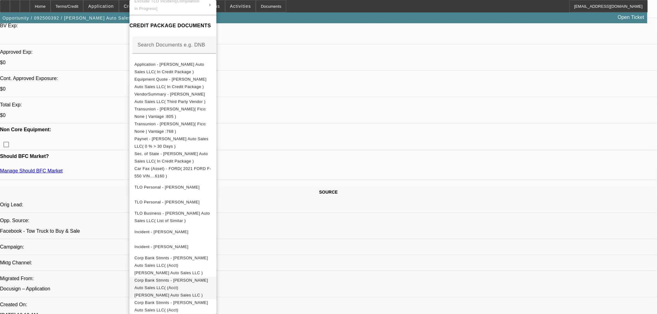
scroll to position [84, 0]
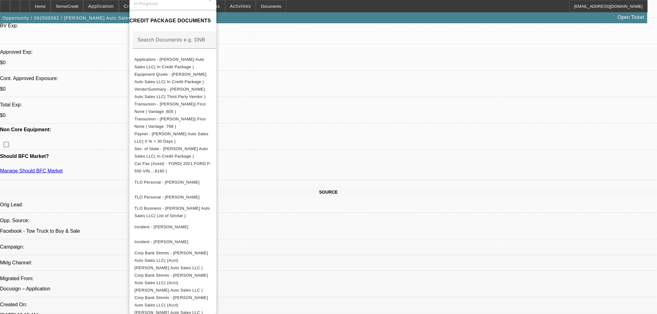
click at [339, 225] on div at bounding box center [328, 157] width 657 height 314
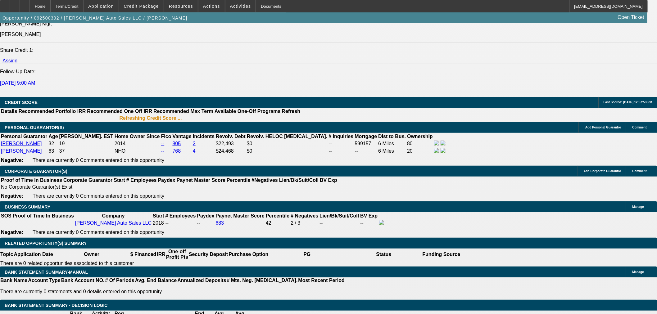
scroll to position [803, 0]
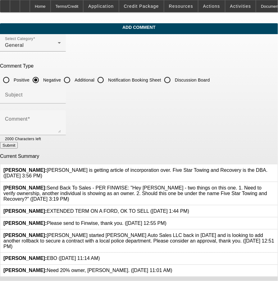
click at [275, 168] on icon at bounding box center [275, 168] width 0 height 0
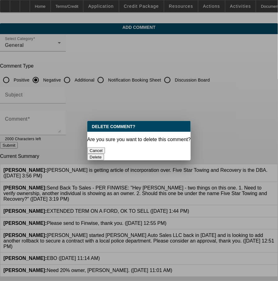
click at [104, 154] on button "Delete" at bounding box center [95, 157] width 17 height 7
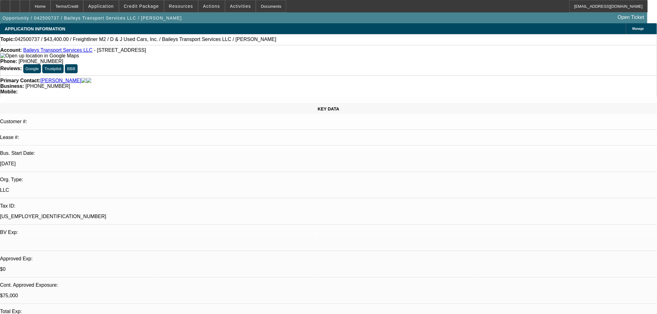
select select "0"
select select "2"
select select "0"
select select "6"
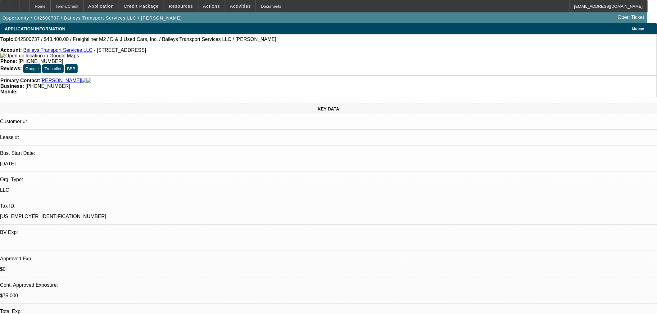
select select "0"
select select "2"
select select "0"
select select "6"
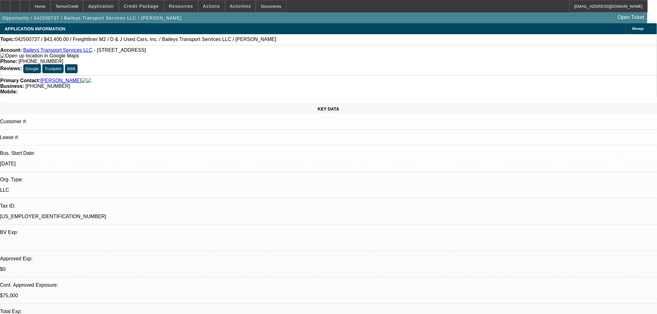
select select "0"
select select "2"
select select "0"
select select "6"
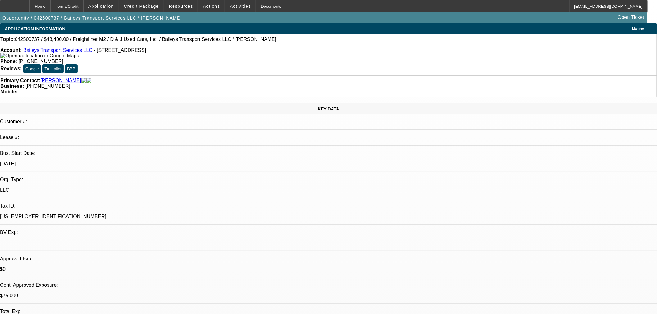
select select "0"
select select "2"
select select "0"
select select "6"
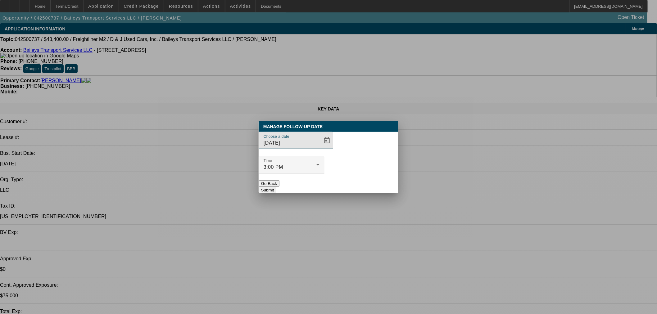
click at [274, 180] on button "Go Back" at bounding box center [269, 183] width 21 height 7
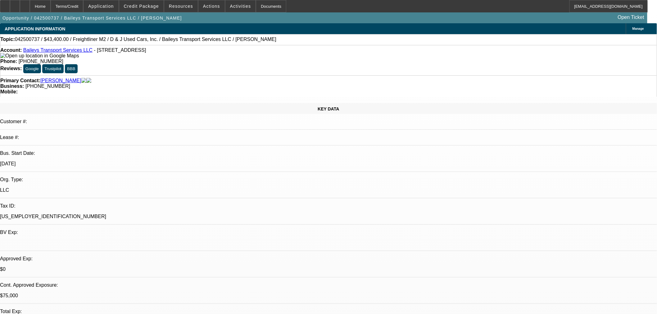
drag, startPoint x: 224, startPoint y: 103, endPoint x: 241, endPoint y: 105, distance: 17.2
